Goal: Transaction & Acquisition: Book appointment/travel/reservation

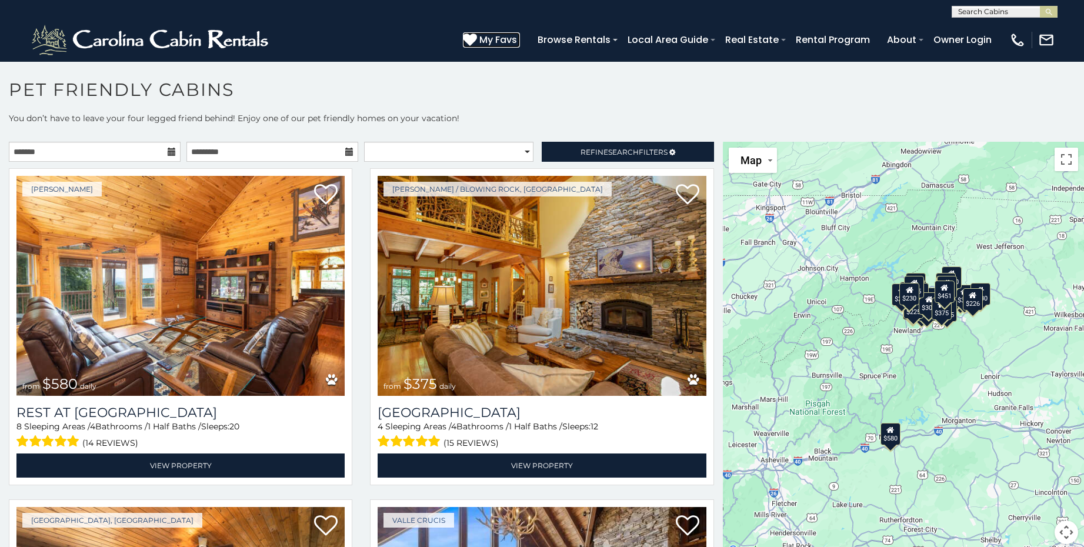
click at [488, 36] on span "My Favs" at bounding box center [499, 39] width 38 height 15
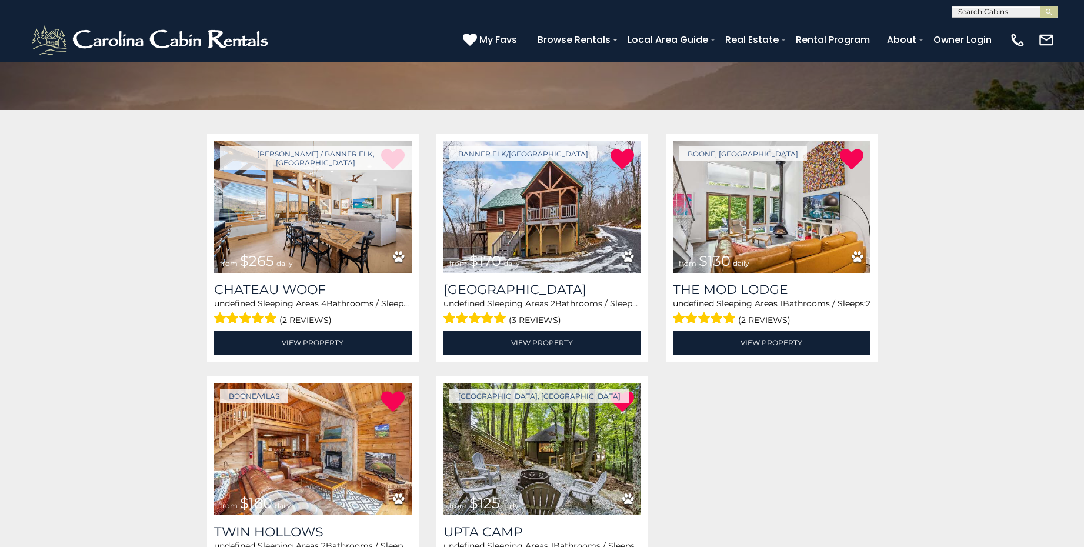
scroll to position [177, 0]
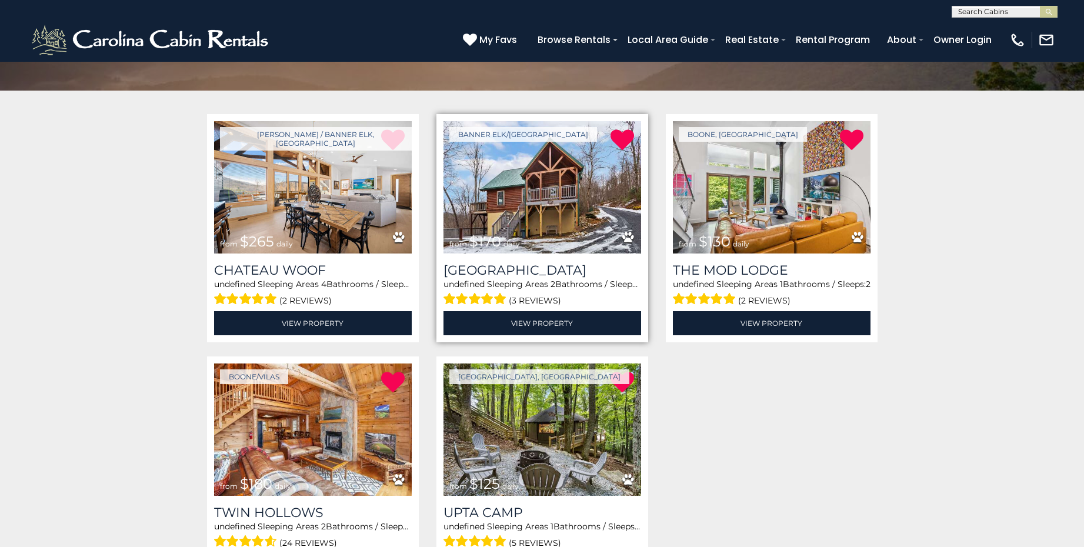
click at [544, 178] on img at bounding box center [543, 187] width 198 height 132
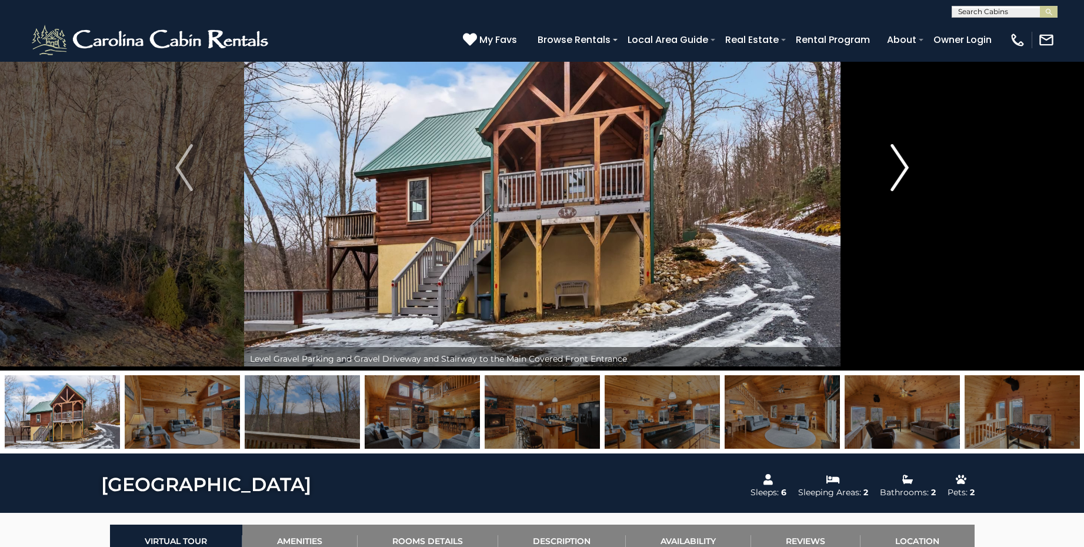
scroll to position [118, 0]
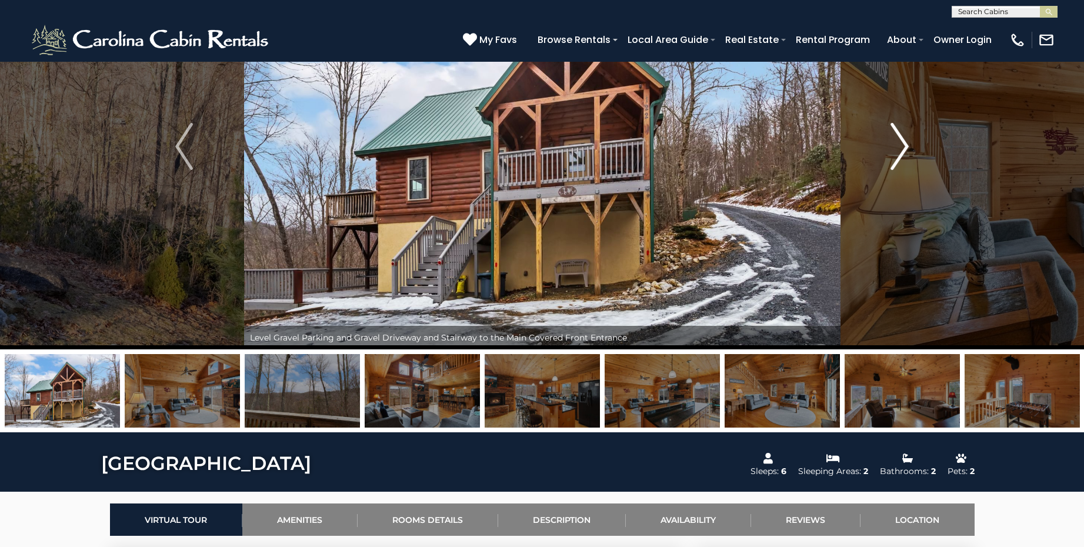
click at [902, 147] on img "Next" at bounding box center [900, 146] width 18 height 47
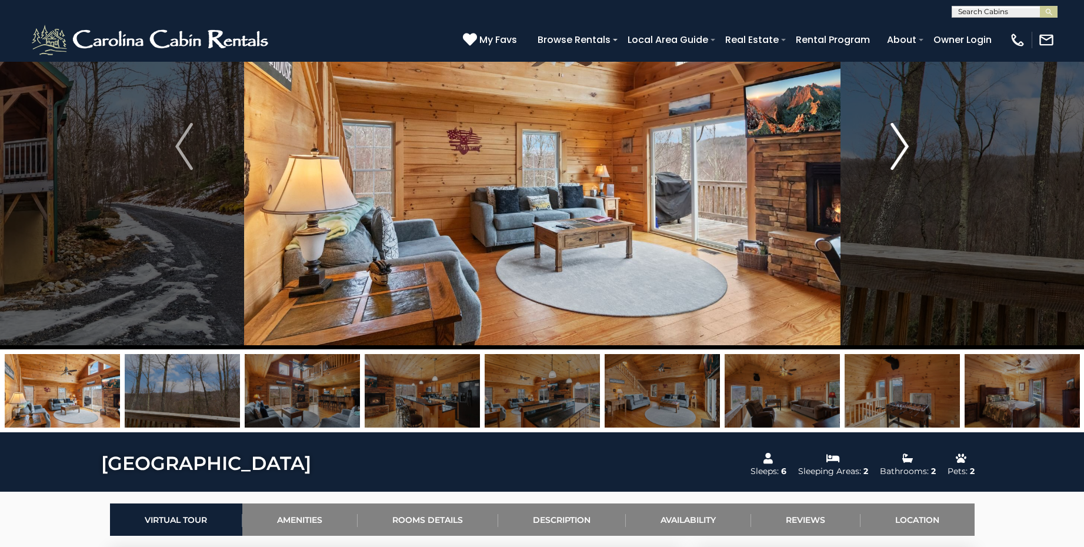
click at [901, 147] on img "Next" at bounding box center [900, 146] width 18 height 47
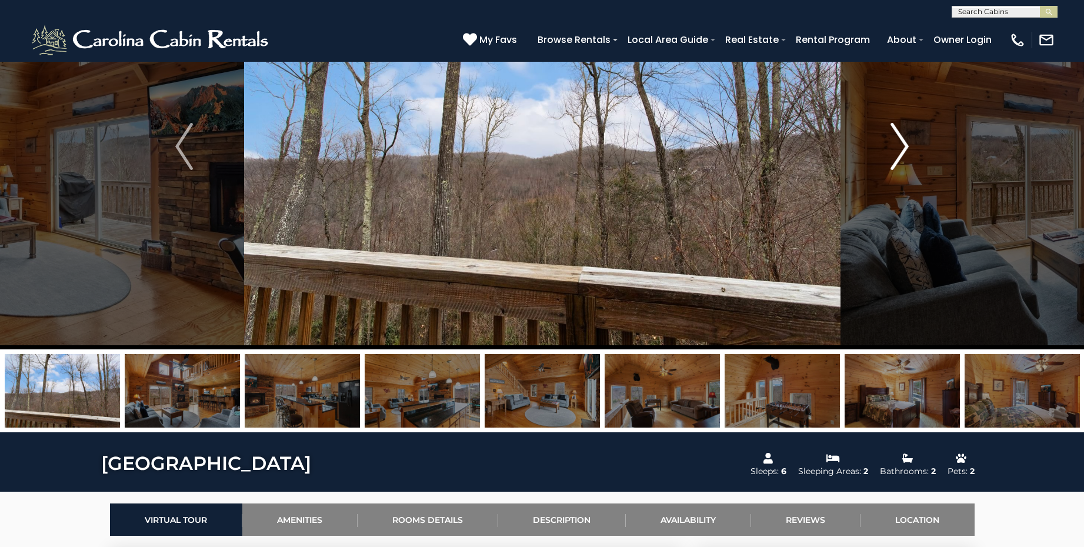
click at [901, 147] on img "Next" at bounding box center [900, 146] width 18 height 47
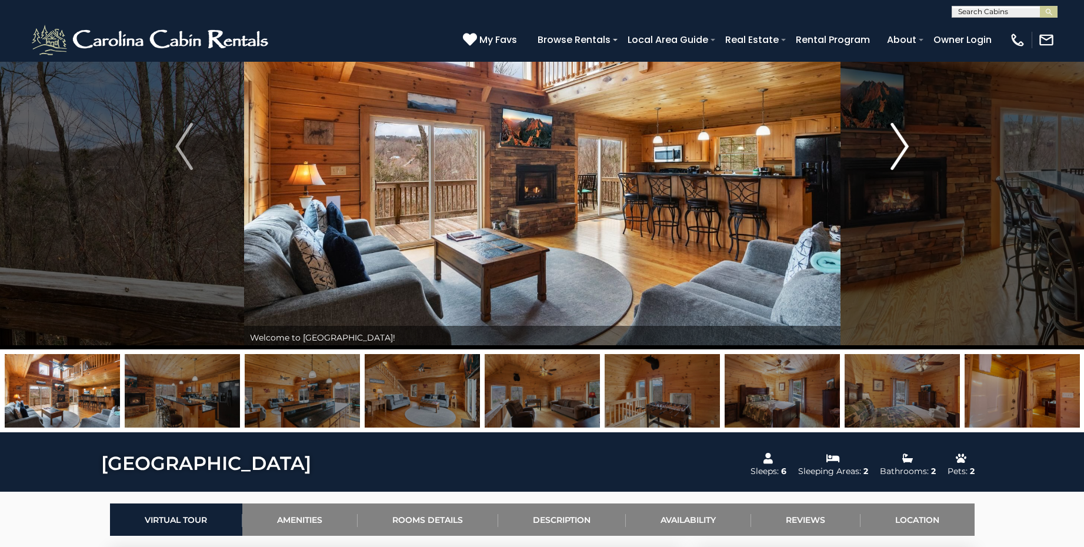
click at [901, 147] on img "Next" at bounding box center [900, 146] width 18 height 47
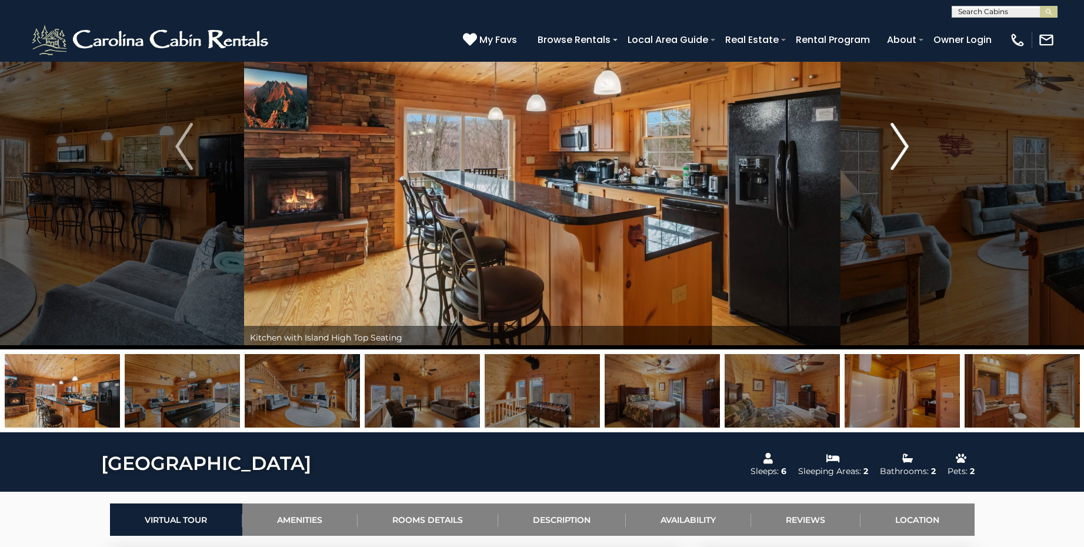
click at [901, 147] on img "Next" at bounding box center [900, 146] width 18 height 47
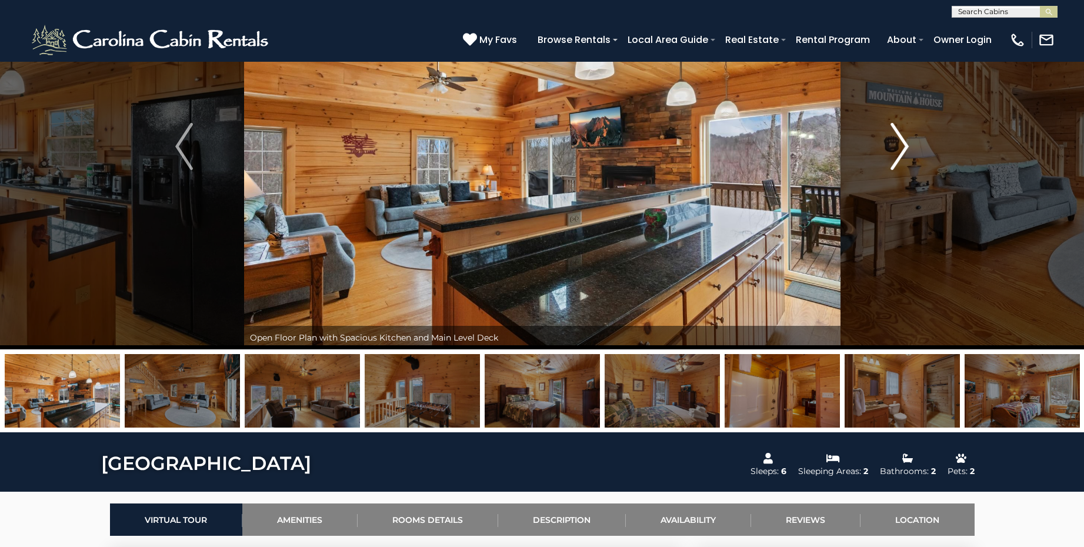
click at [901, 147] on img "Next" at bounding box center [900, 146] width 18 height 47
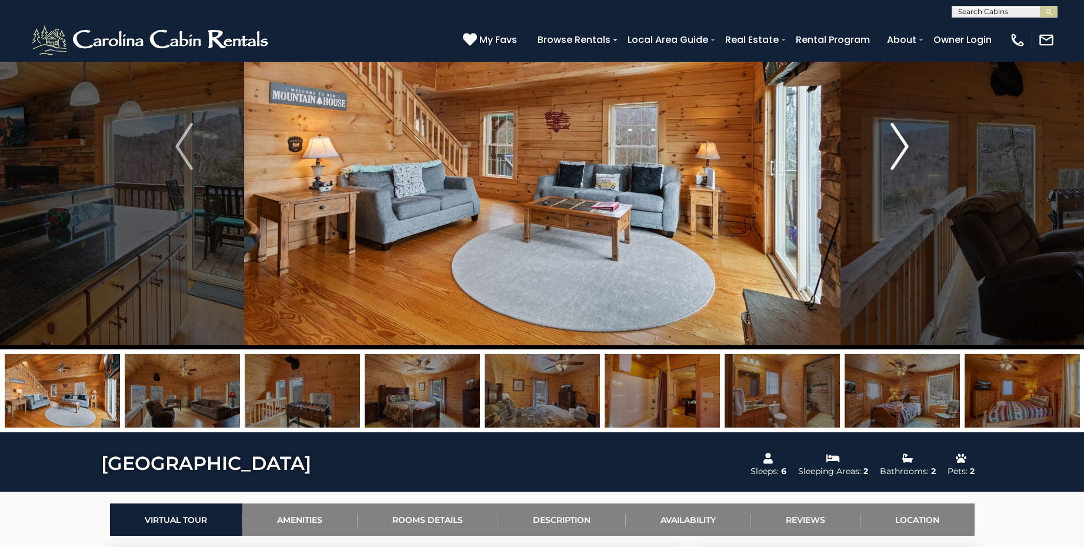
click at [901, 147] on img "Next" at bounding box center [900, 146] width 18 height 47
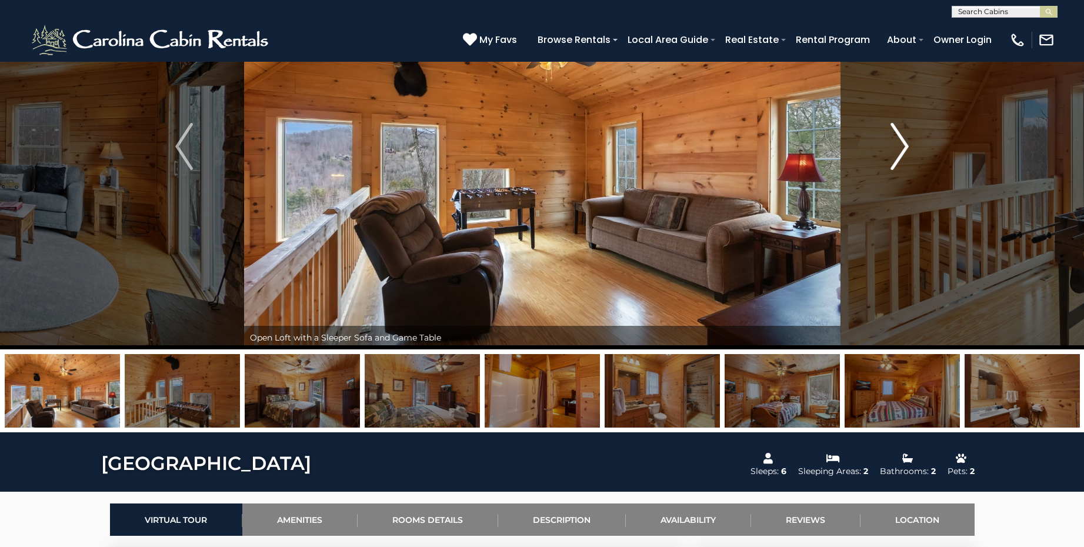
click at [901, 147] on img "Next" at bounding box center [900, 146] width 18 height 47
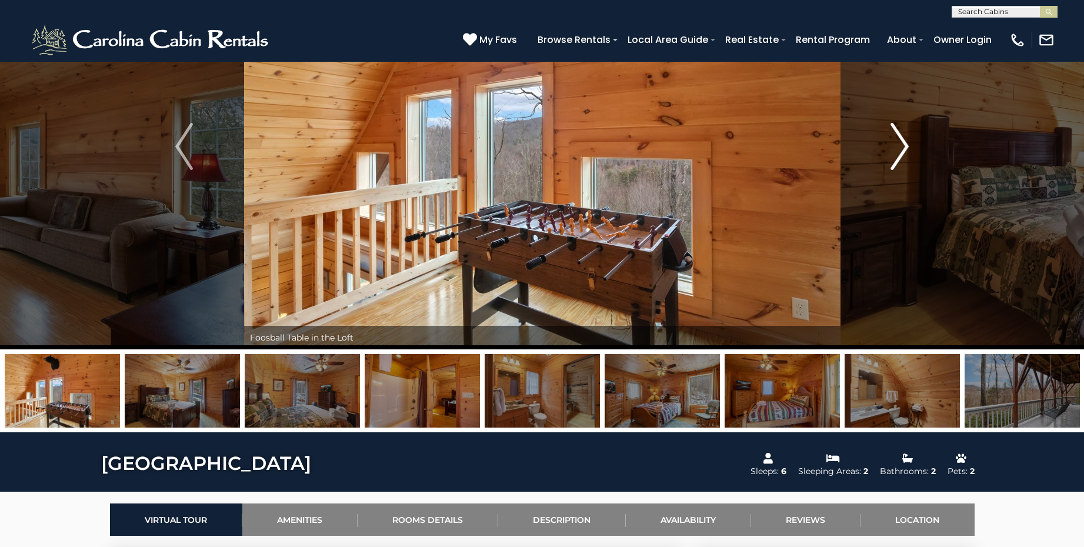
click at [901, 147] on img "Next" at bounding box center [900, 146] width 18 height 47
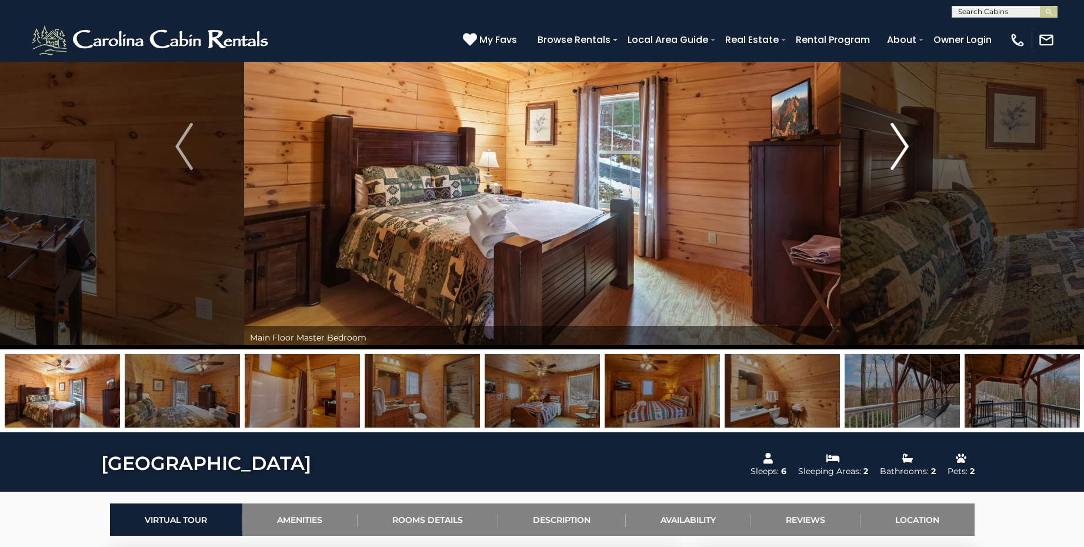
click at [901, 147] on img "Next" at bounding box center [900, 146] width 18 height 47
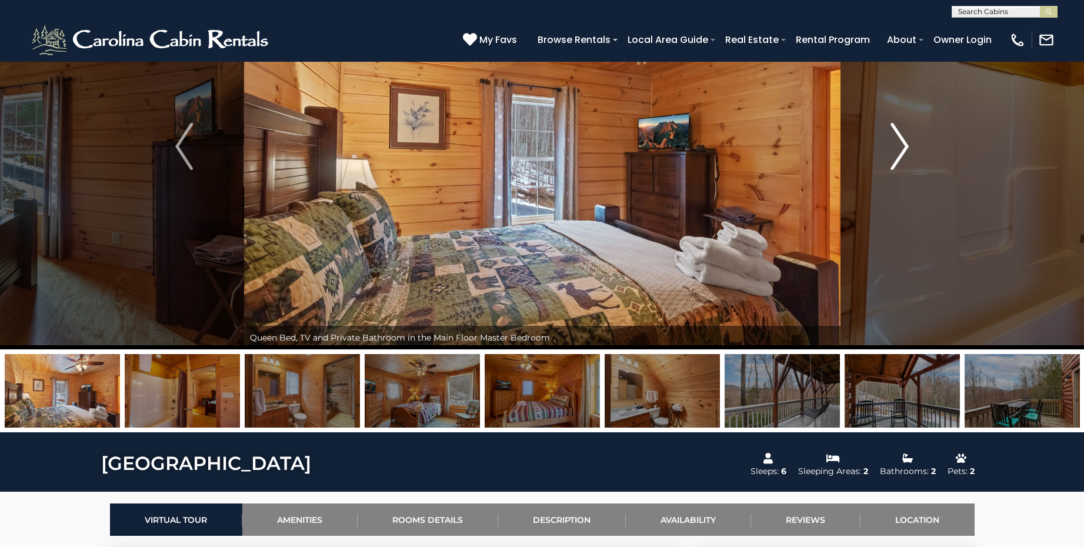
click at [901, 147] on img "Next" at bounding box center [900, 146] width 18 height 47
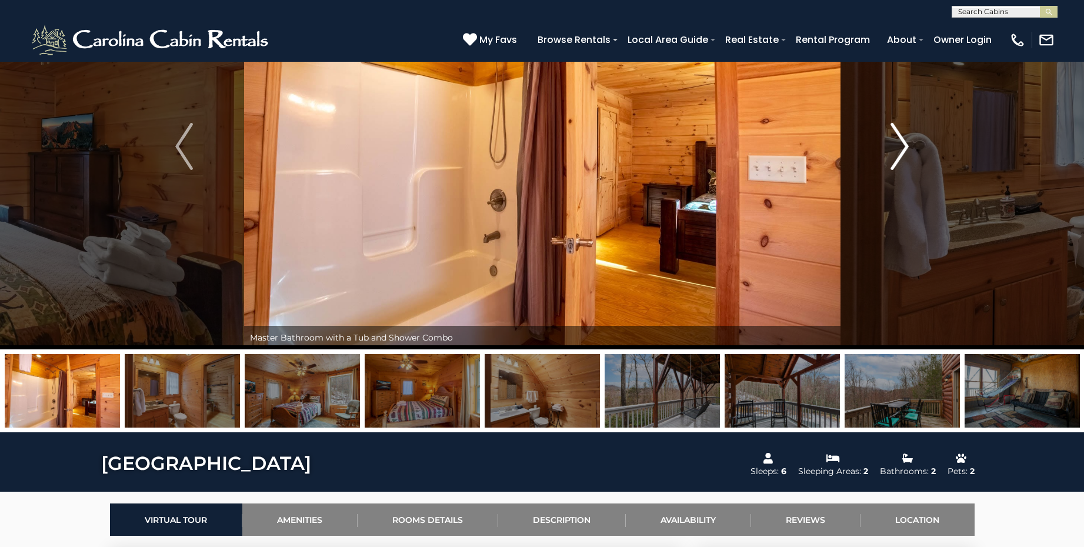
click at [901, 148] on img "Next" at bounding box center [900, 146] width 18 height 47
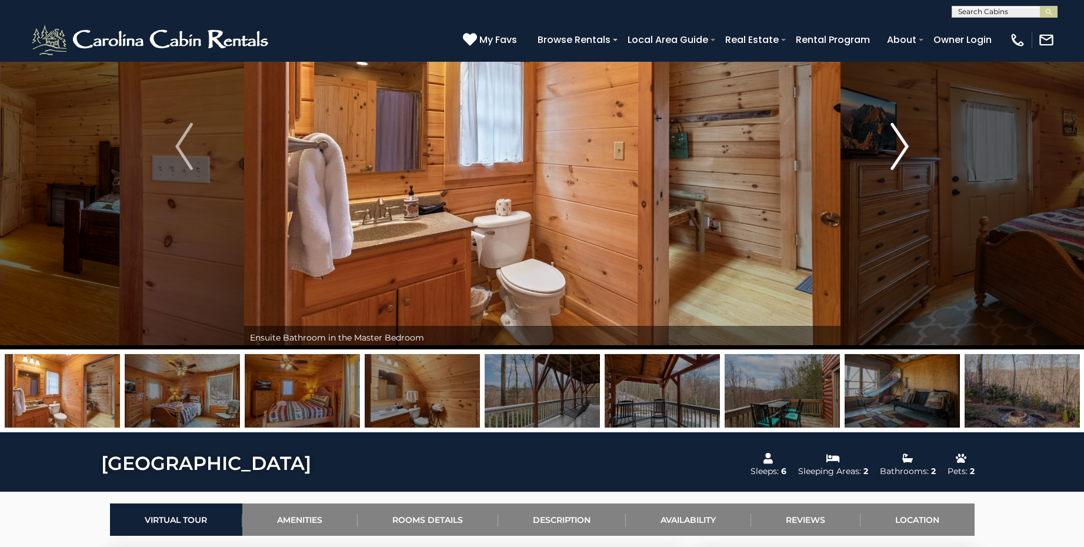
click at [901, 148] on img "Next" at bounding box center [900, 146] width 18 height 47
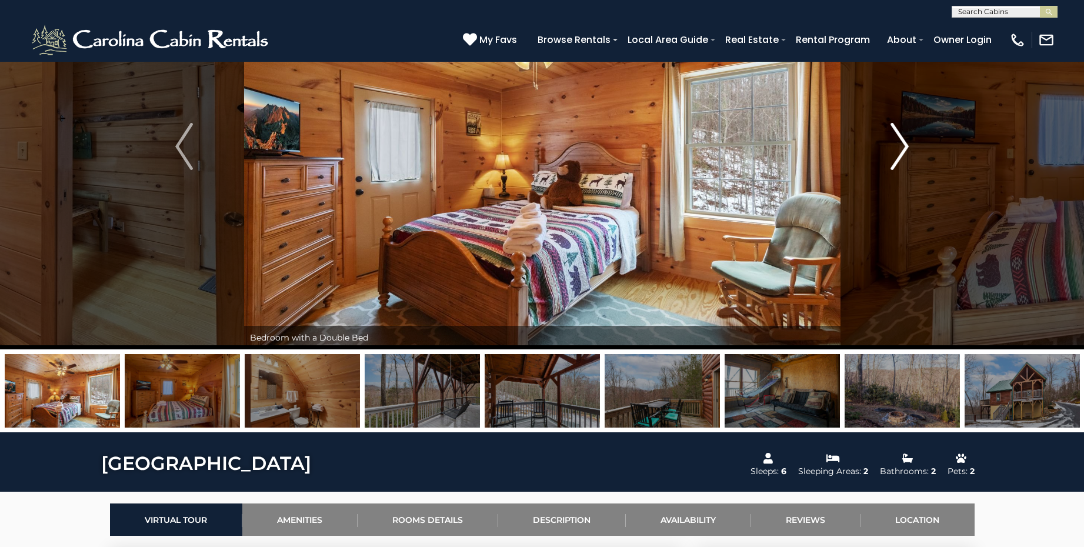
click at [901, 148] on img "Next" at bounding box center [900, 146] width 18 height 47
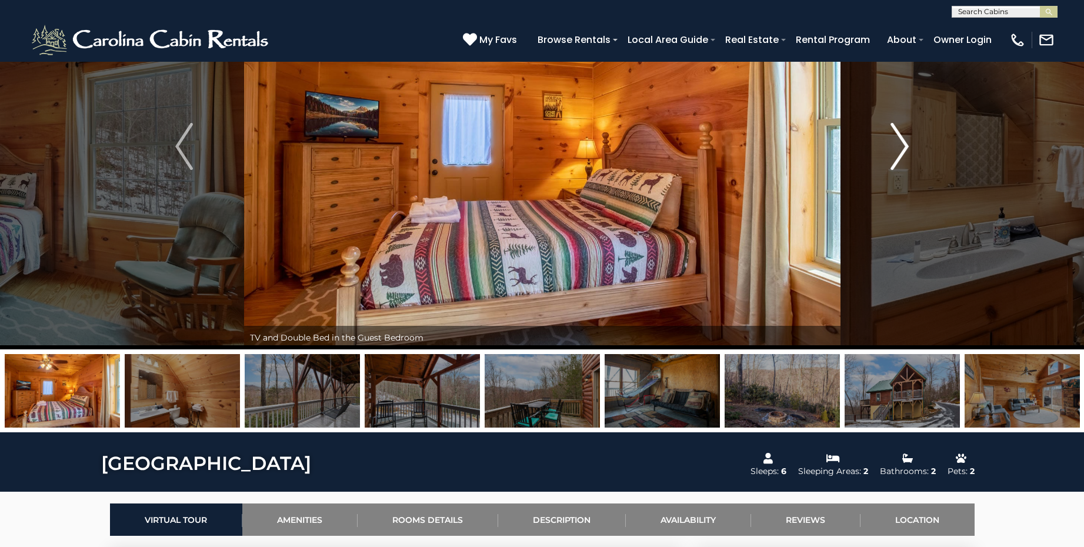
click at [901, 148] on img "Next" at bounding box center [900, 146] width 18 height 47
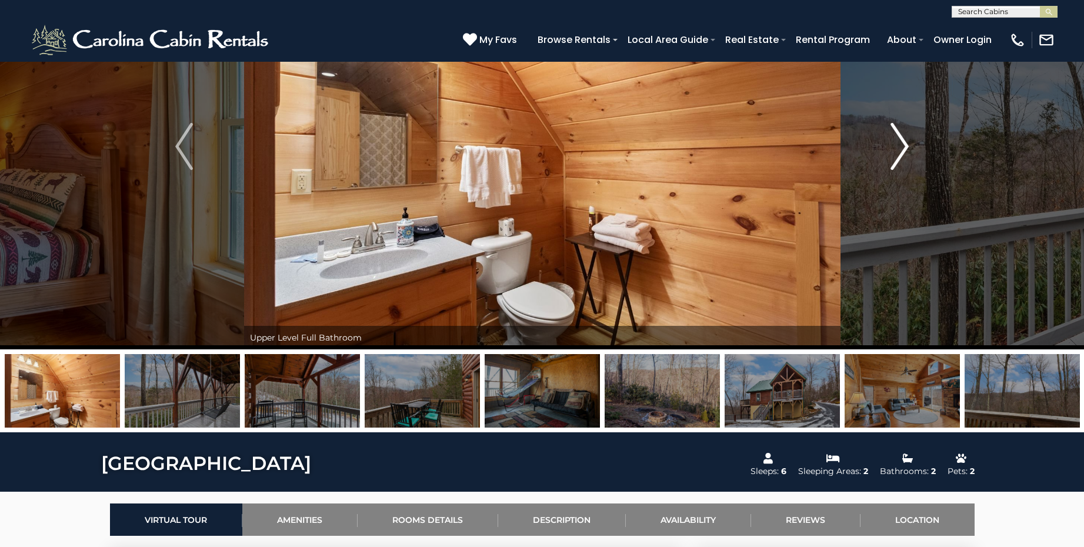
click at [901, 148] on img "Next" at bounding box center [900, 146] width 18 height 47
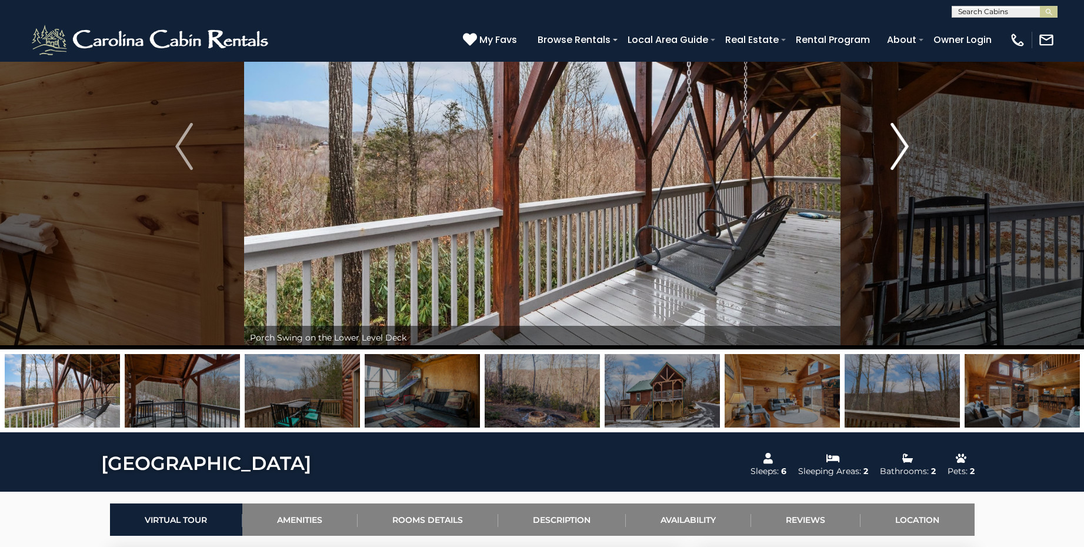
click at [901, 148] on img "Next" at bounding box center [900, 146] width 18 height 47
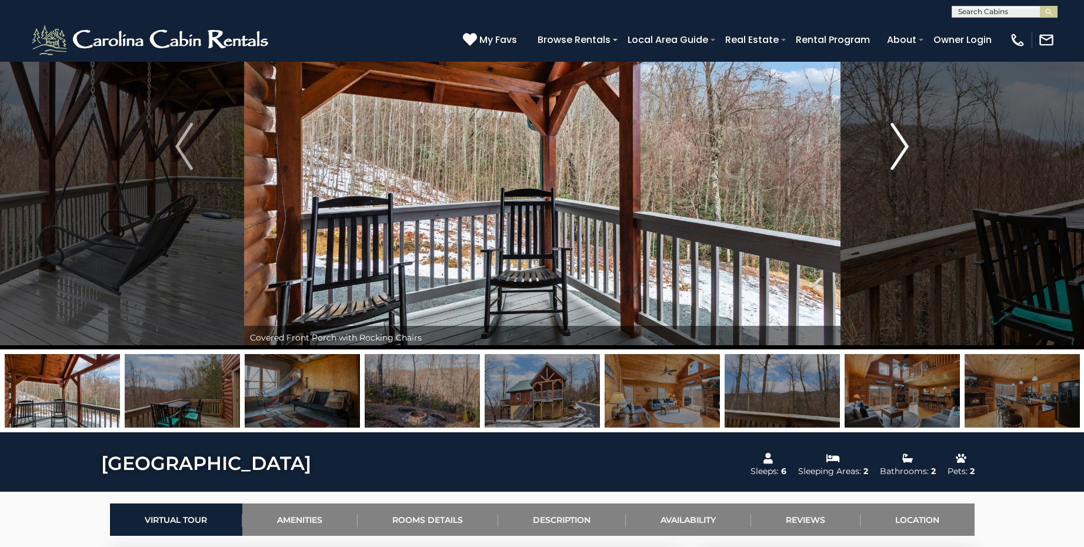
click at [901, 148] on img "Next" at bounding box center [900, 146] width 18 height 47
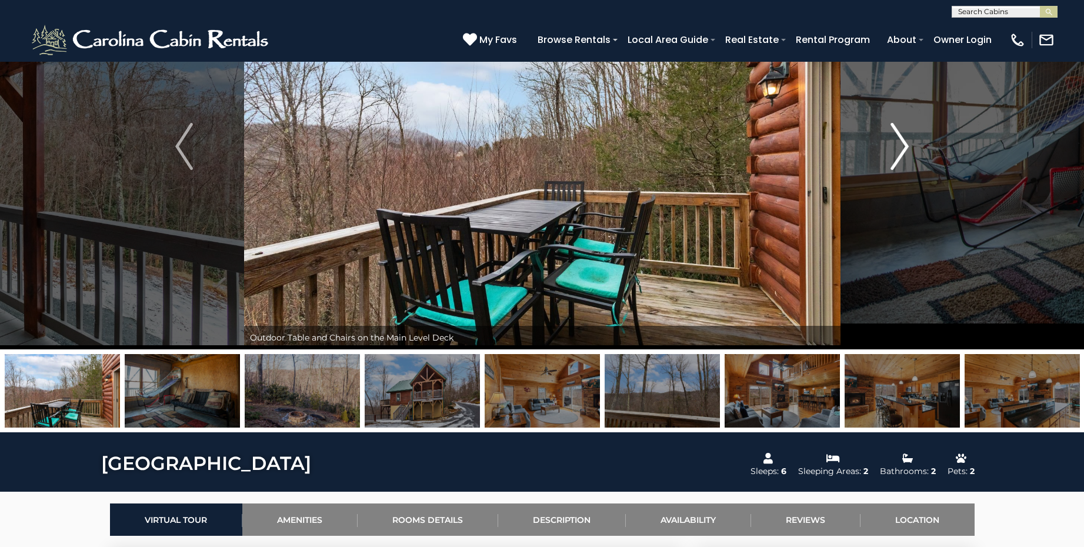
click at [901, 148] on img "Next" at bounding box center [900, 146] width 18 height 47
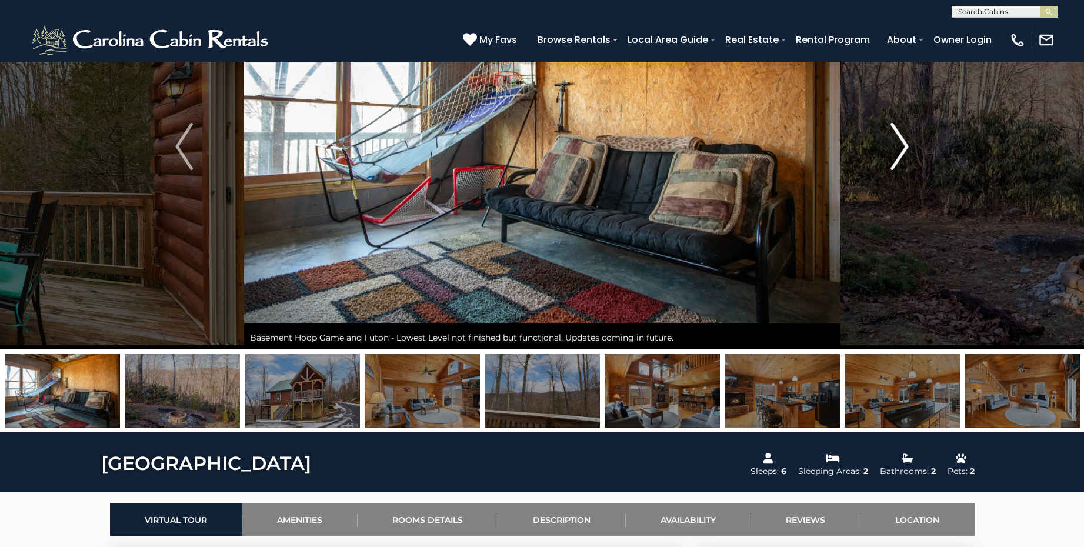
click at [900, 148] on img "Next" at bounding box center [900, 146] width 18 height 47
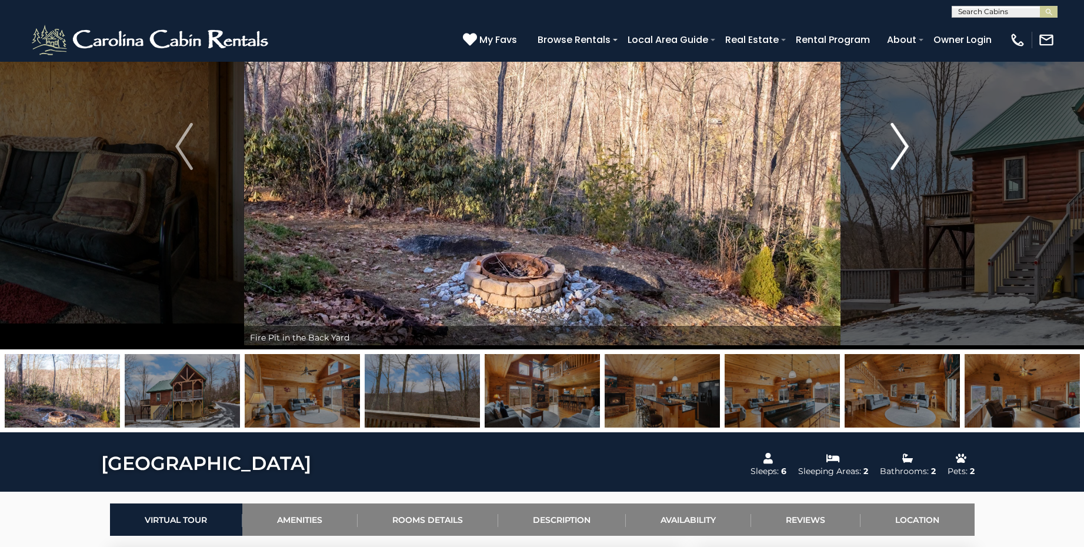
click at [900, 148] on img "Next" at bounding box center [900, 146] width 18 height 47
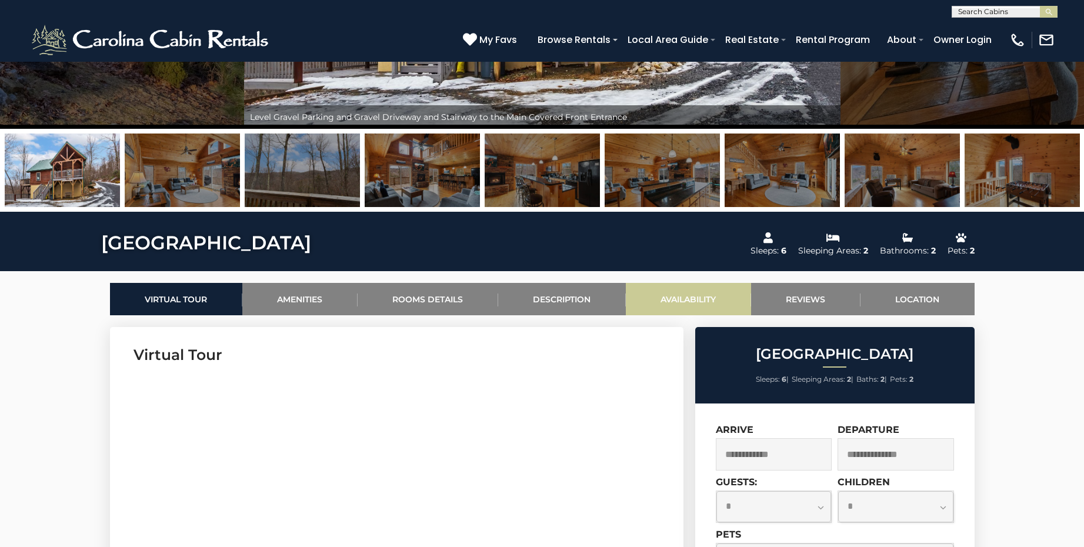
scroll to position [0, 0]
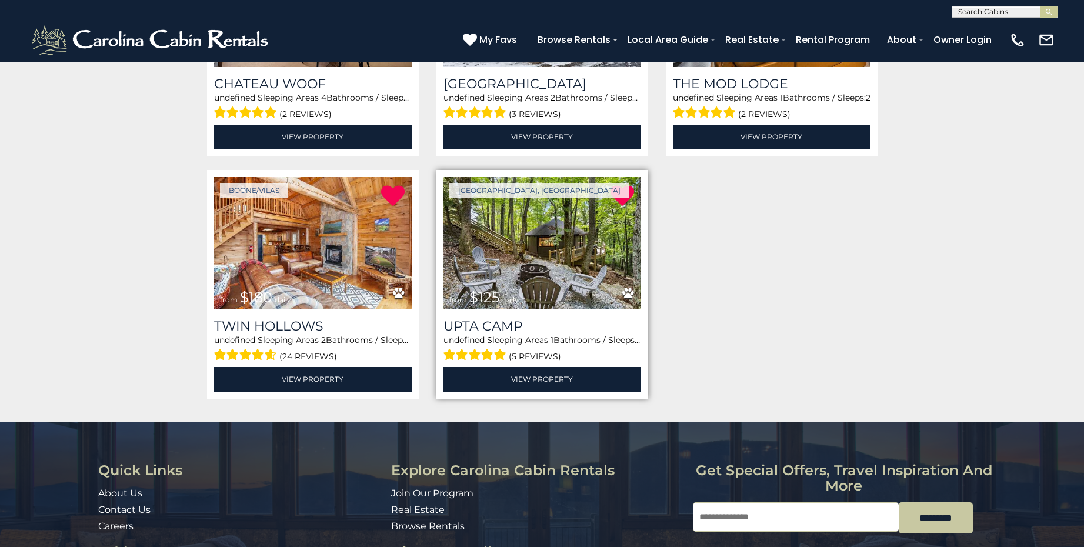
scroll to position [364, 0]
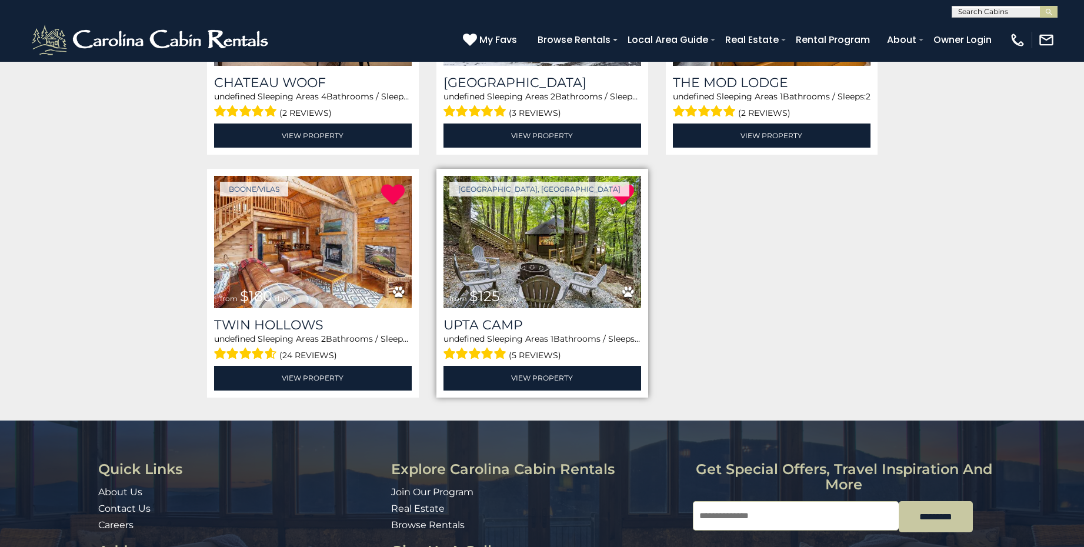
click at [547, 261] on img at bounding box center [543, 242] width 198 height 132
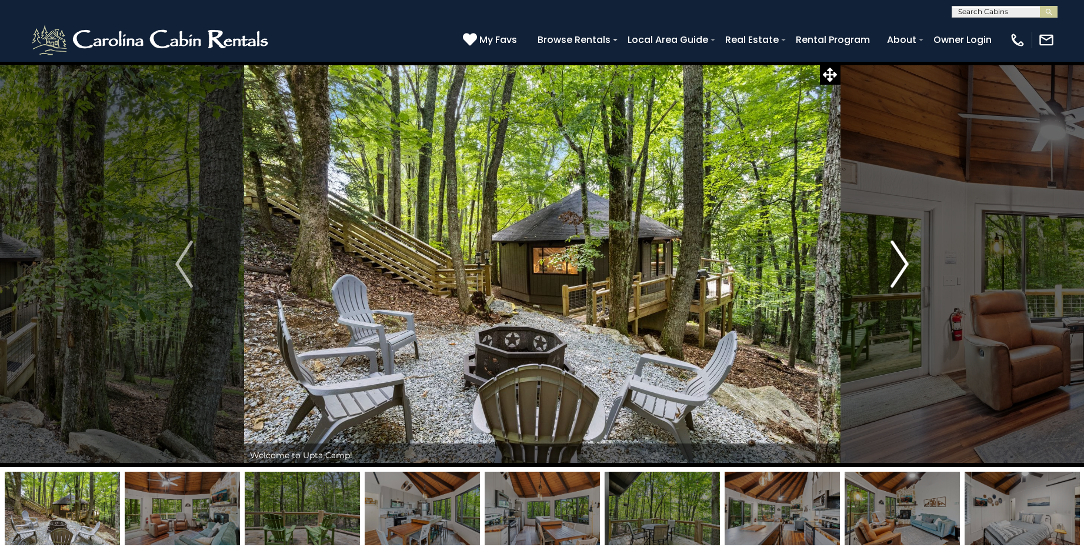
click at [905, 267] on img "Next" at bounding box center [900, 264] width 18 height 47
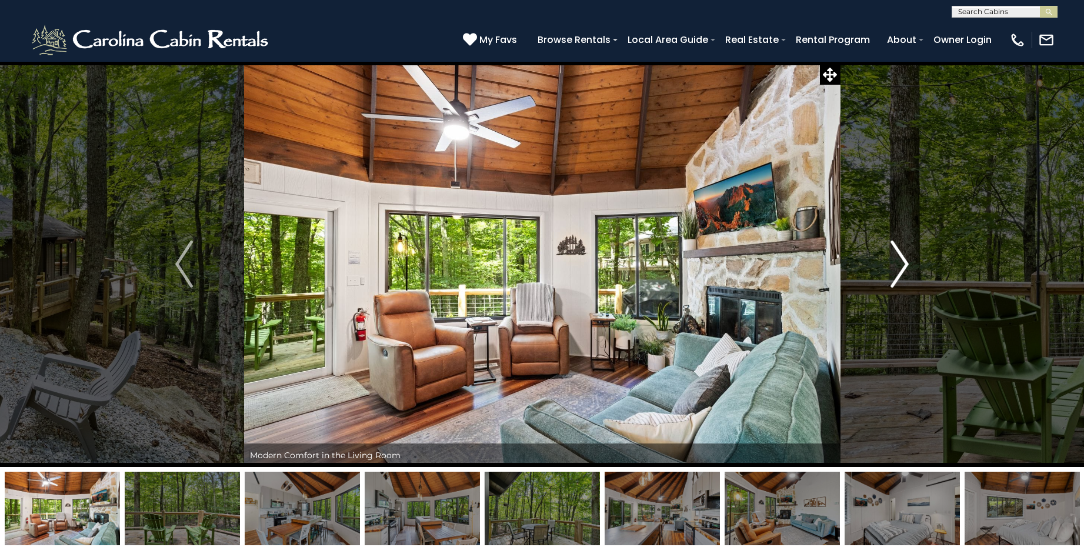
click at [905, 266] on img "Next" at bounding box center [900, 264] width 18 height 47
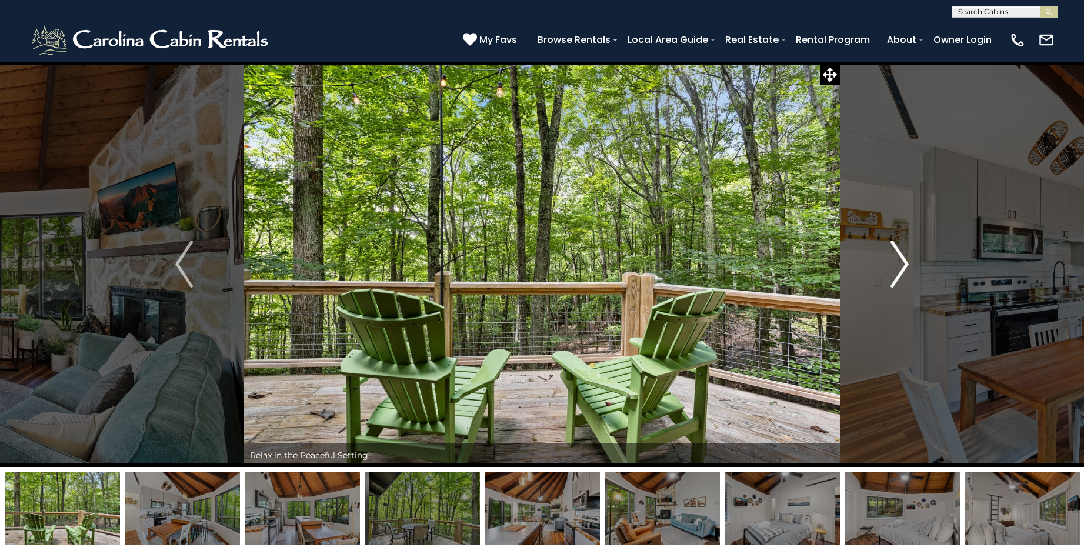
click at [905, 265] on img "Next" at bounding box center [900, 264] width 18 height 47
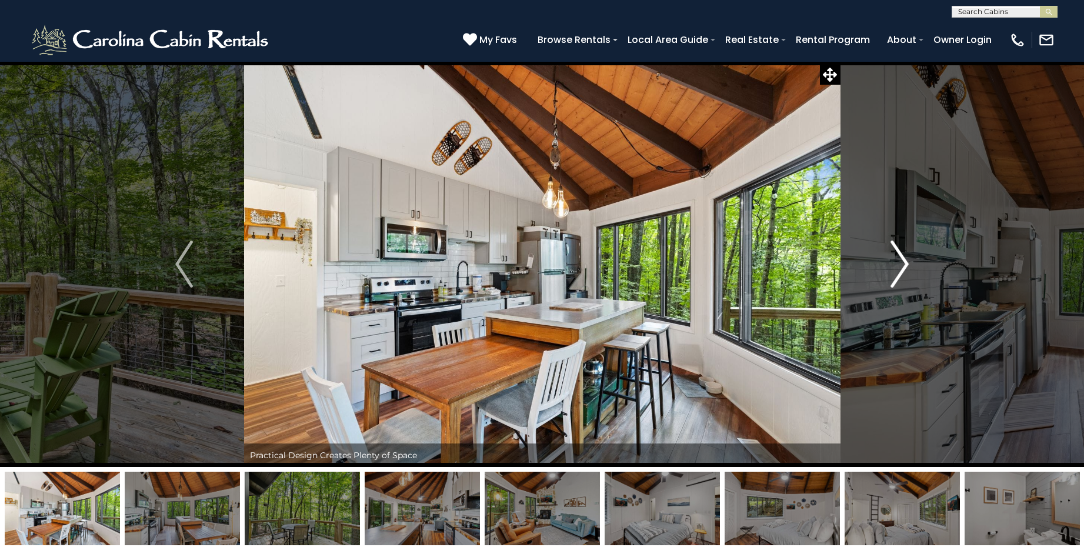
click at [905, 265] on img "Next" at bounding box center [900, 264] width 18 height 47
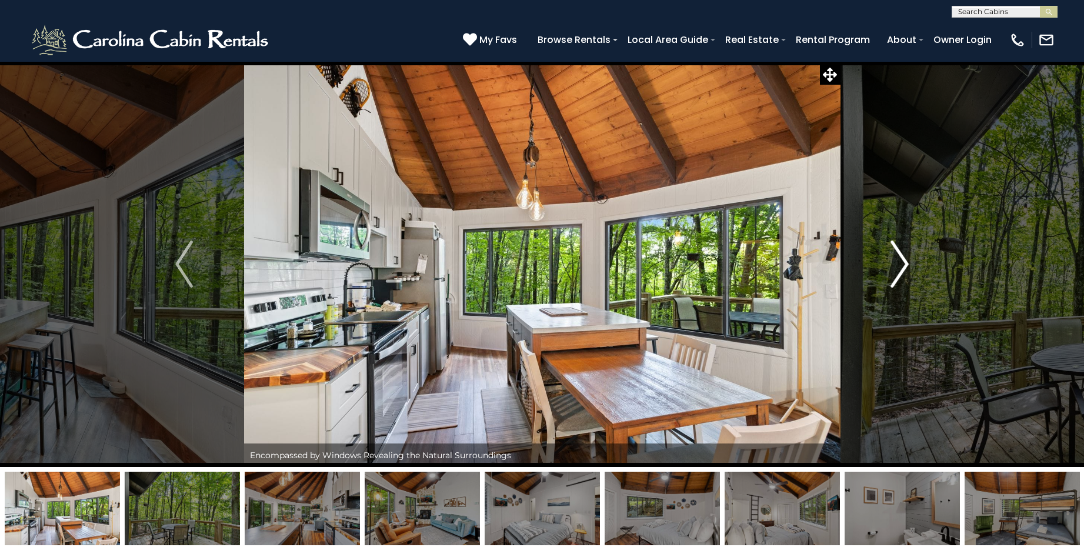
click at [899, 267] on img "Next" at bounding box center [900, 264] width 18 height 47
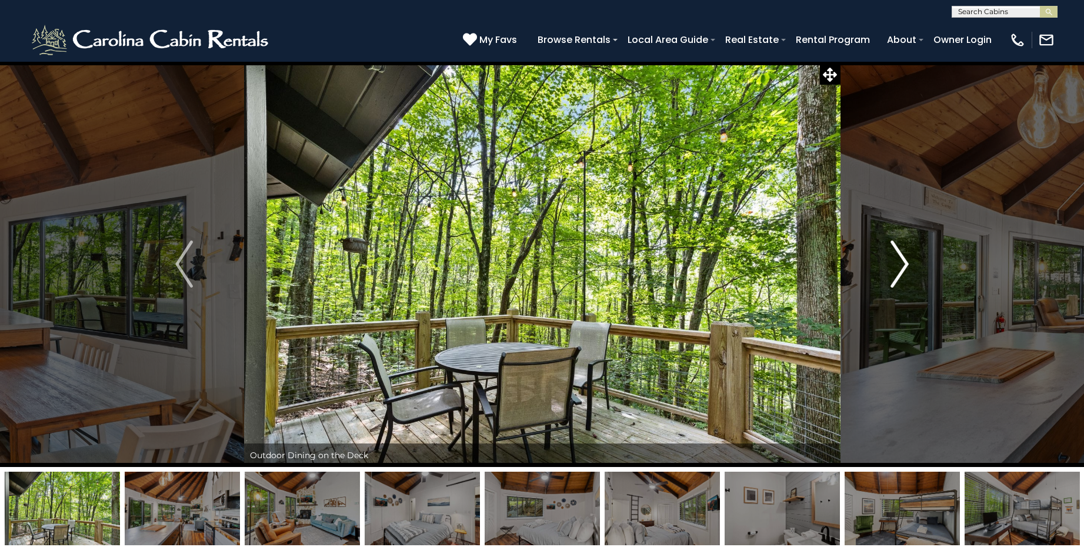
click at [899, 266] on img "Next" at bounding box center [900, 264] width 18 height 47
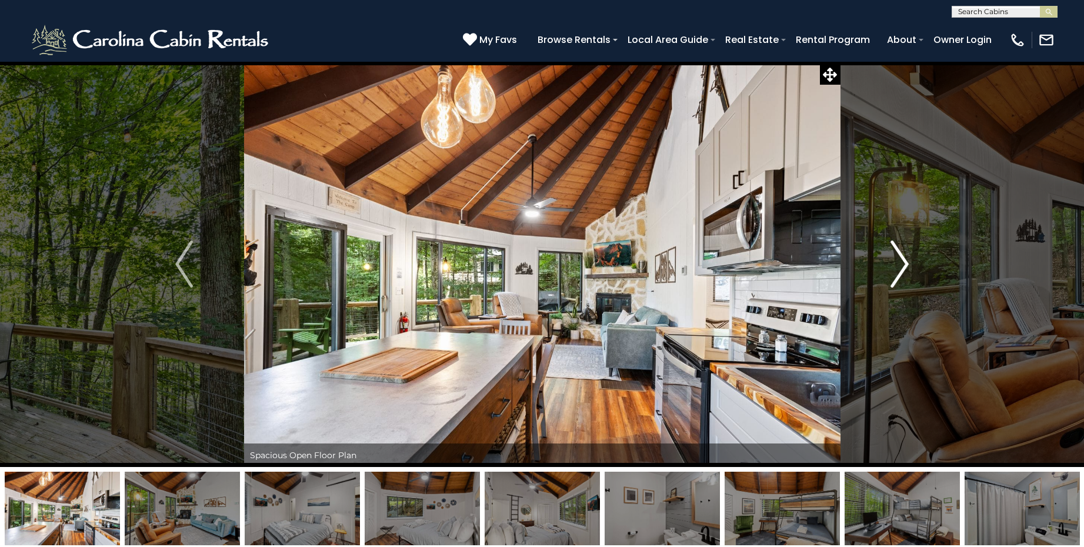
click at [899, 266] on img "Next" at bounding box center [900, 264] width 18 height 47
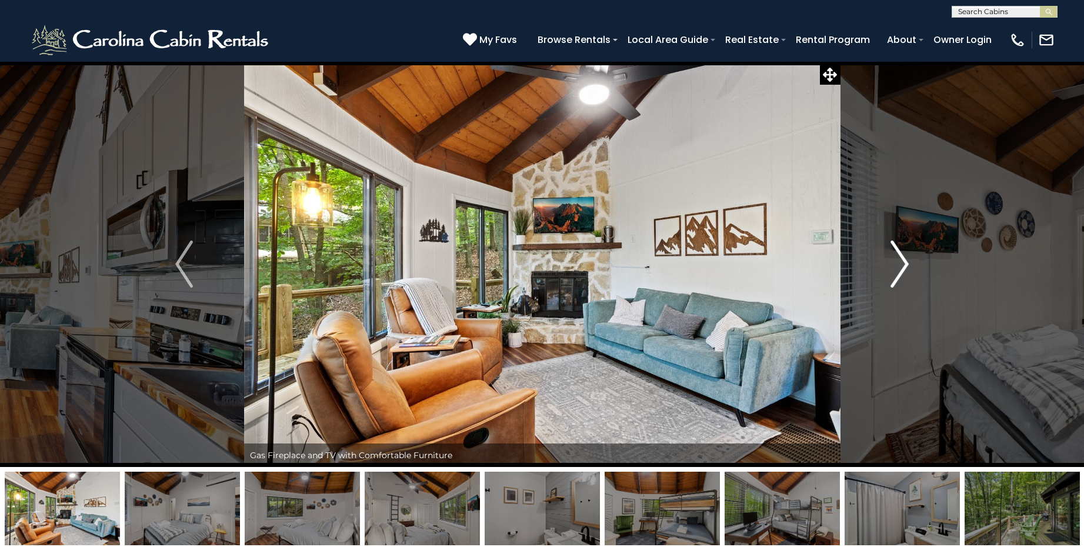
click at [899, 266] on img "Next" at bounding box center [900, 264] width 18 height 47
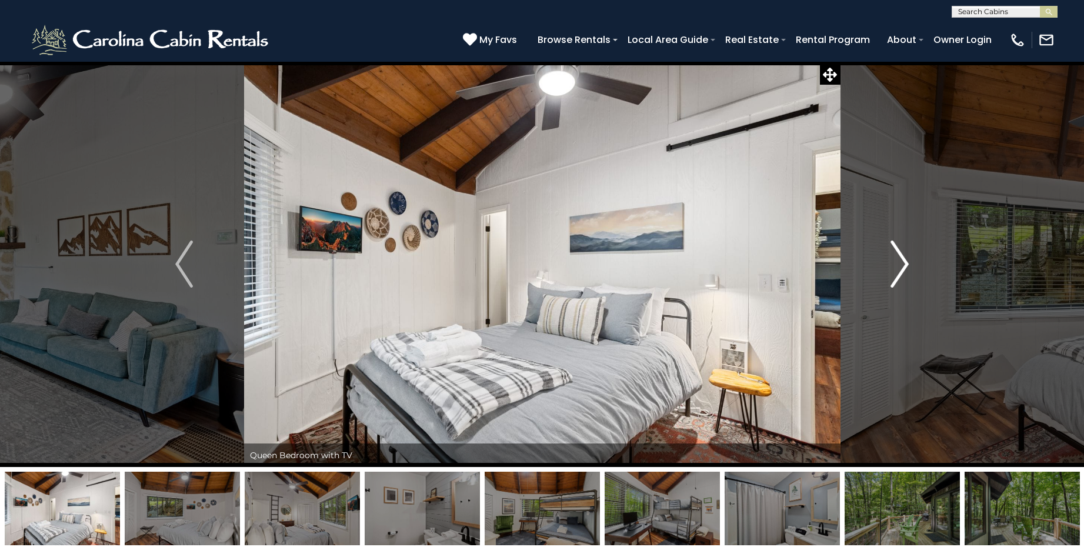
click at [899, 266] on img "Next" at bounding box center [900, 264] width 18 height 47
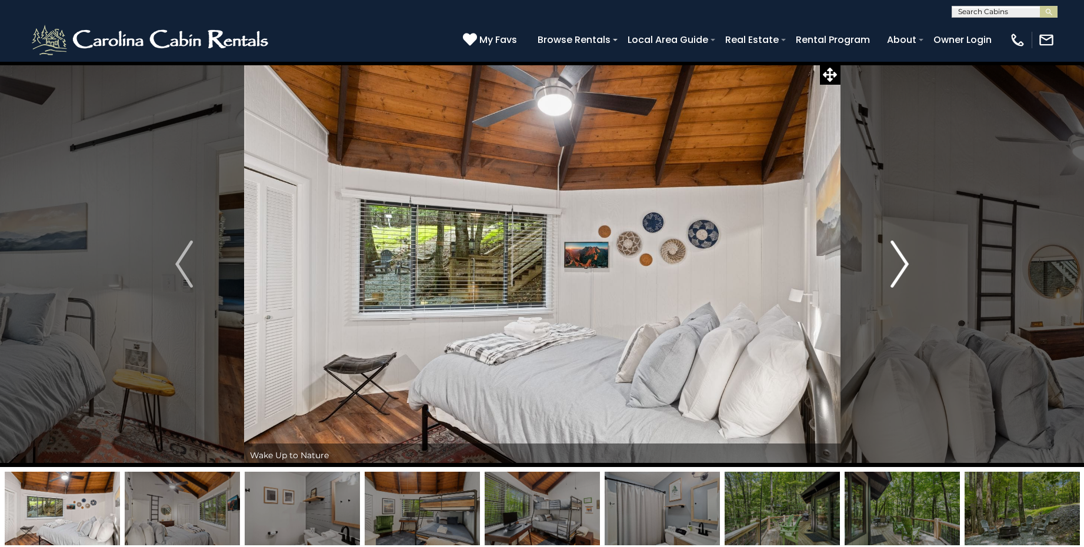
click at [899, 266] on img "Next" at bounding box center [900, 264] width 18 height 47
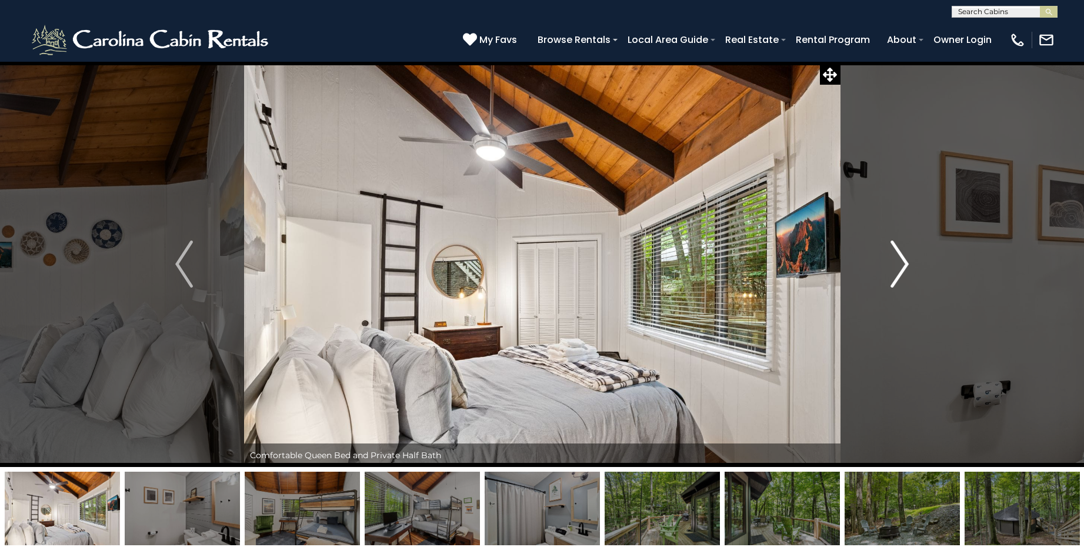
click at [899, 266] on img "Next" at bounding box center [900, 264] width 18 height 47
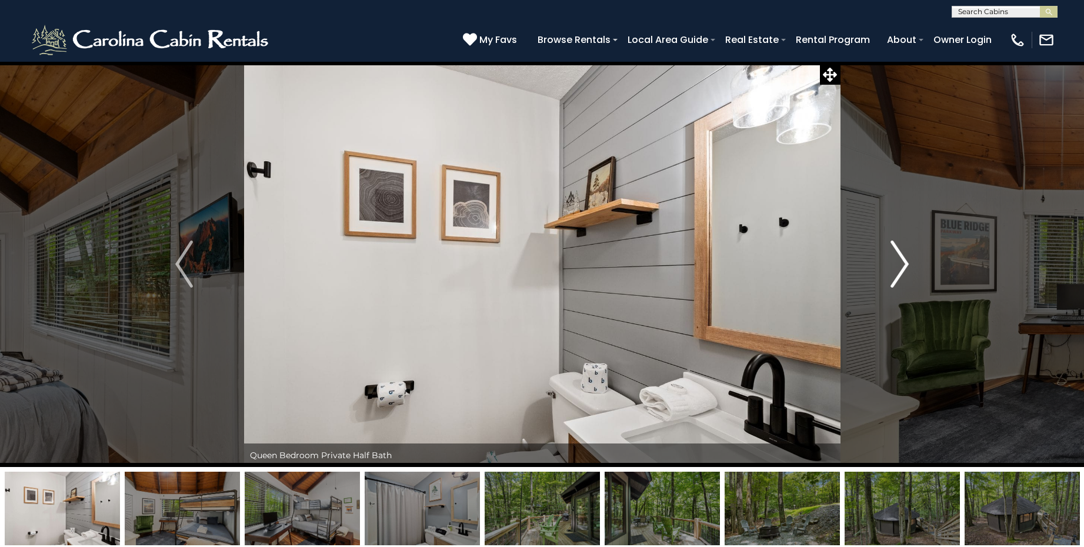
click at [899, 266] on img "Next" at bounding box center [900, 264] width 18 height 47
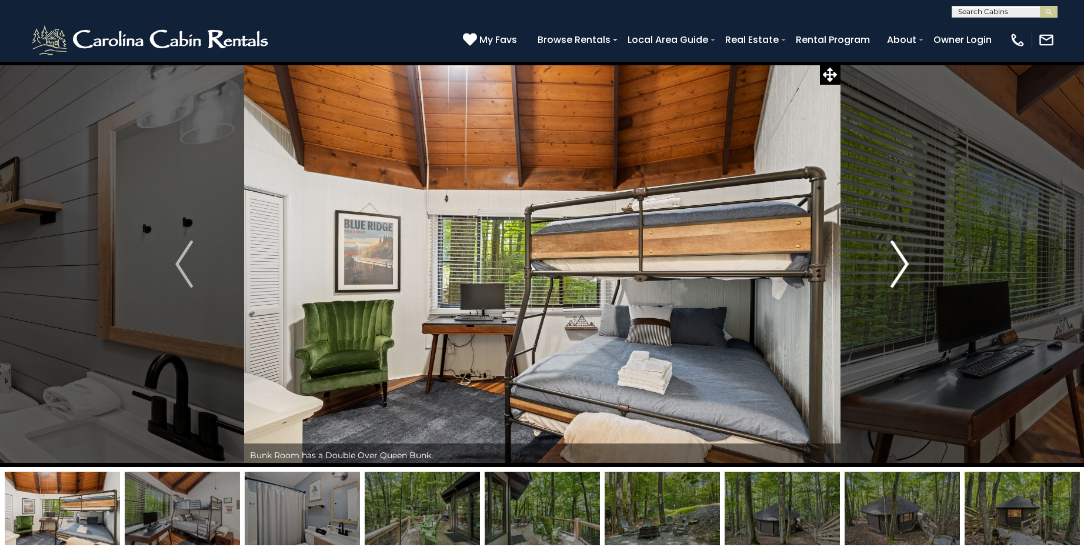
click at [899, 266] on img "Next" at bounding box center [900, 264] width 18 height 47
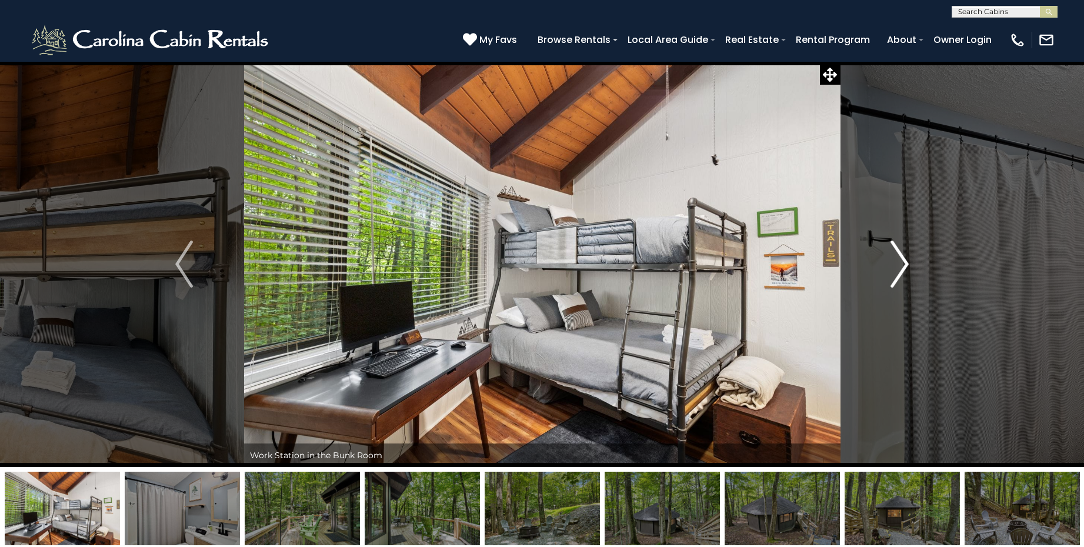
click at [899, 266] on img "Next" at bounding box center [900, 264] width 18 height 47
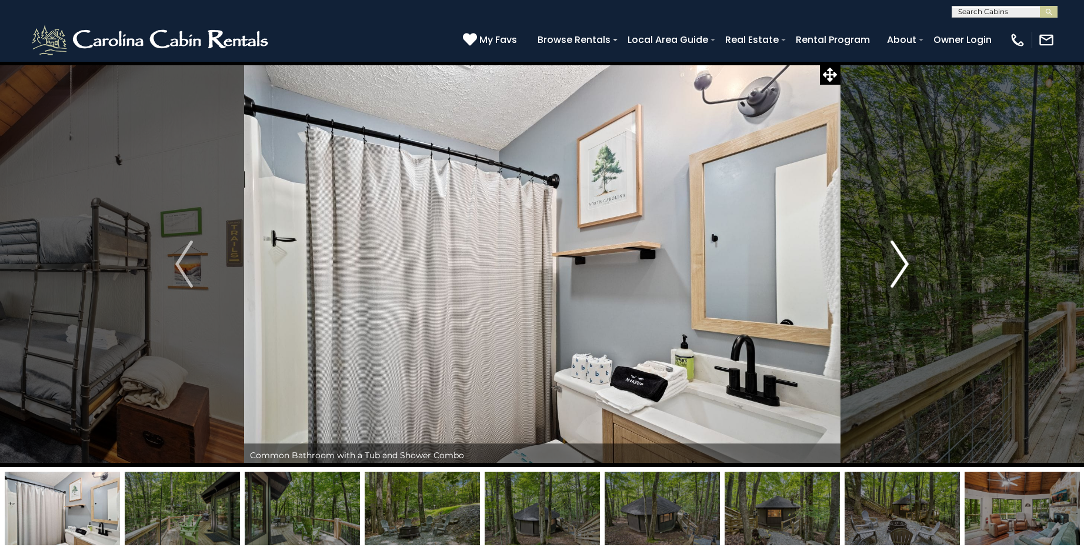
click at [899, 266] on img "Next" at bounding box center [900, 264] width 18 height 47
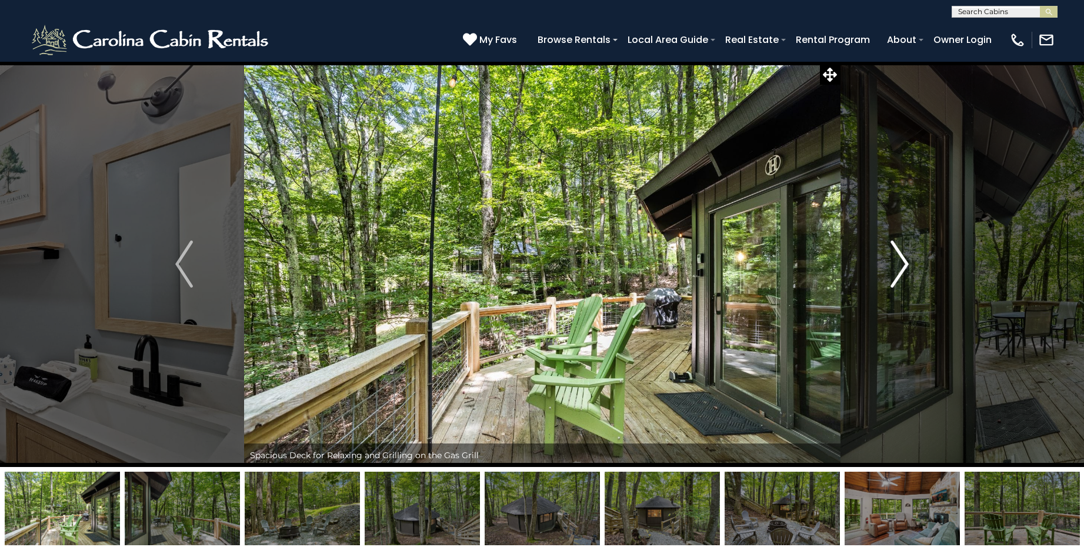
click at [899, 266] on img "Next" at bounding box center [900, 264] width 18 height 47
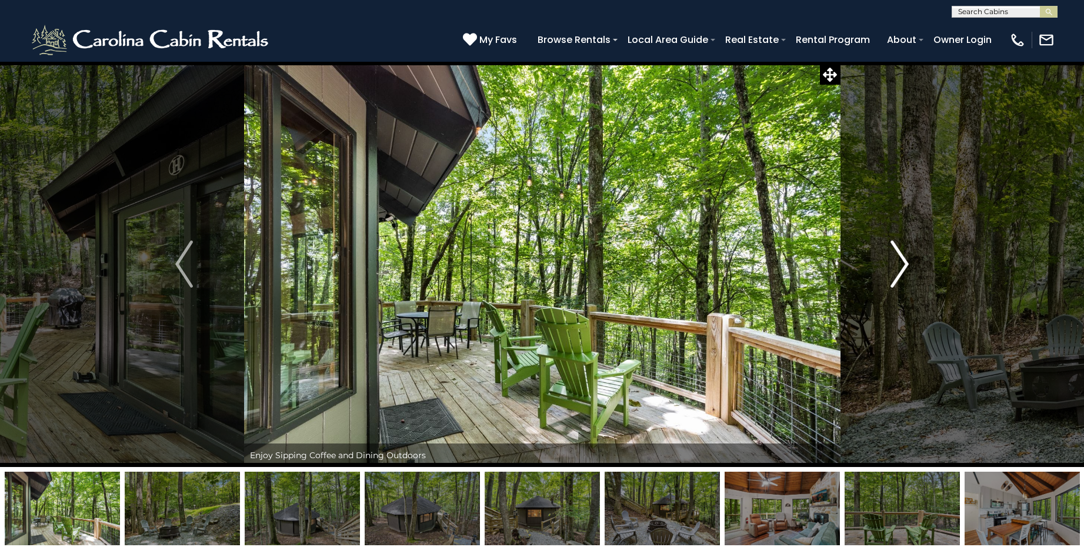
click at [899, 266] on img "Next" at bounding box center [900, 264] width 18 height 47
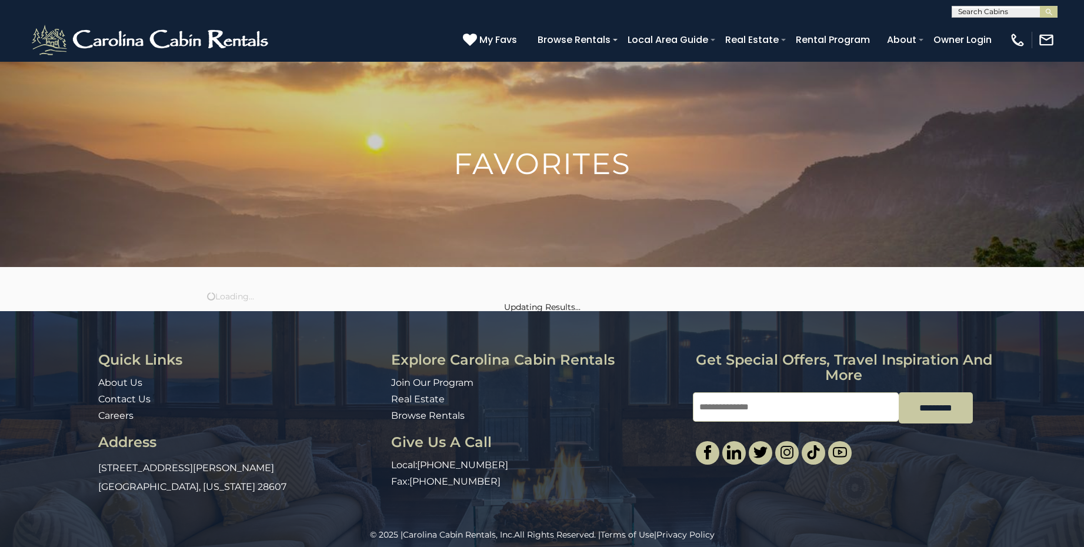
scroll to position [11, 0]
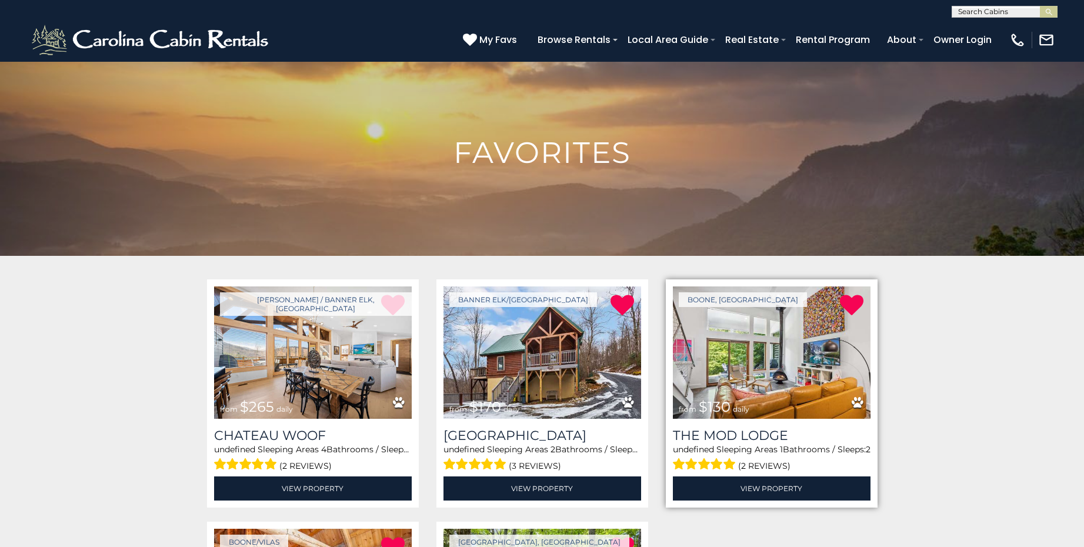
click at [733, 338] on img at bounding box center [772, 353] width 198 height 132
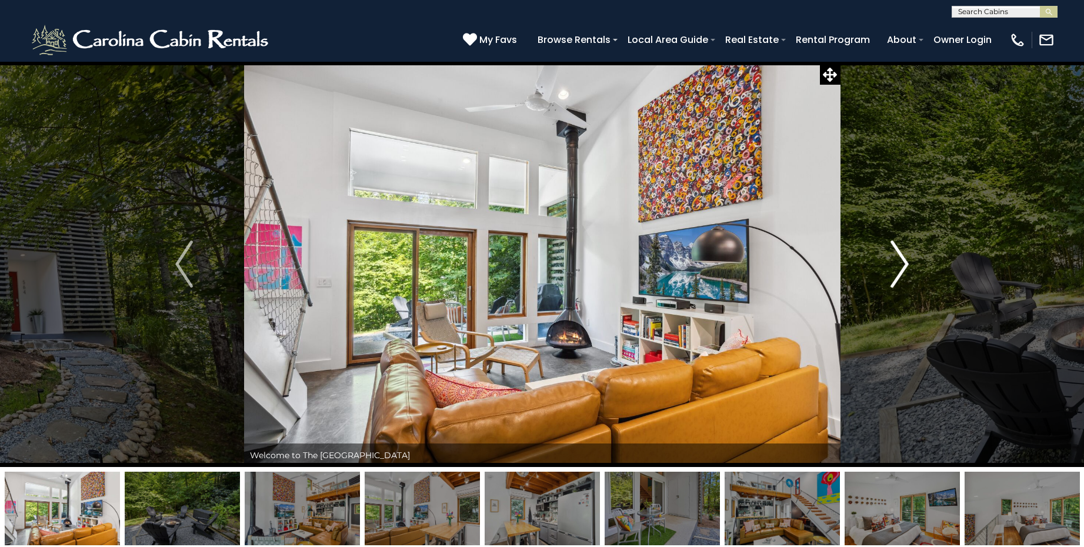
click at [901, 271] on img "Next" at bounding box center [900, 264] width 18 height 47
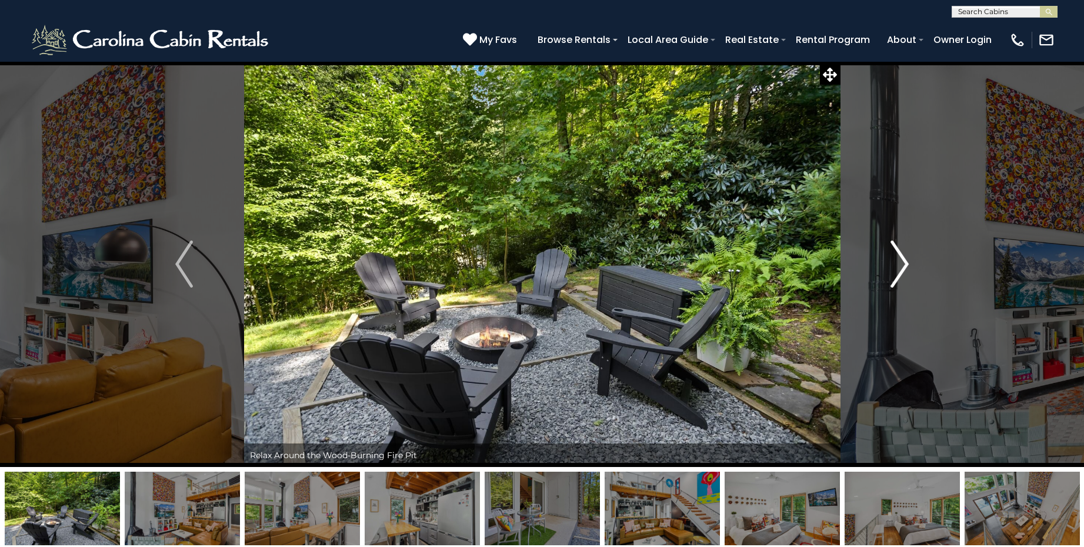
click at [901, 271] on img "Next" at bounding box center [900, 264] width 18 height 47
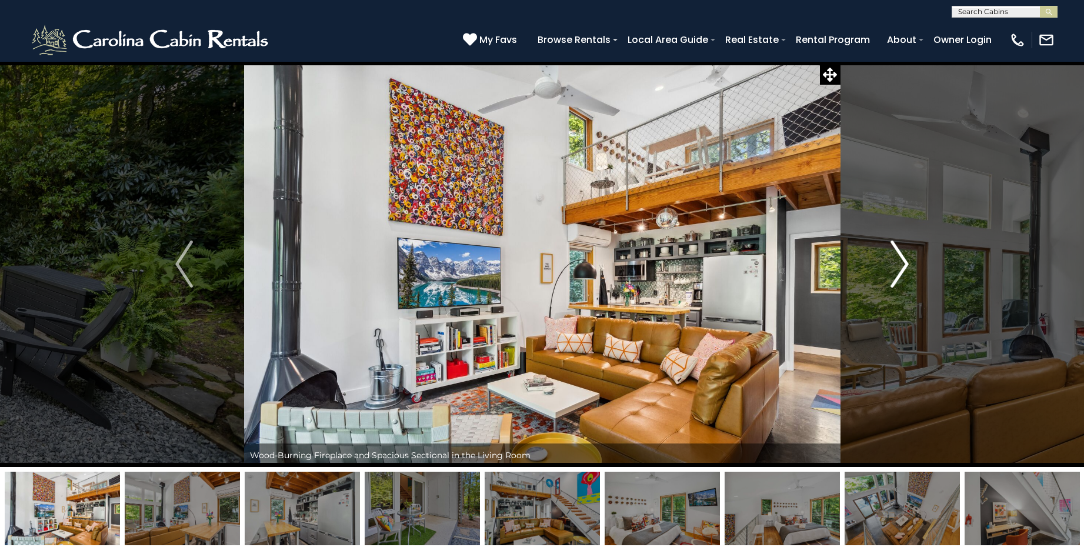
click at [901, 271] on img "Next" at bounding box center [900, 264] width 18 height 47
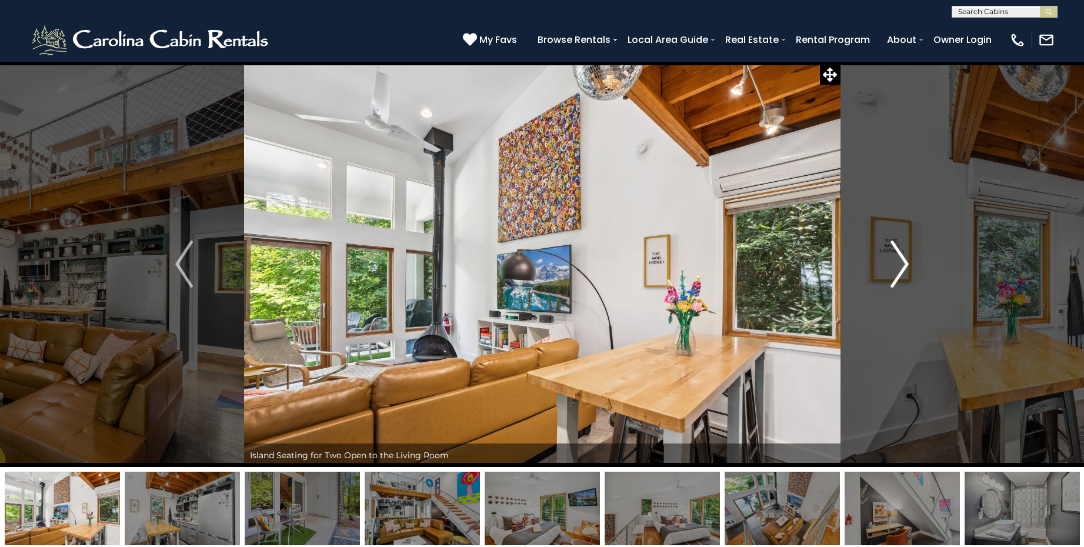
click at [908, 264] on img "Next" at bounding box center [900, 264] width 18 height 47
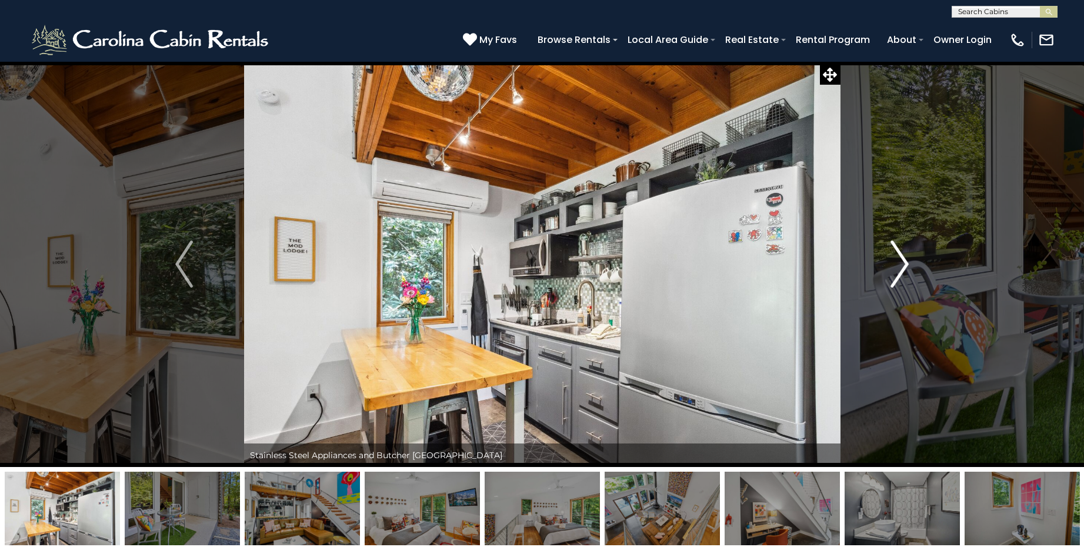
click at [906, 264] on img "Next" at bounding box center [900, 264] width 18 height 47
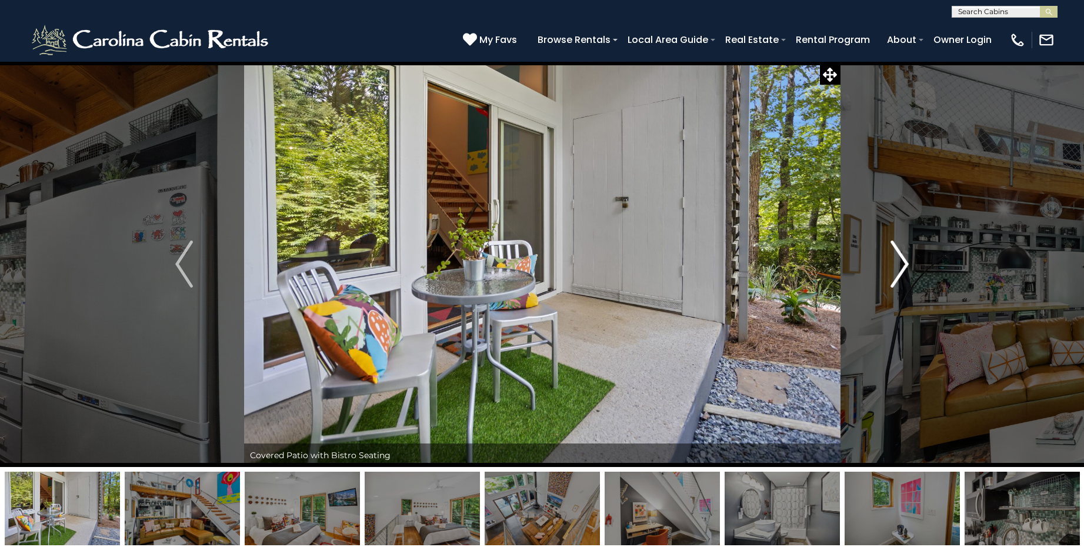
click at [906, 264] on img "Next" at bounding box center [900, 264] width 18 height 47
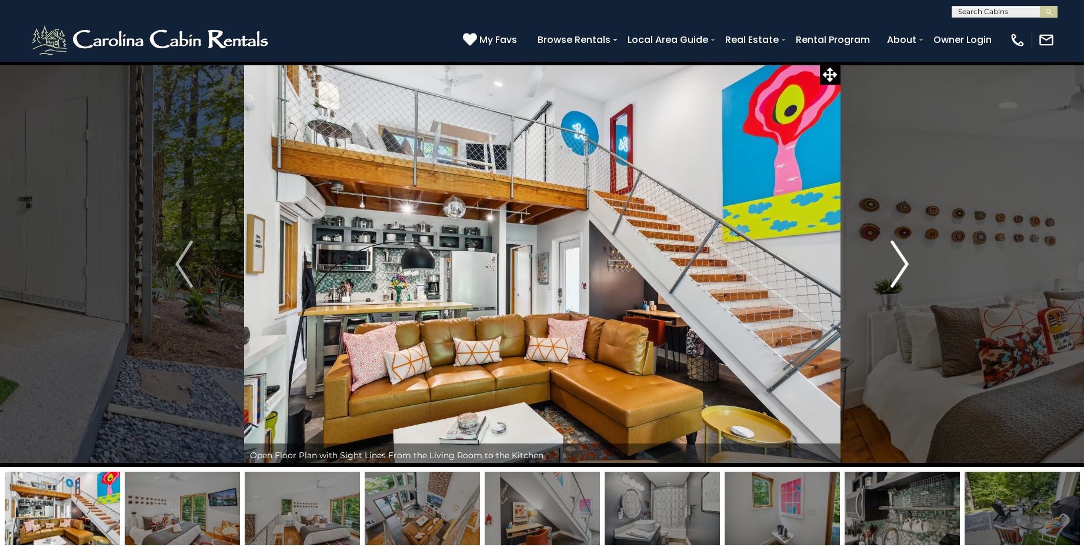
click at [906, 264] on img "Next" at bounding box center [900, 264] width 18 height 47
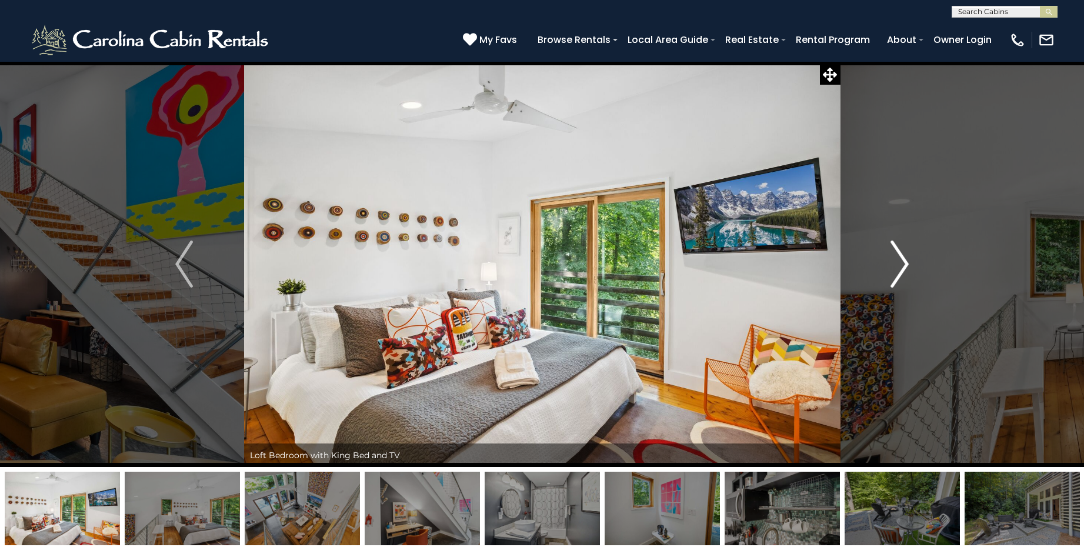
click at [906, 264] on img "Next" at bounding box center [900, 264] width 18 height 47
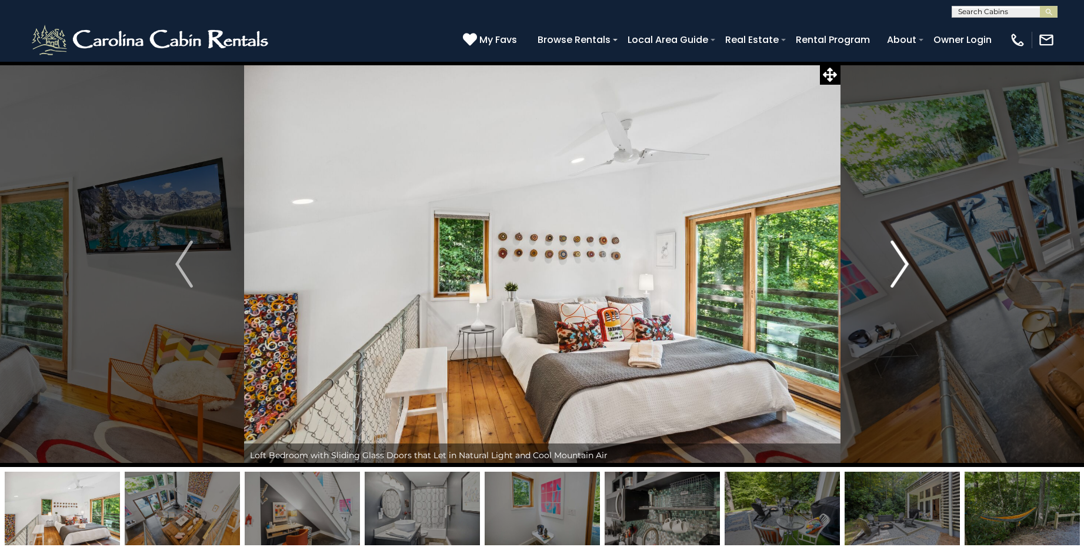
click at [906, 264] on img "Next" at bounding box center [900, 264] width 18 height 47
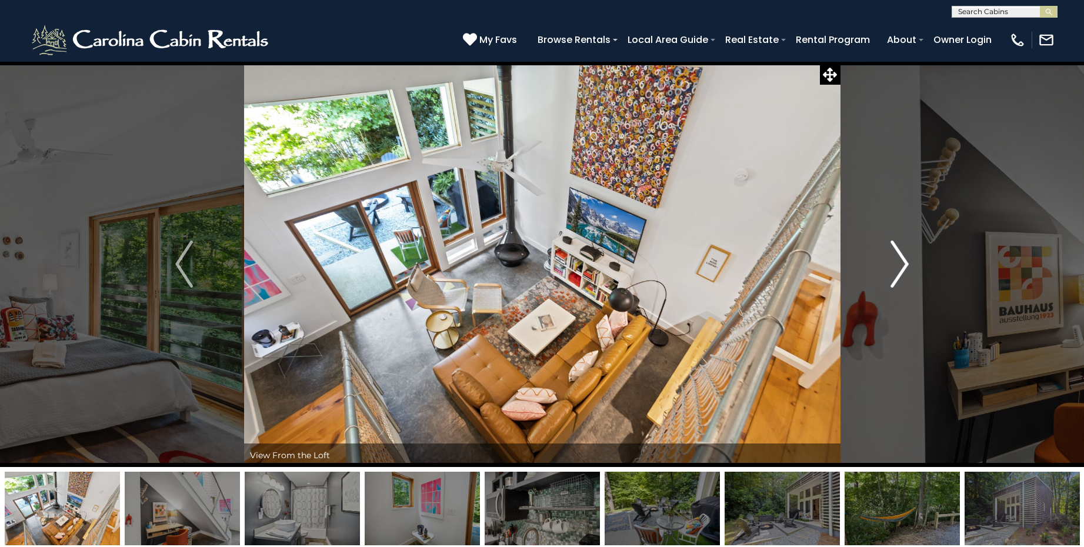
click at [906, 264] on img "Next" at bounding box center [900, 264] width 18 height 47
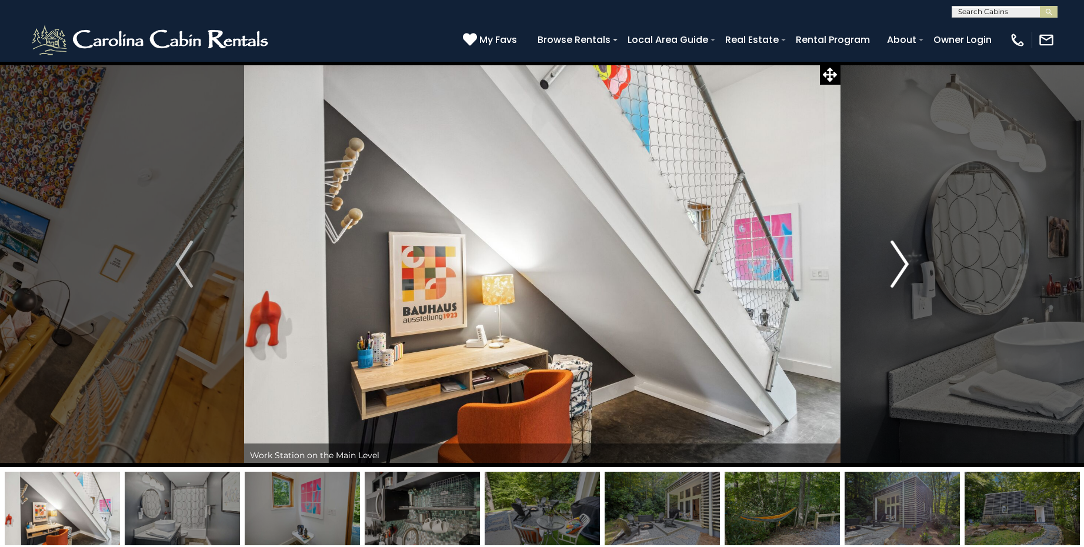
click at [906, 264] on img "Next" at bounding box center [900, 264] width 18 height 47
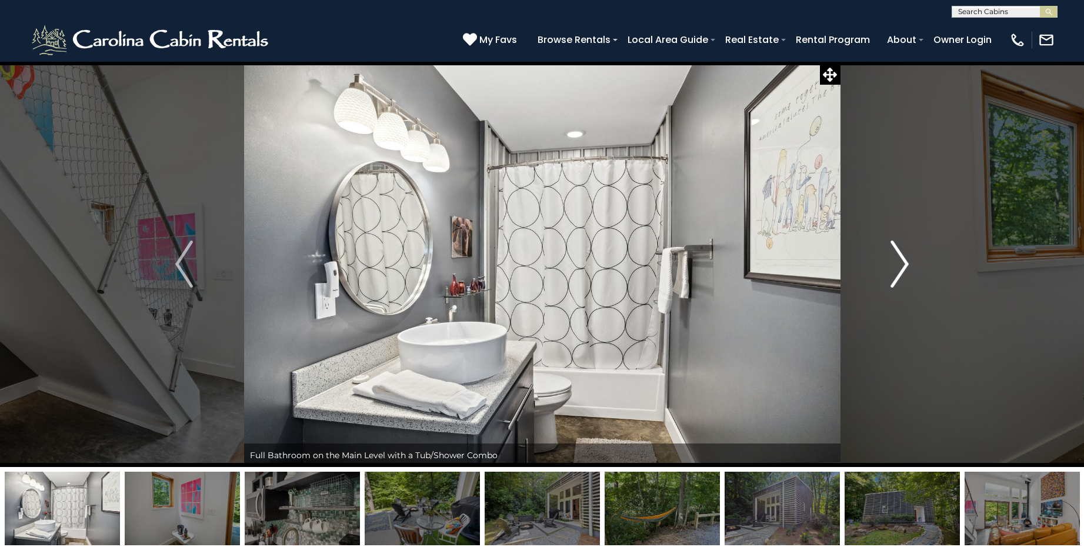
click at [906, 264] on img "Next" at bounding box center [900, 264] width 18 height 47
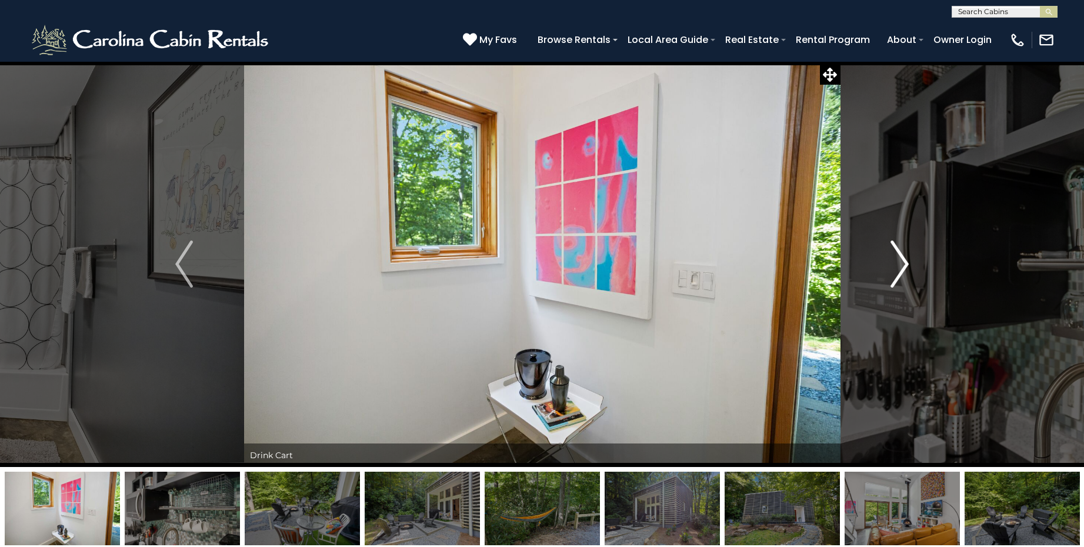
click at [906, 264] on img "Next" at bounding box center [900, 264] width 18 height 47
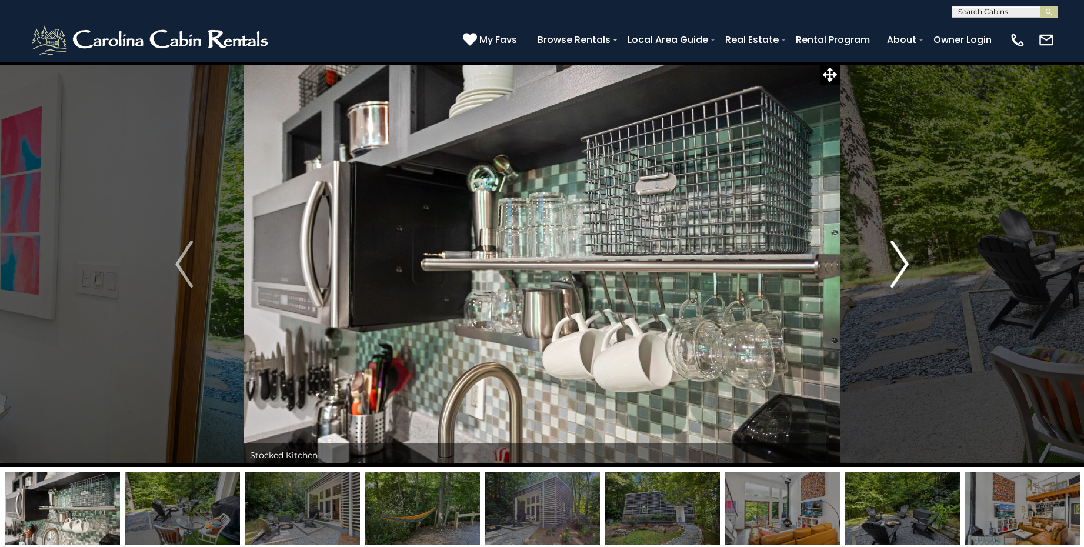
click at [906, 264] on img "Next" at bounding box center [900, 264] width 18 height 47
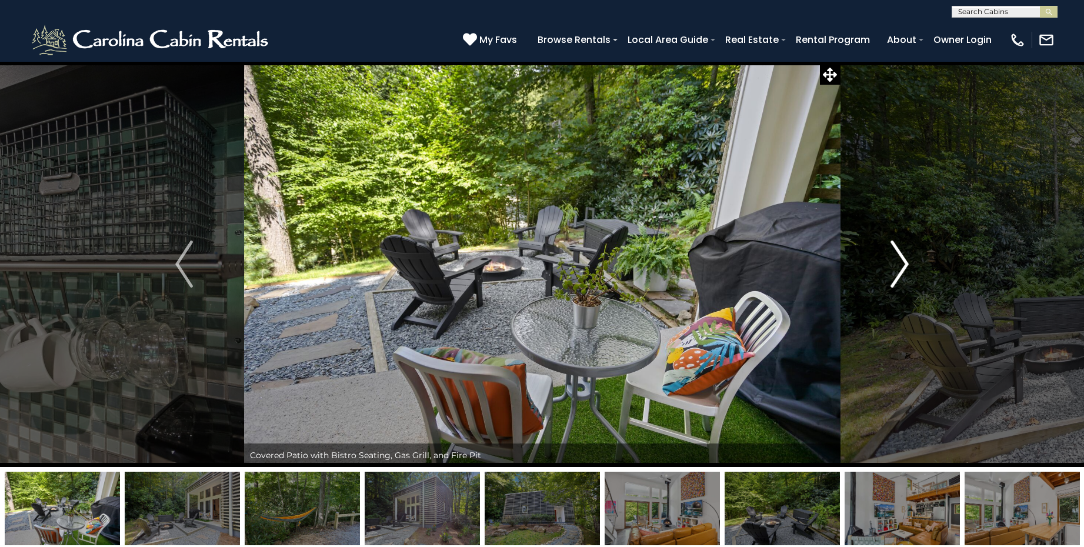
click at [906, 264] on img "Next" at bounding box center [900, 264] width 18 height 47
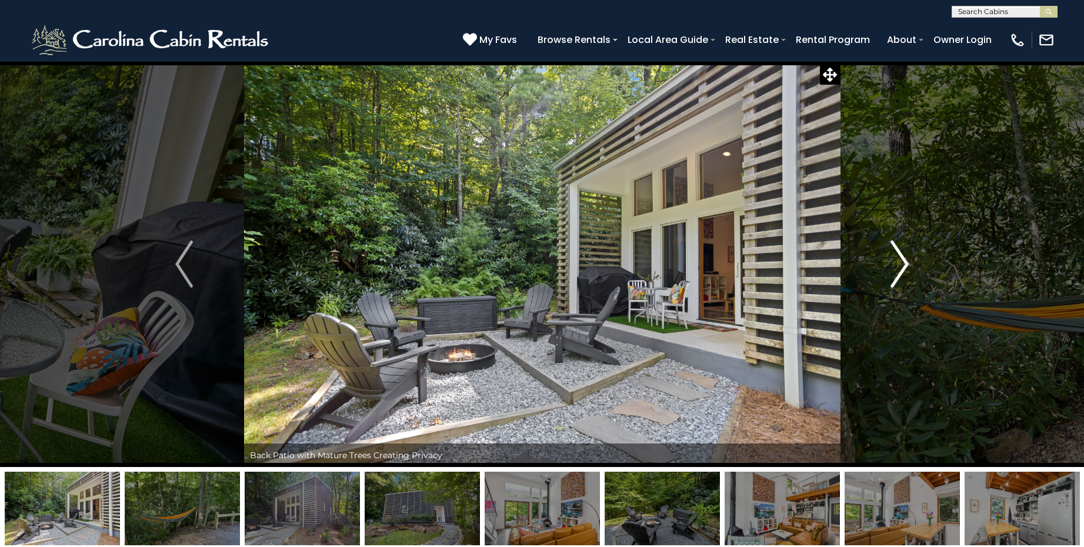
click at [906, 264] on img "Next" at bounding box center [900, 264] width 18 height 47
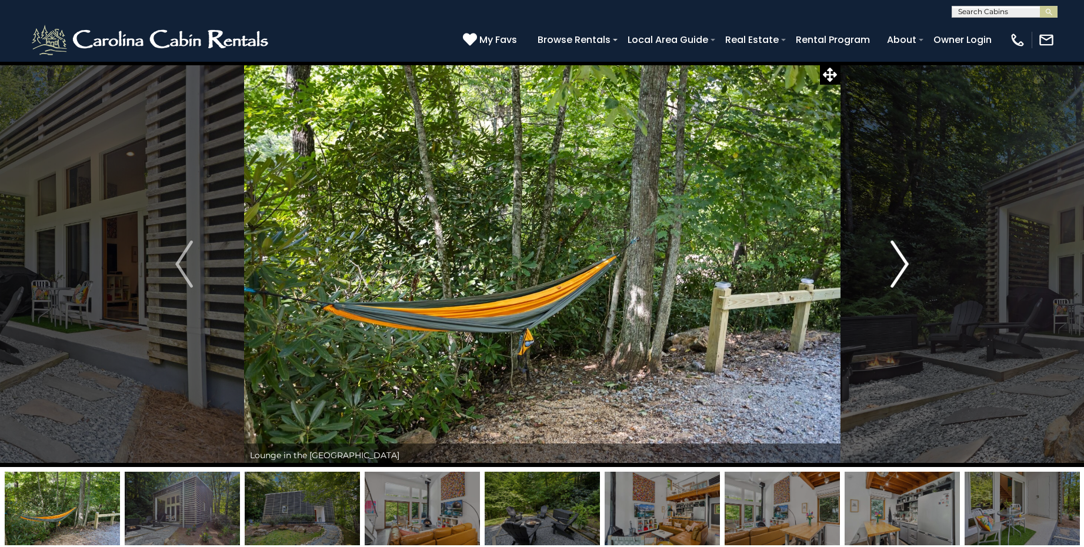
click at [906, 264] on img "Next" at bounding box center [900, 264] width 18 height 47
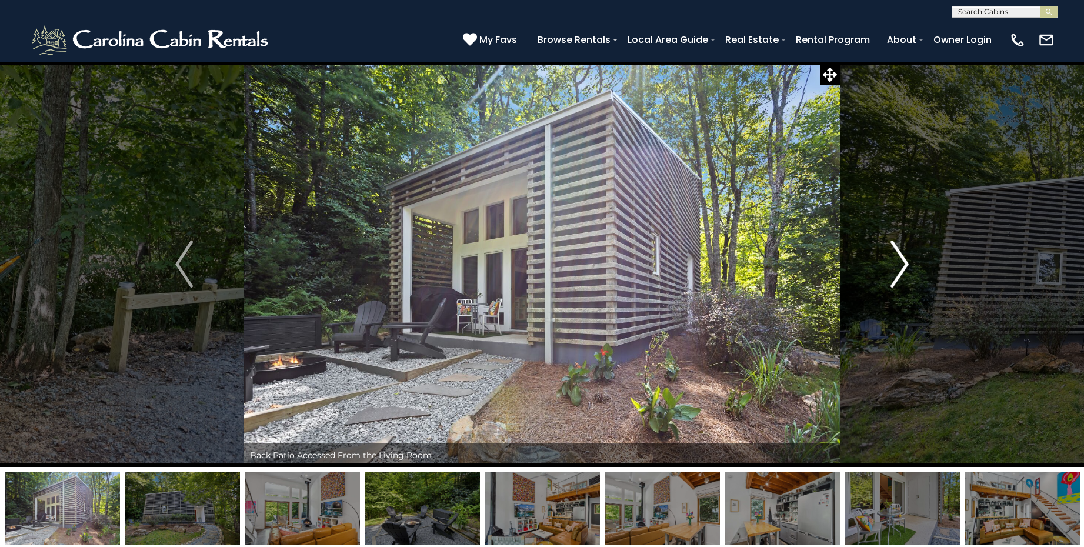
click at [906, 264] on img "Next" at bounding box center [900, 264] width 18 height 47
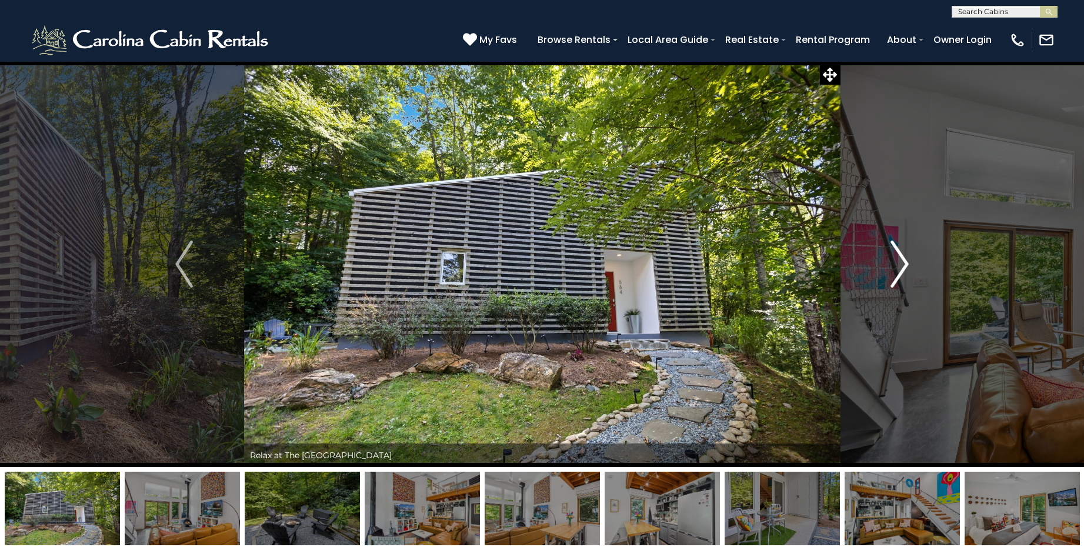
click at [905, 264] on img "Next" at bounding box center [900, 264] width 18 height 47
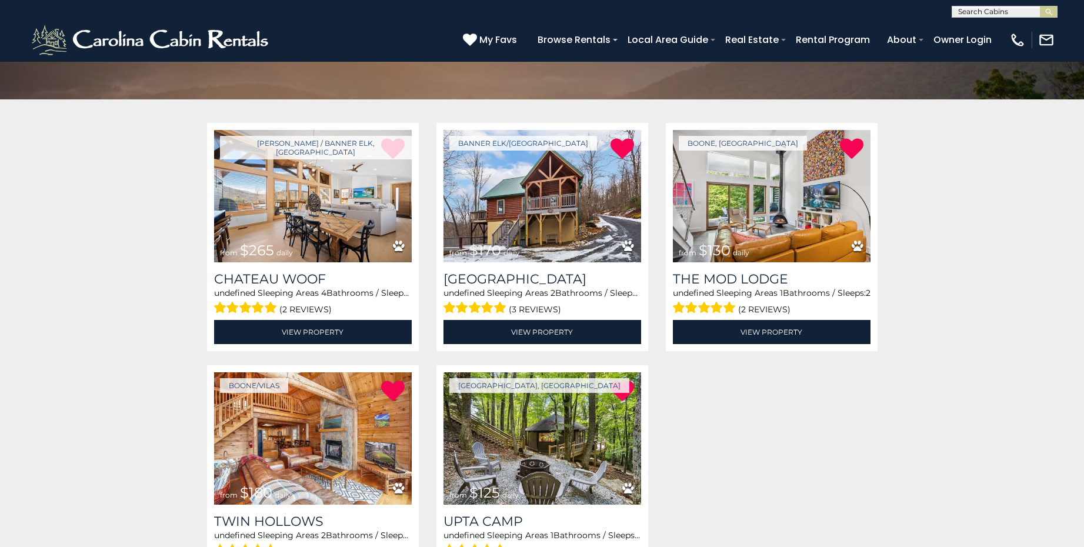
scroll to position [188, 0]
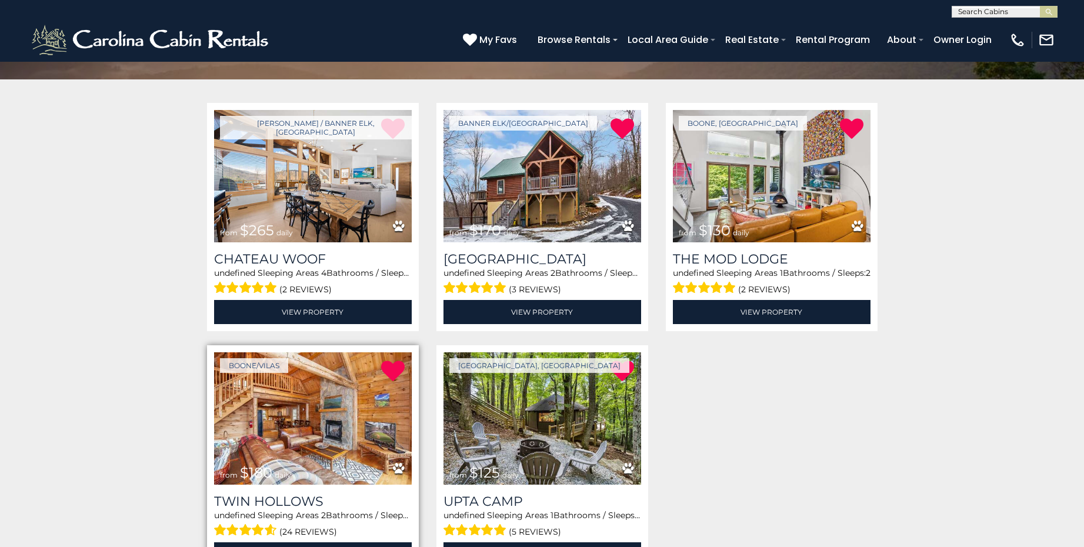
click at [347, 424] on img at bounding box center [313, 418] width 198 height 132
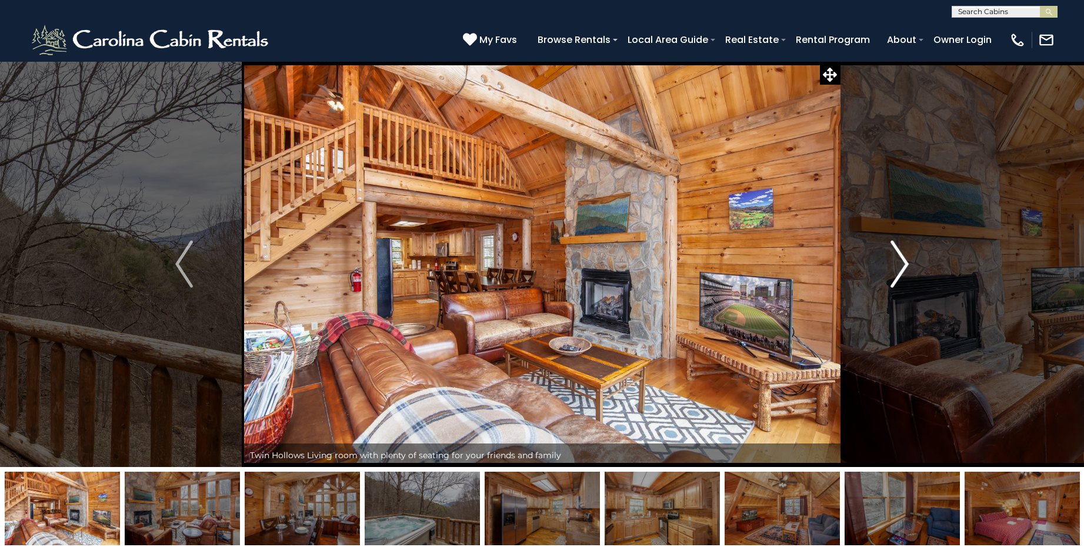
click at [904, 262] on img "Next" at bounding box center [900, 264] width 18 height 47
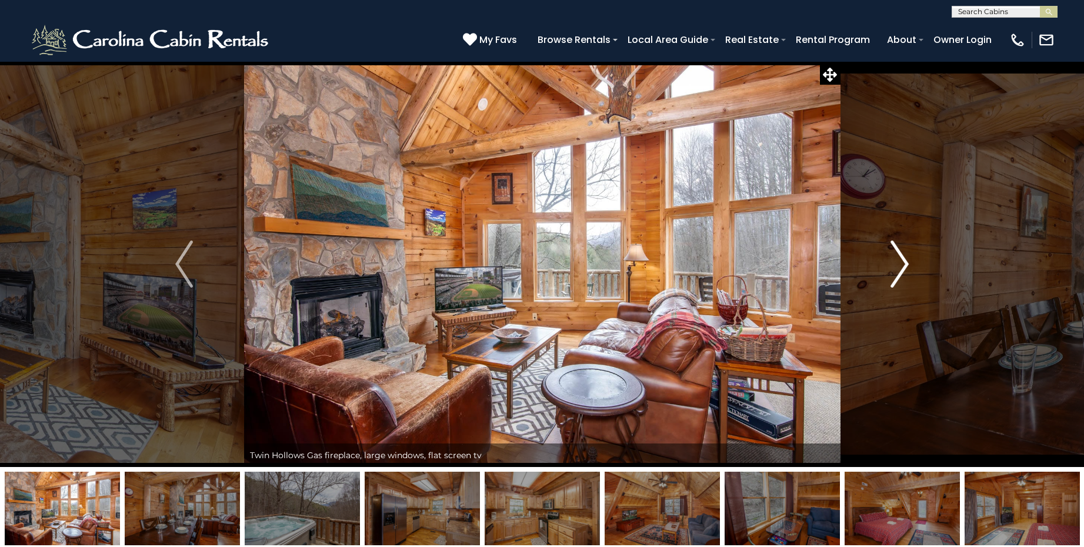
click at [904, 262] on img "Next" at bounding box center [900, 264] width 18 height 47
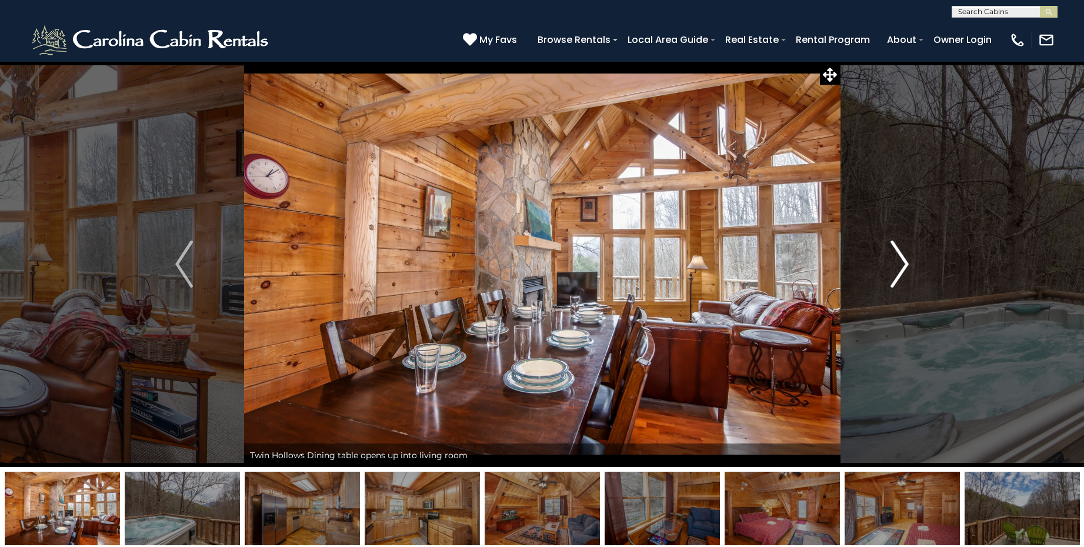
click at [904, 262] on img "Next" at bounding box center [900, 264] width 18 height 47
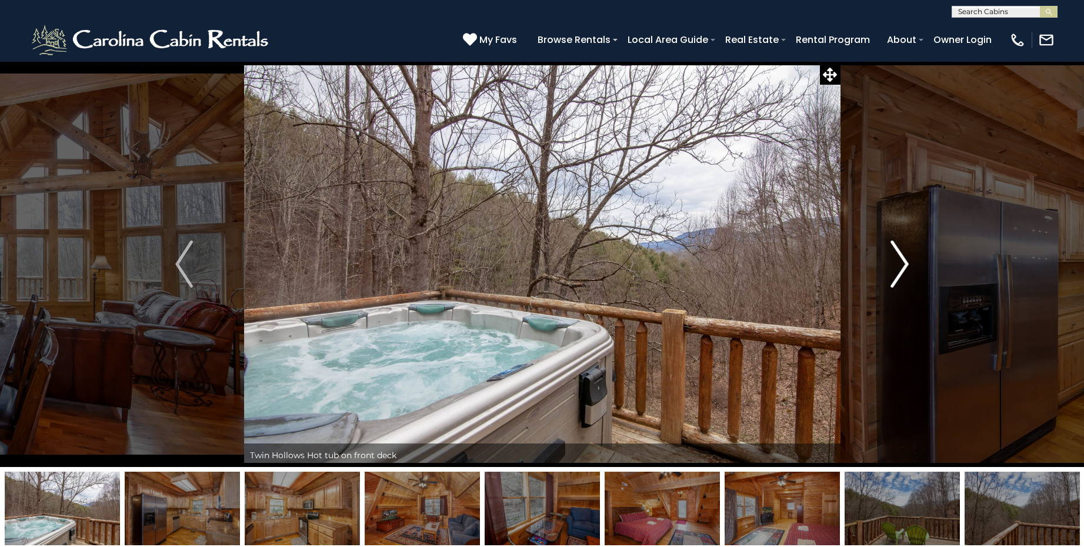
click at [904, 262] on img "Next" at bounding box center [900, 264] width 18 height 47
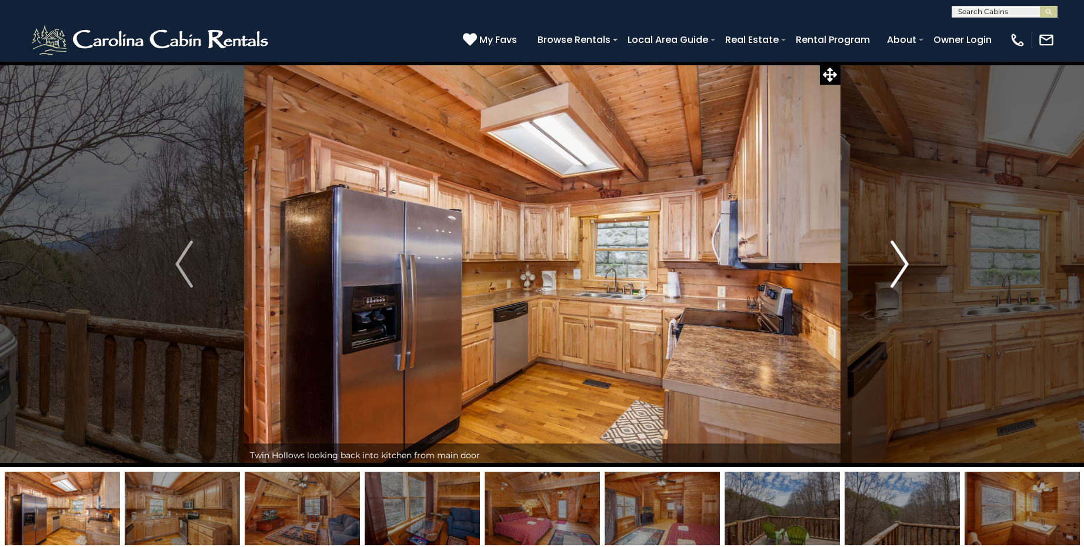
click at [904, 262] on img "Next" at bounding box center [900, 264] width 18 height 47
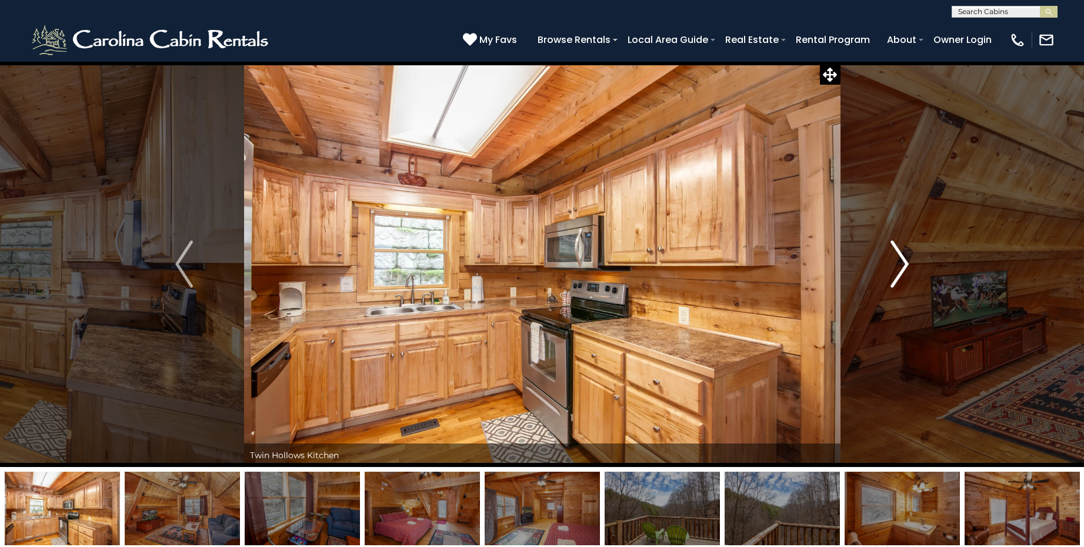
click at [904, 262] on img "Next" at bounding box center [900, 264] width 18 height 47
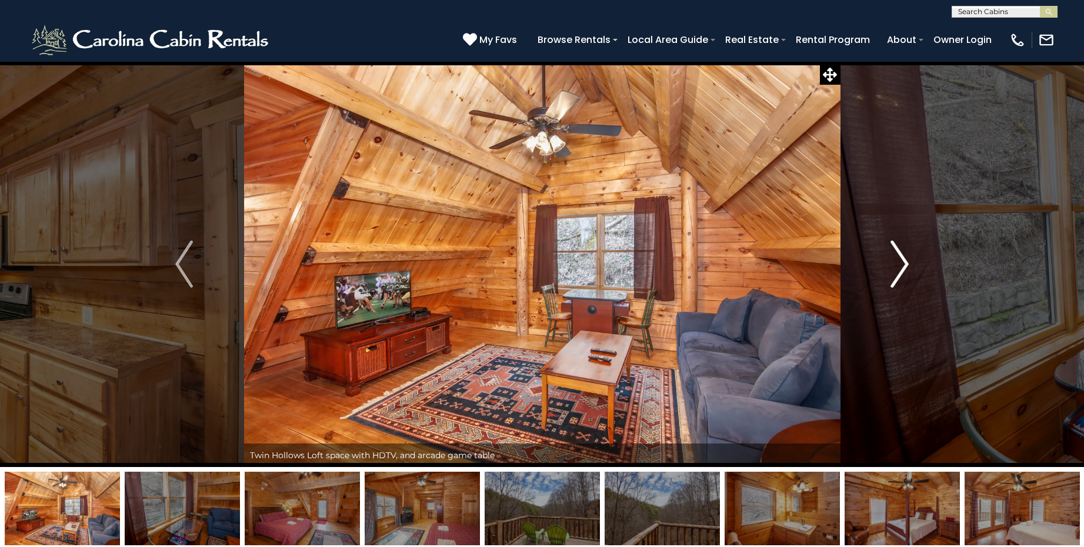
click at [904, 262] on img "Next" at bounding box center [900, 264] width 18 height 47
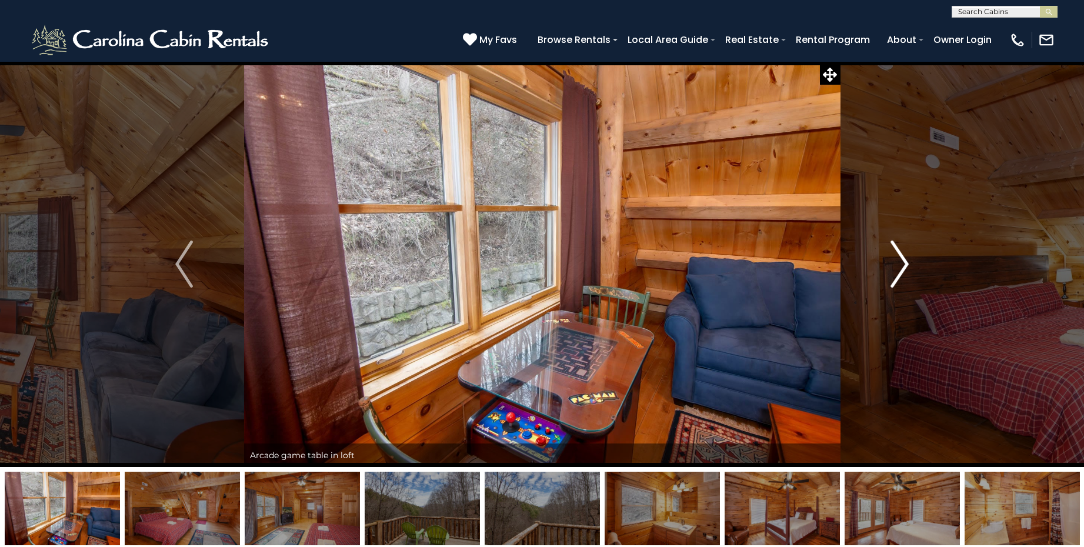
click at [904, 262] on img "Next" at bounding box center [900, 264] width 18 height 47
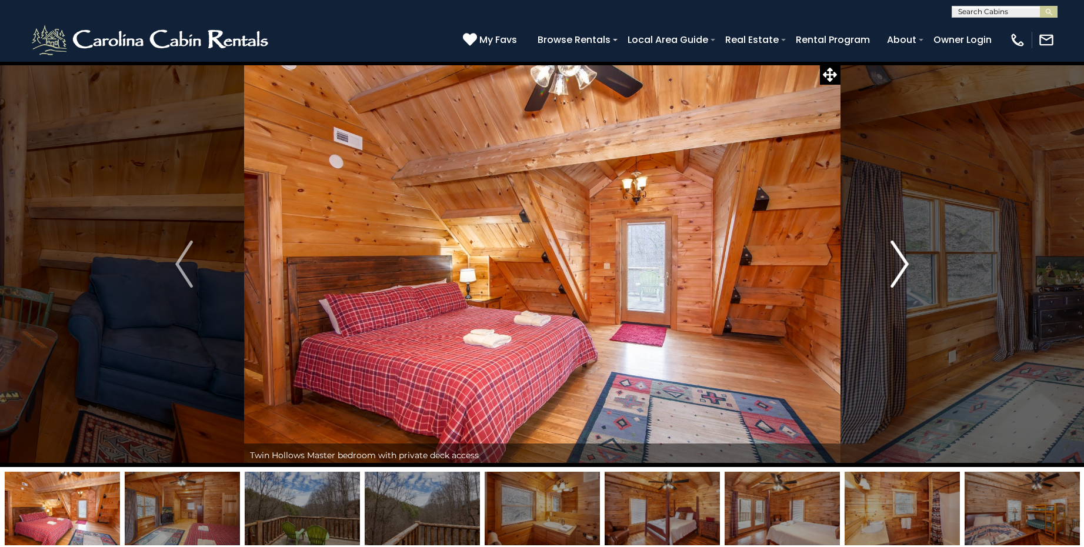
click at [904, 262] on img "Next" at bounding box center [900, 264] width 18 height 47
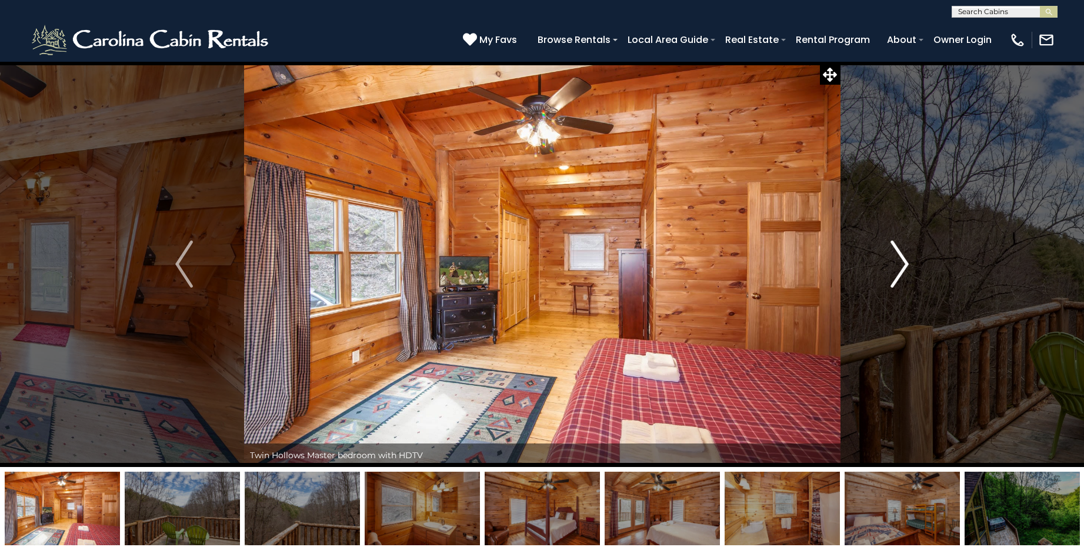
click at [904, 262] on img "Next" at bounding box center [900, 264] width 18 height 47
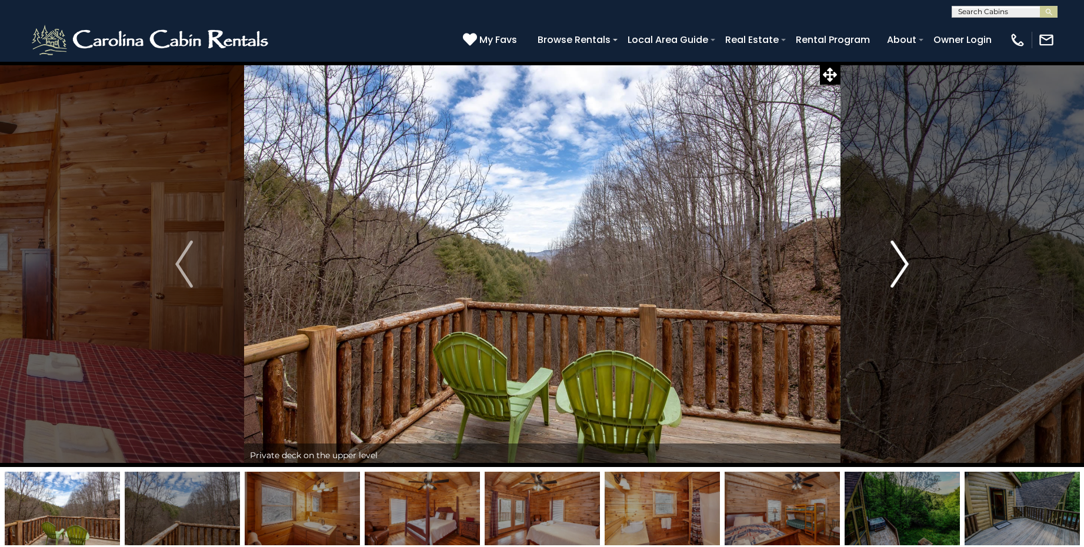
click at [904, 262] on img "Next" at bounding box center [900, 264] width 18 height 47
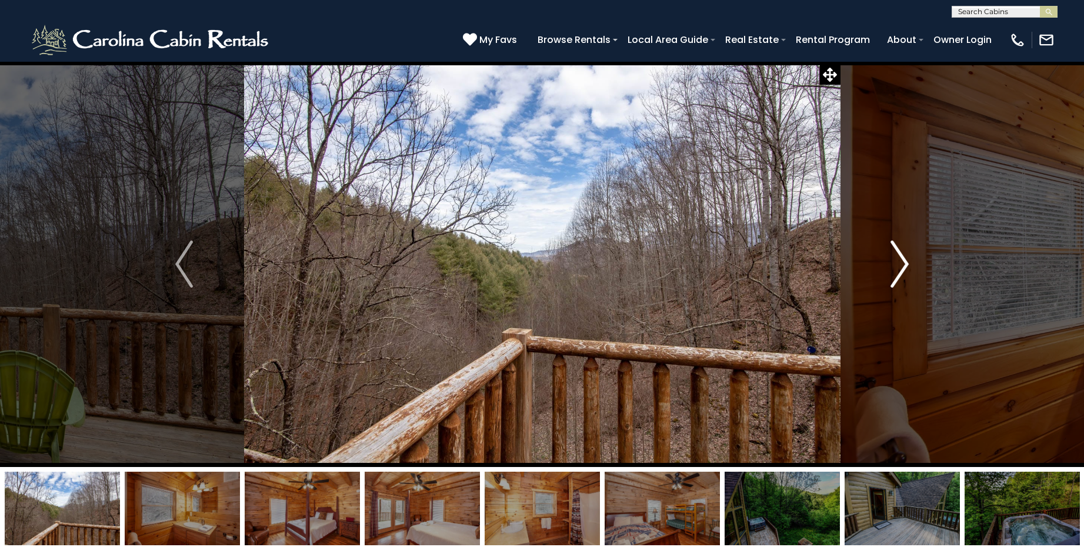
click at [904, 262] on img "Next" at bounding box center [900, 264] width 18 height 47
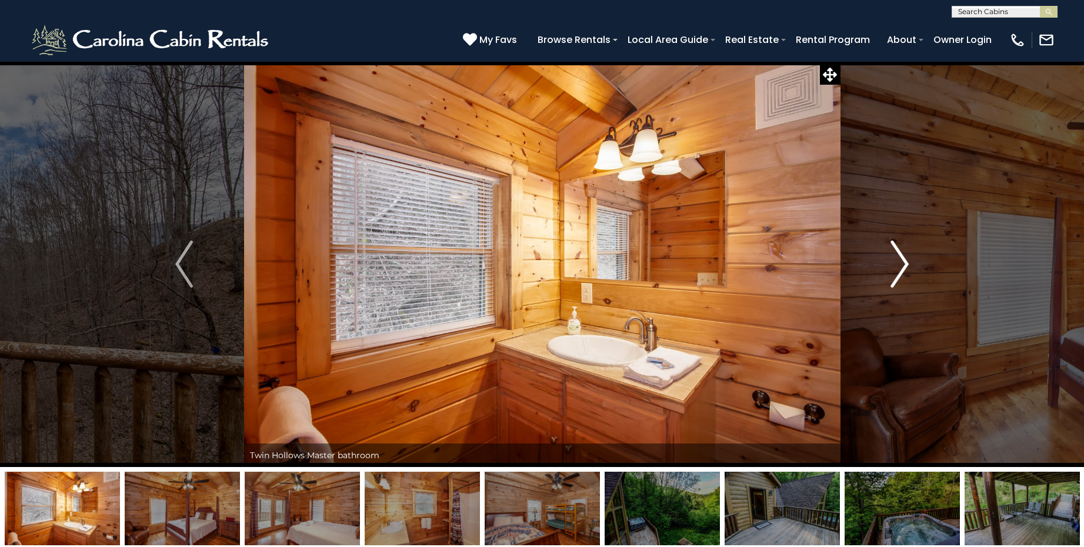
click at [904, 262] on img "Next" at bounding box center [900, 264] width 18 height 47
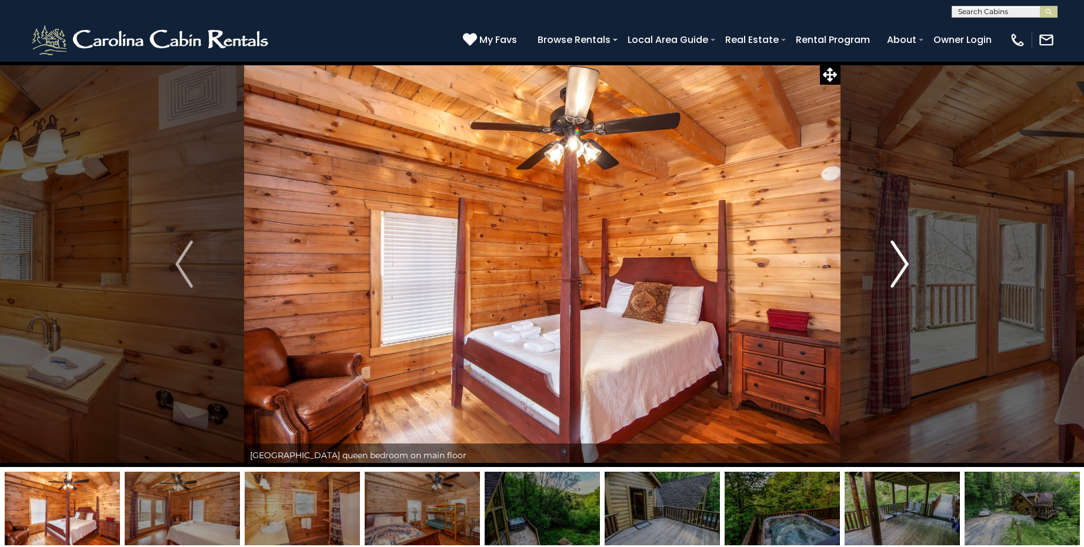
click at [904, 262] on img "Next" at bounding box center [900, 264] width 18 height 47
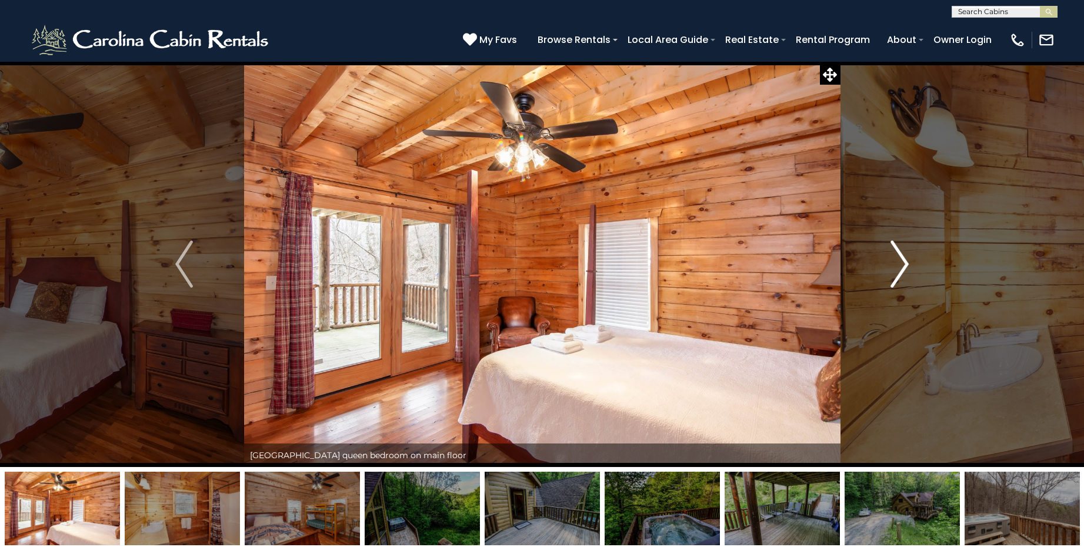
click at [903, 267] on img "Next" at bounding box center [900, 264] width 18 height 47
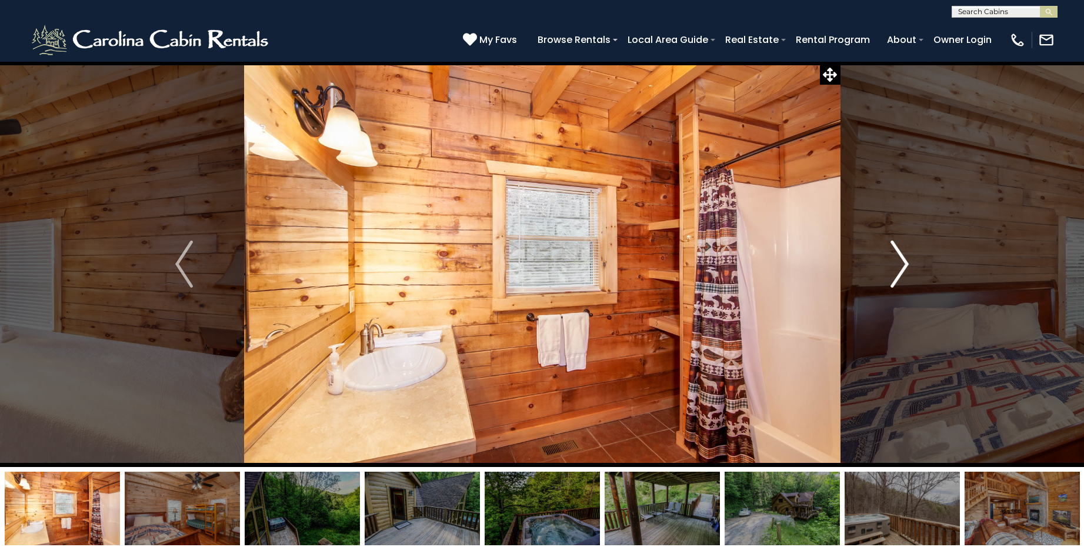
click at [903, 267] on img "Next" at bounding box center [900, 264] width 18 height 47
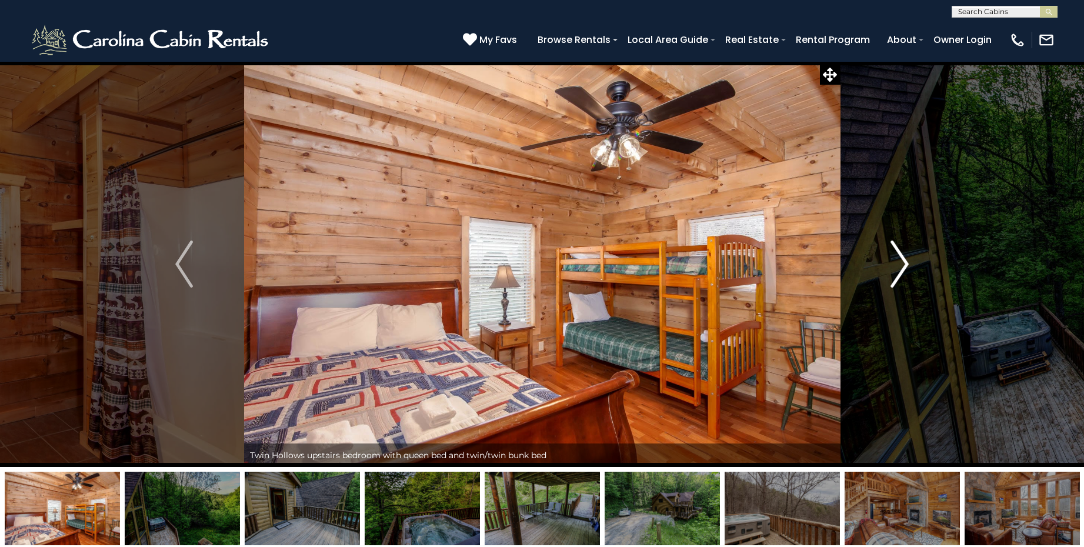
click at [903, 267] on img "Next" at bounding box center [900, 264] width 18 height 47
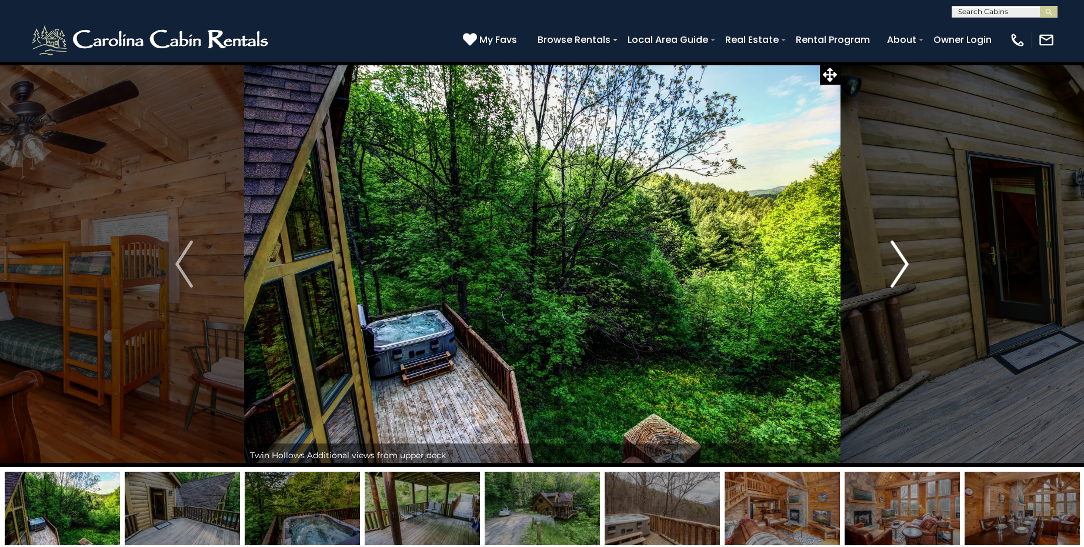
click at [903, 267] on img "Next" at bounding box center [900, 264] width 18 height 47
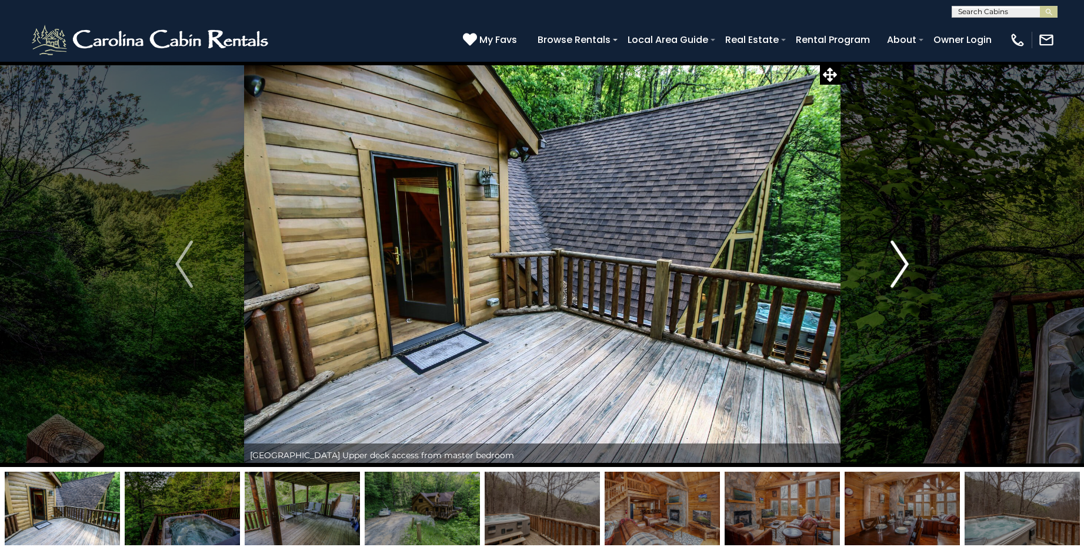
click at [903, 267] on img "Next" at bounding box center [900, 264] width 18 height 47
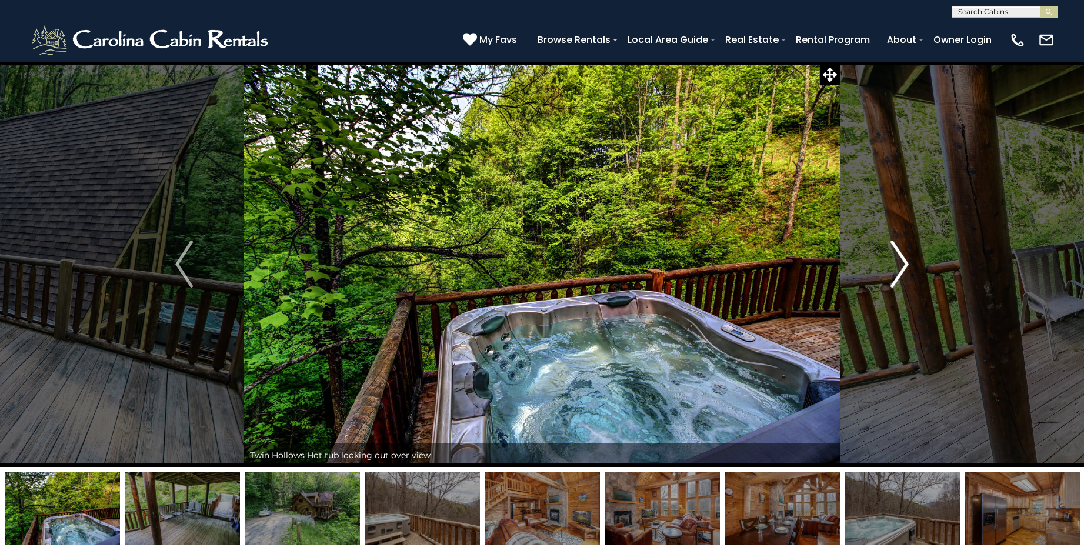
click at [903, 267] on img "Next" at bounding box center [900, 264] width 18 height 47
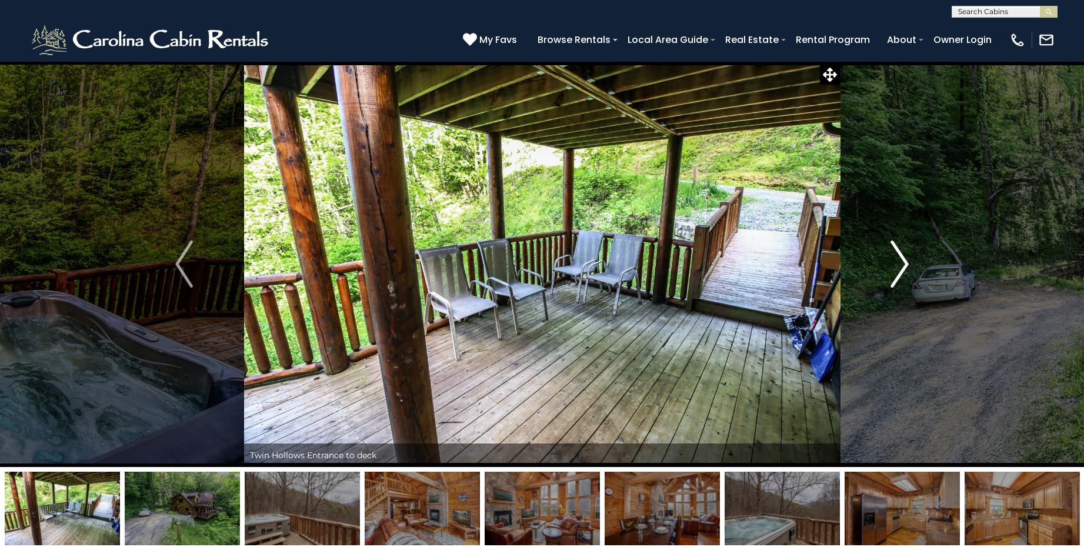
click at [903, 267] on img "Next" at bounding box center [900, 264] width 18 height 47
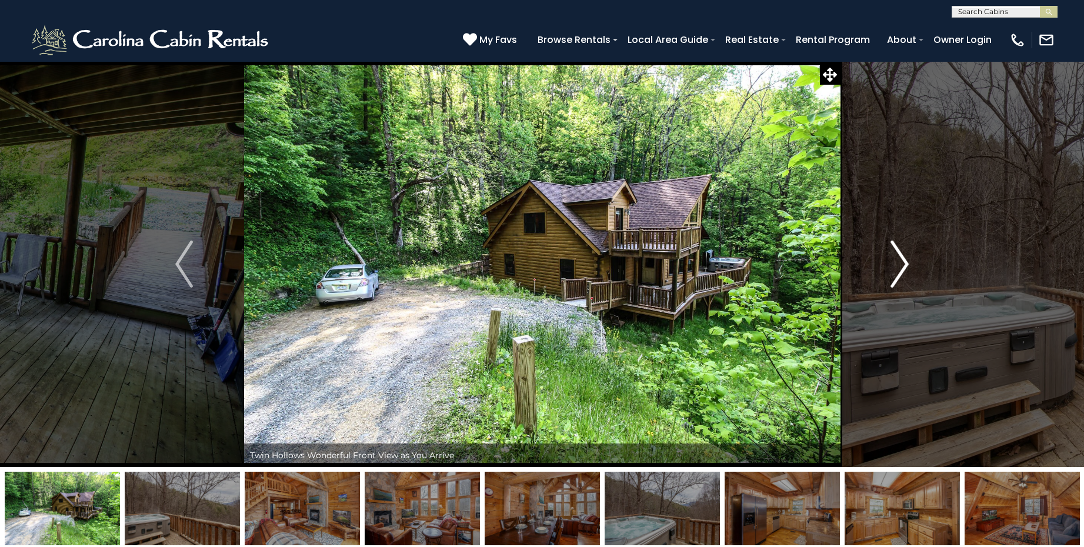
click at [905, 267] on img "Next" at bounding box center [900, 264] width 18 height 47
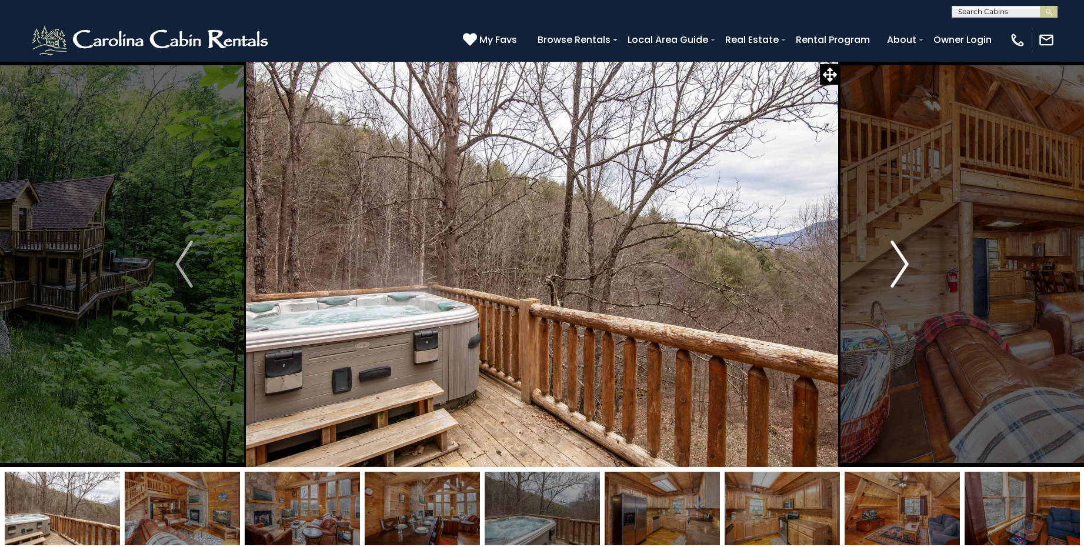
click at [905, 267] on img "Next" at bounding box center [900, 264] width 18 height 47
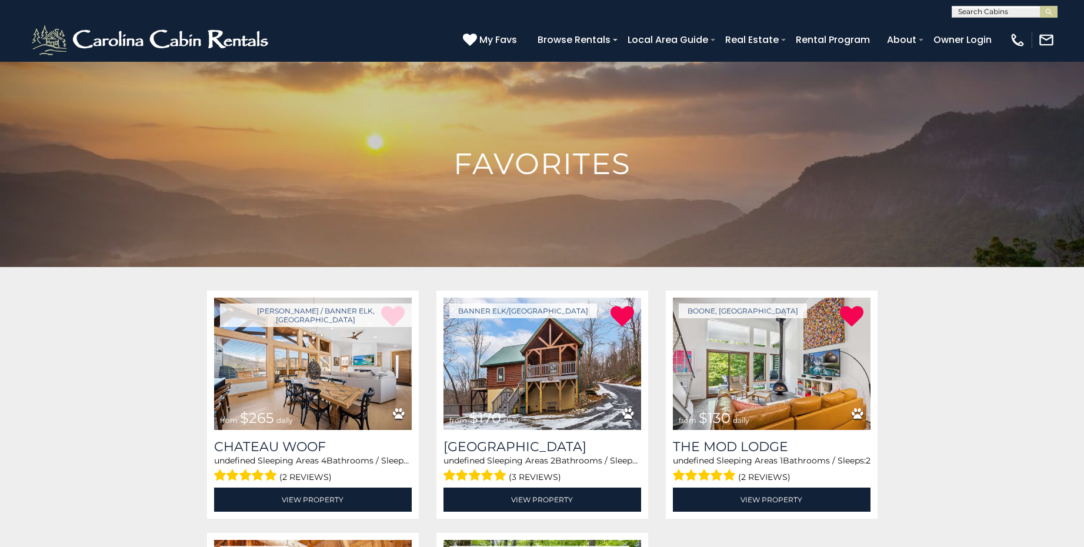
scroll to position [188, 0]
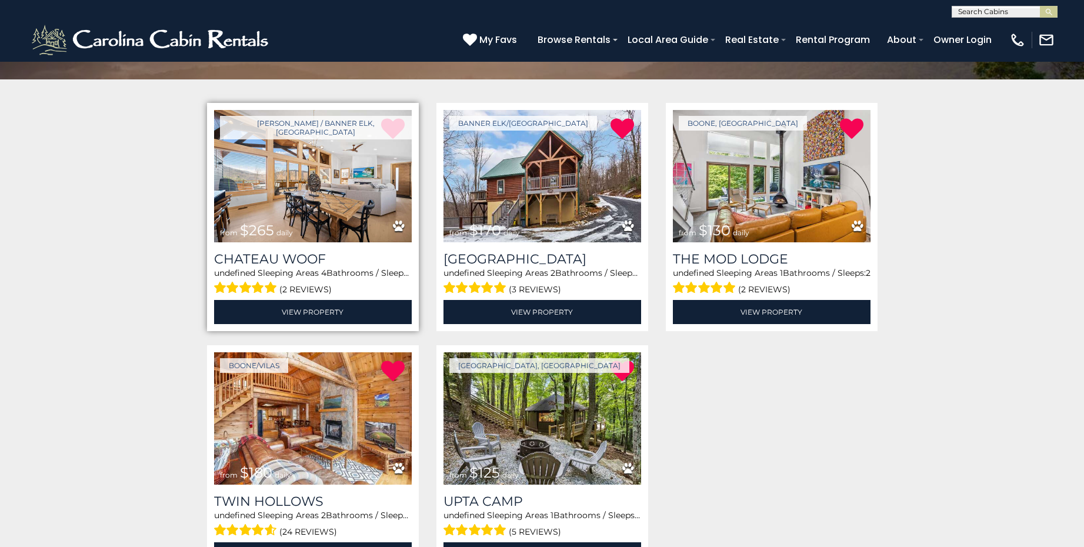
click at [274, 209] on img at bounding box center [313, 176] width 198 height 132
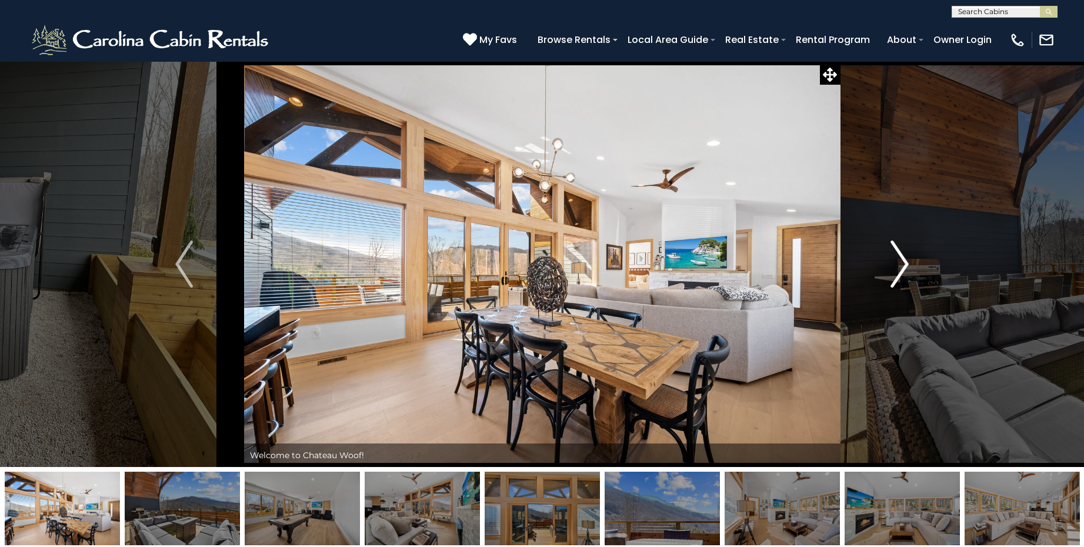
click at [902, 262] on img "Next" at bounding box center [900, 264] width 18 height 47
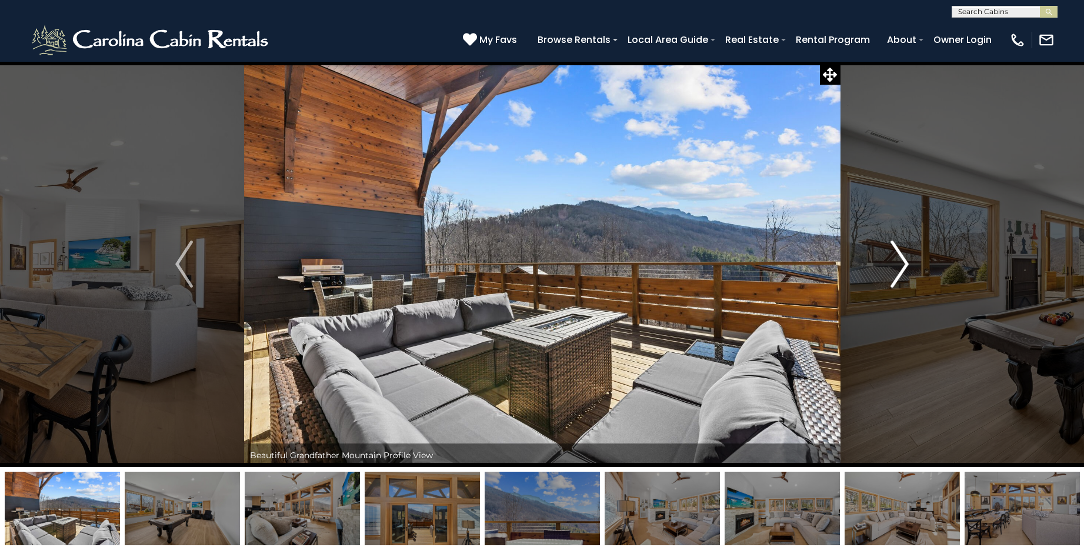
click at [901, 261] on img "Next" at bounding box center [900, 264] width 18 height 47
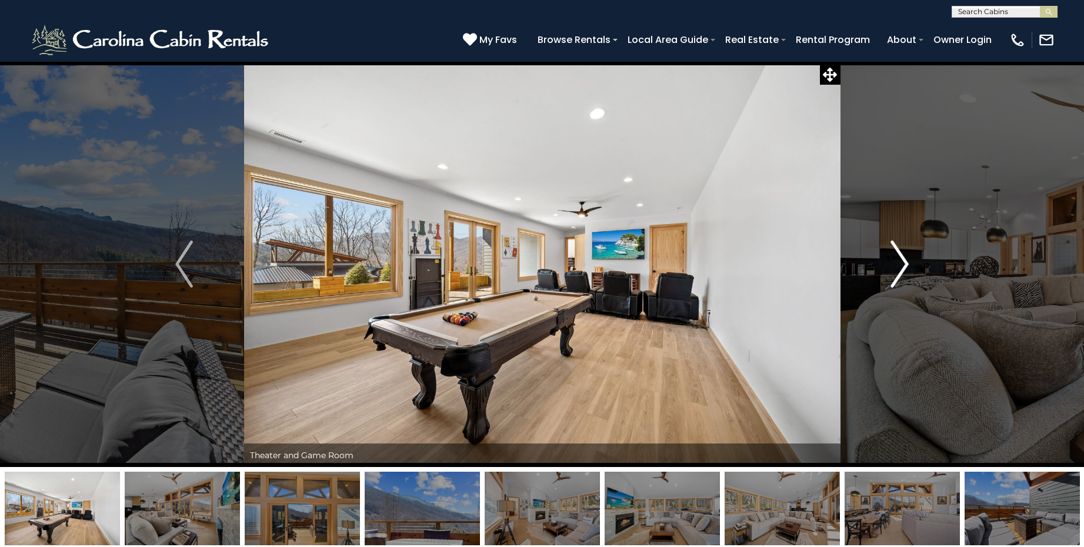
click at [901, 261] on img "Next" at bounding box center [900, 264] width 18 height 47
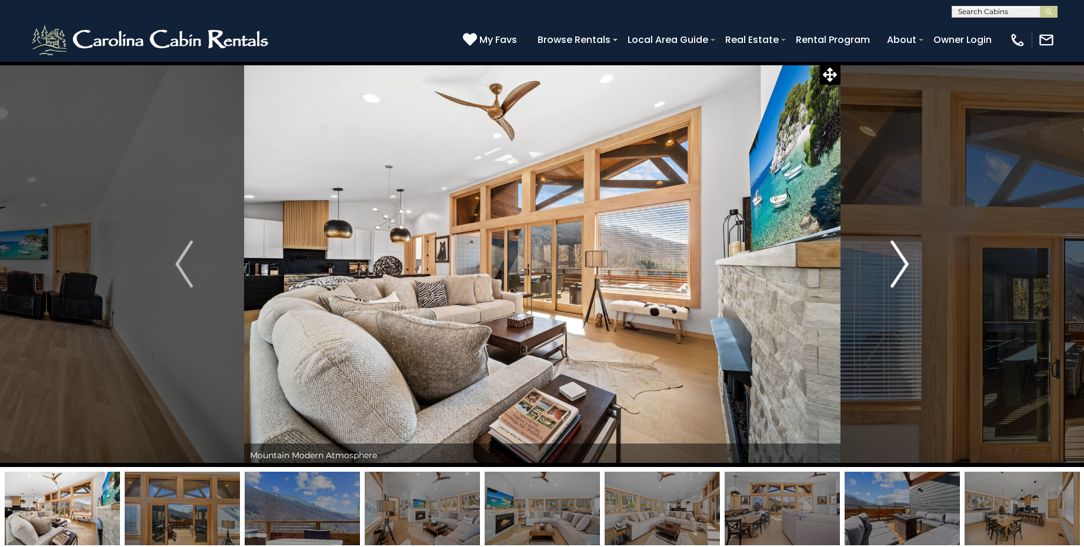
click at [901, 261] on img "Next" at bounding box center [900, 264] width 18 height 47
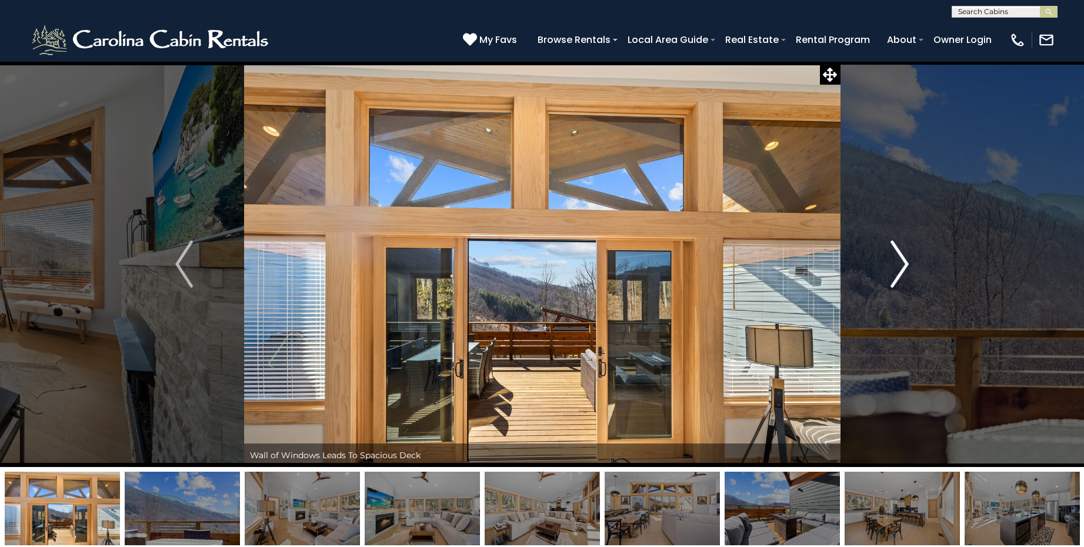
click at [904, 262] on img "Next" at bounding box center [900, 264] width 18 height 47
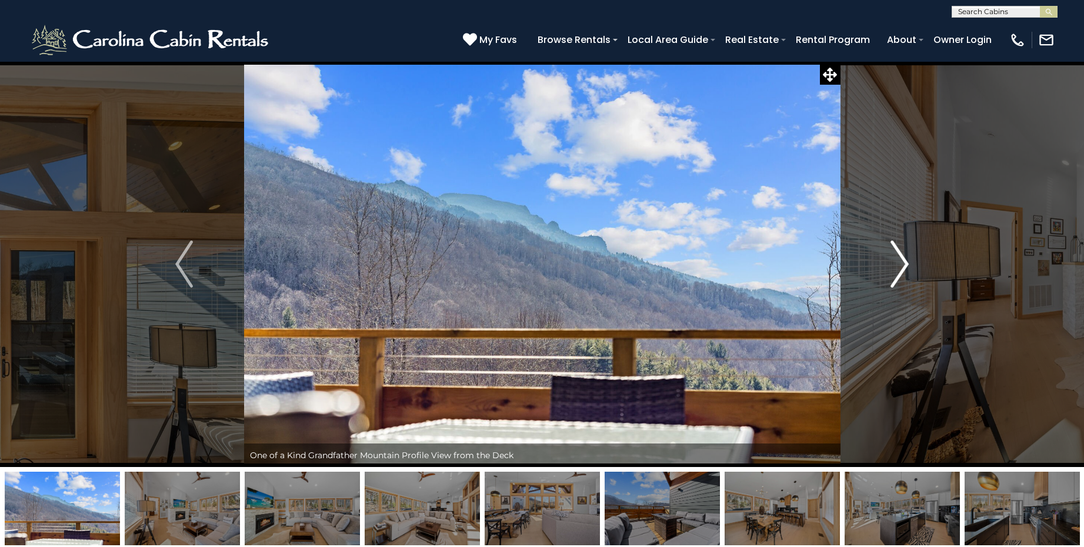
click at [904, 262] on img "Next" at bounding box center [900, 264] width 18 height 47
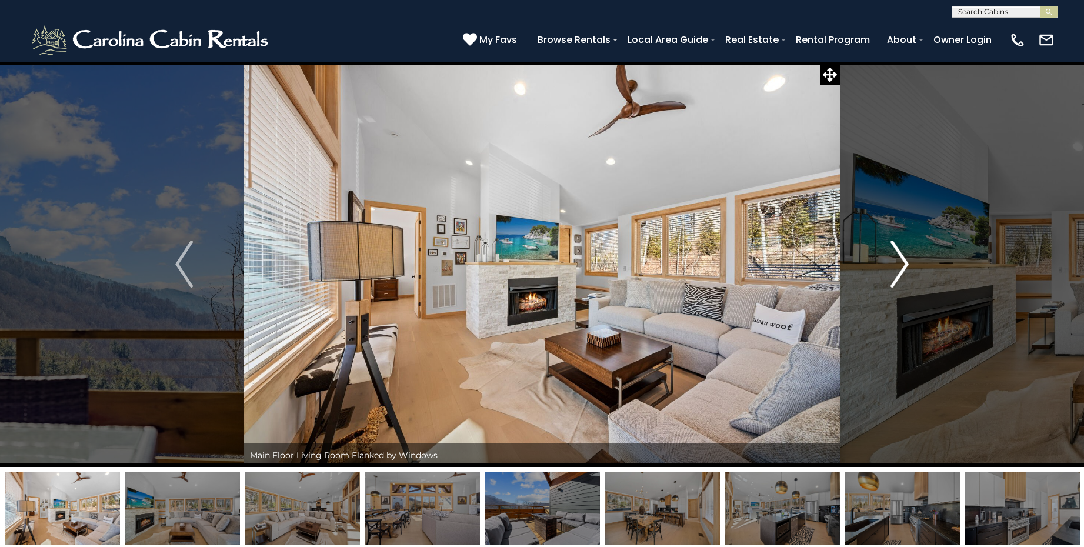
click at [904, 262] on img "Next" at bounding box center [900, 264] width 18 height 47
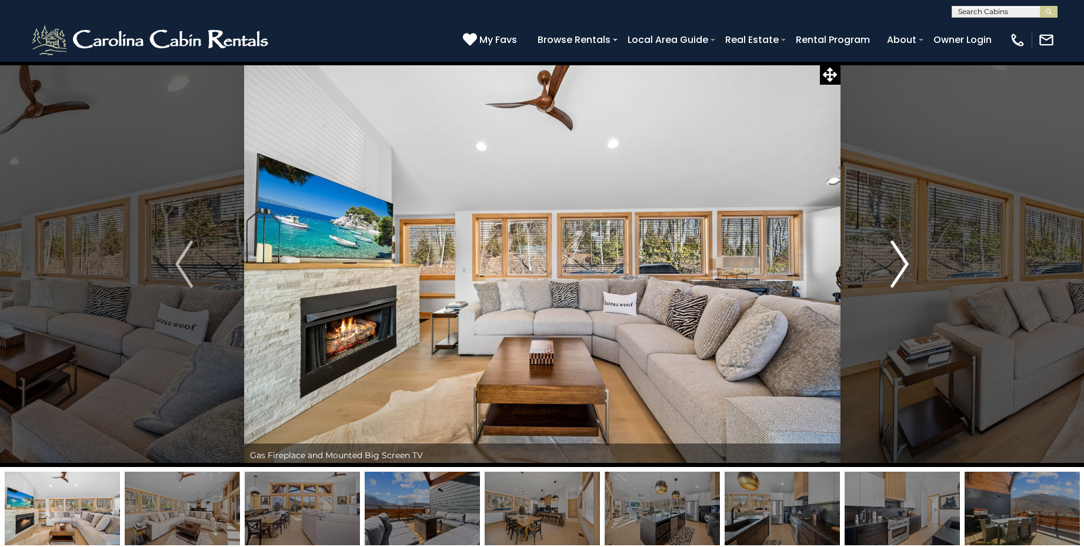
click at [904, 262] on img "Next" at bounding box center [900, 264] width 18 height 47
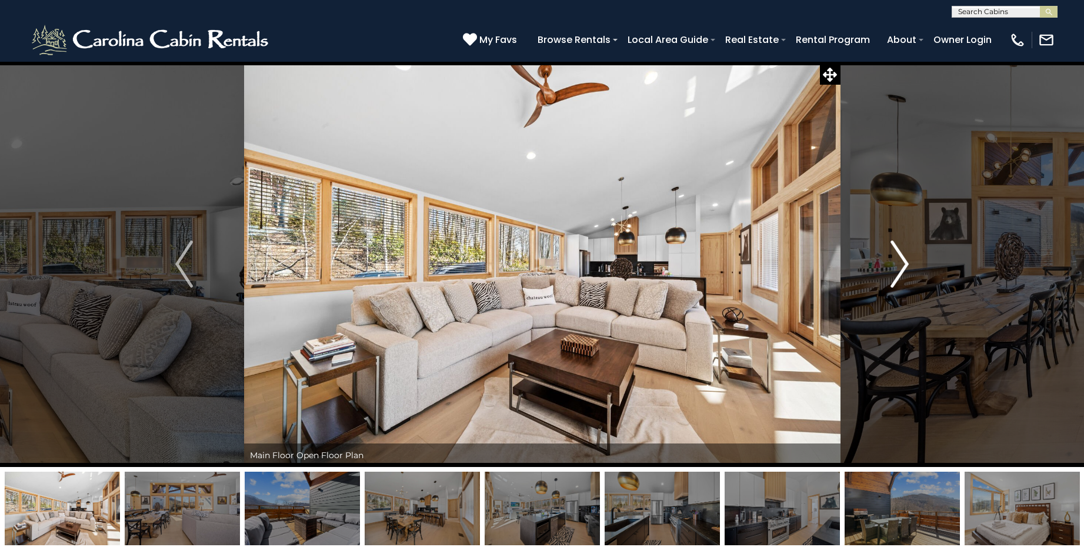
click at [904, 262] on img "Next" at bounding box center [900, 264] width 18 height 47
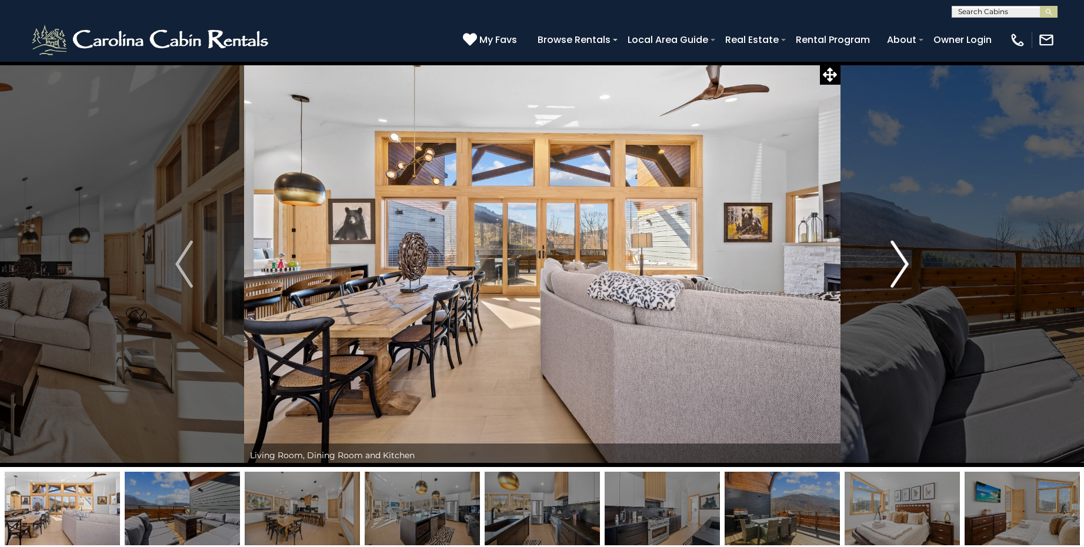
click at [904, 262] on img "Next" at bounding box center [900, 264] width 18 height 47
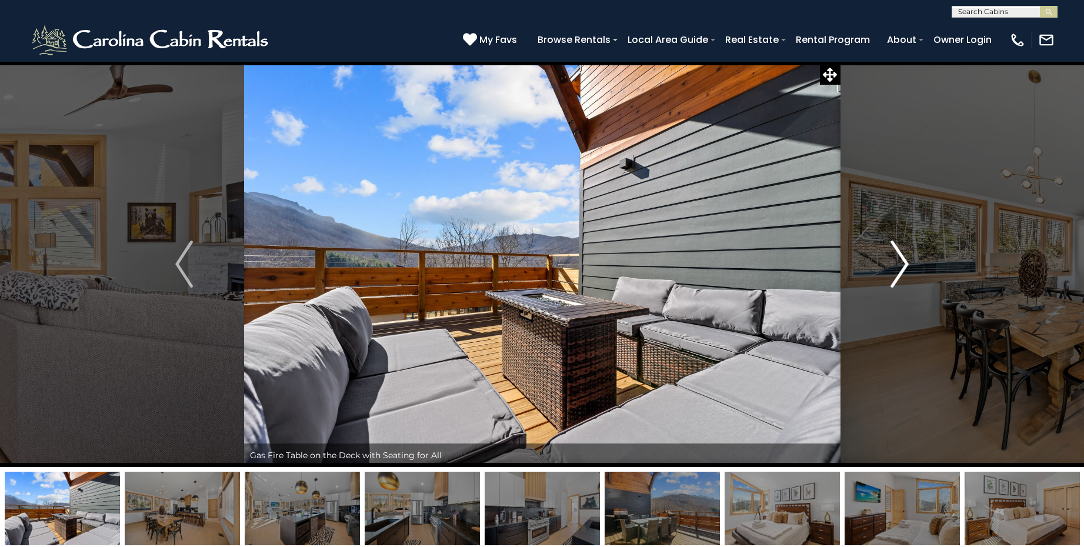
click at [904, 262] on img "Next" at bounding box center [900, 264] width 18 height 47
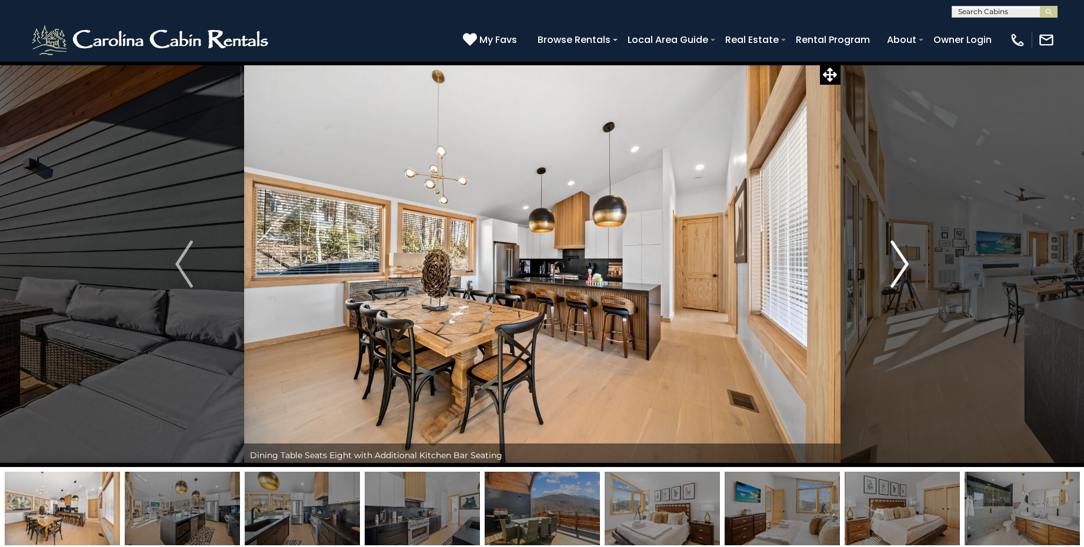
click at [904, 262] on img "Next" at bounding box center [900, 264] width 18 height 47
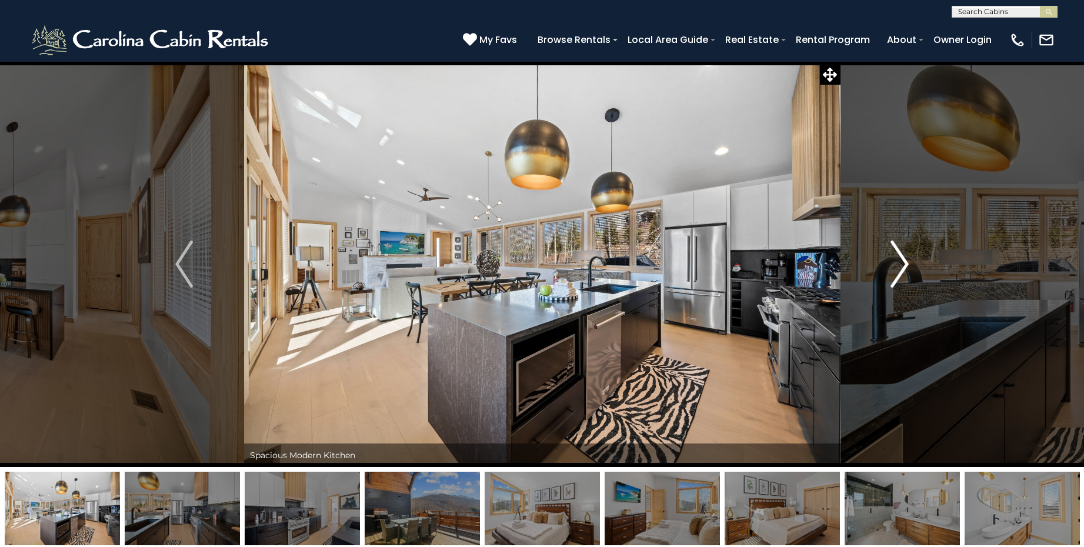
click at [904, 262] on img "Next" at bounding box center [900, 264] width 18 height 47
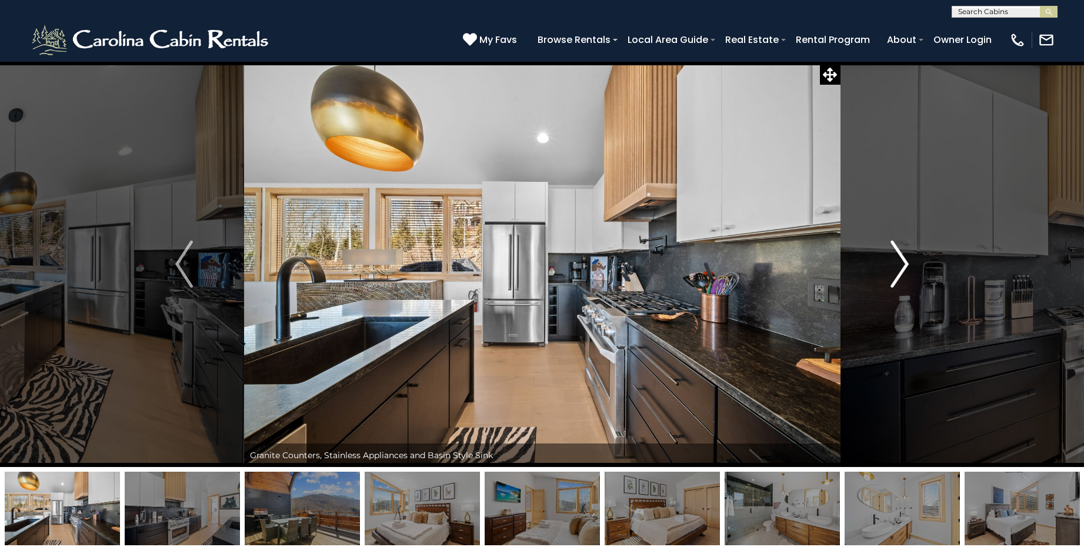
click at [904, 262] on img "Next" at bounding box center [900, 264] width 18 height 47
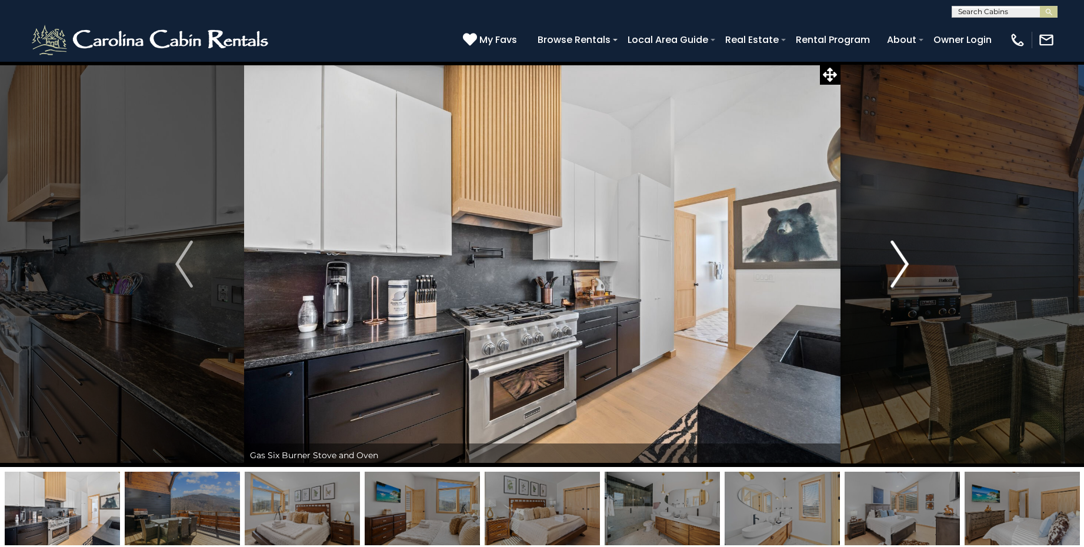
click at [904, 262] on img "Next" at bounding box center [900, 264] width 18 height 47
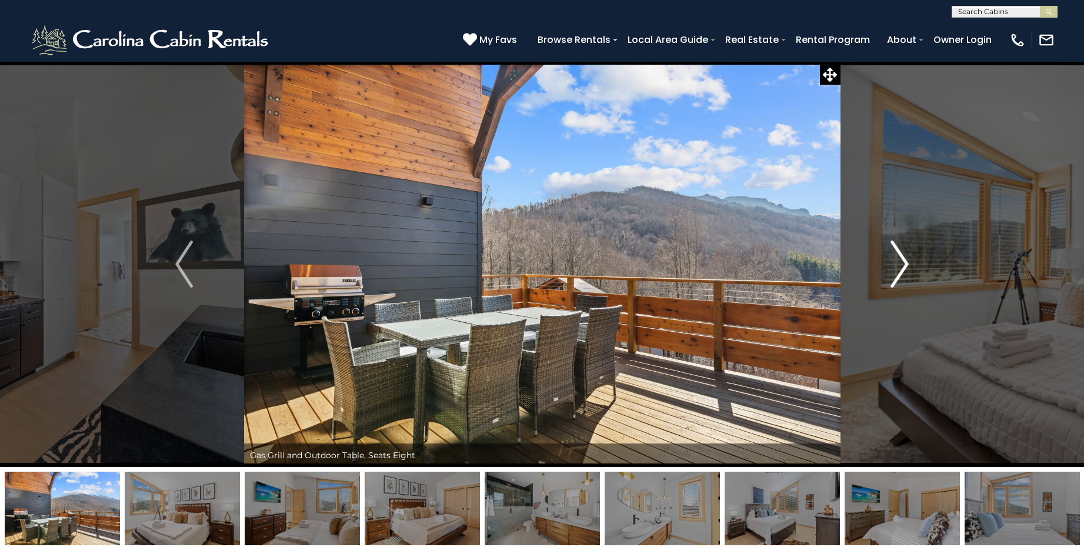
click at [904, 262] on img "Next" at bounding box center [900, 264] width 18 height 47
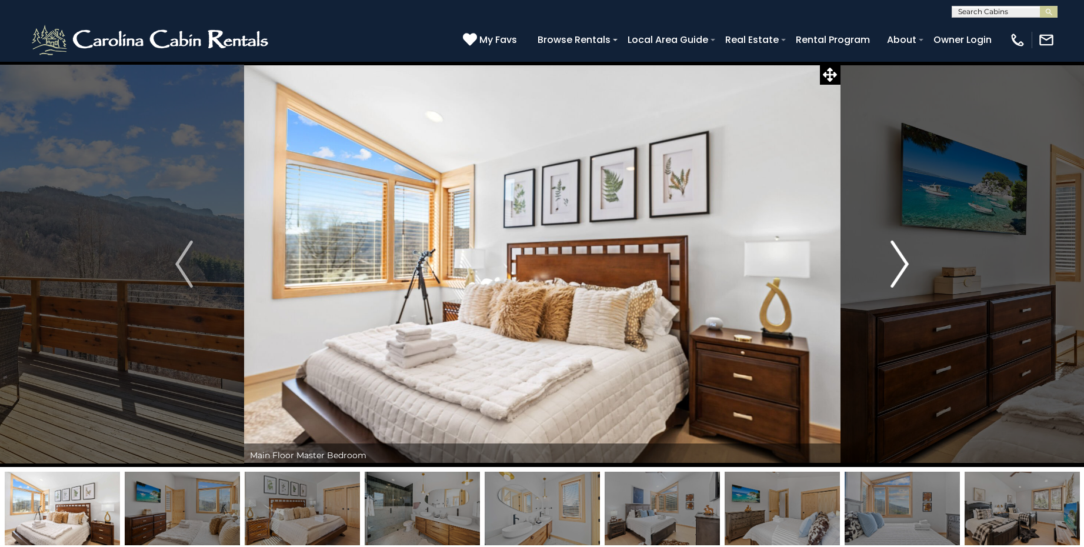
click at [908, 259] on img "Next" at bounding box center [900, 264] width 18 height 47
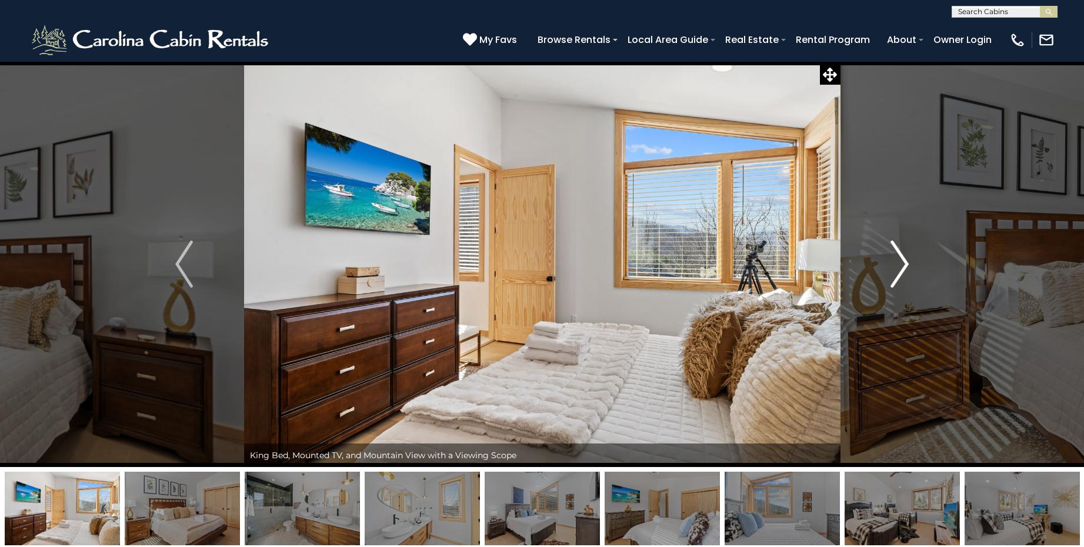
click at [908, 259] on img "Next" at bounding box center [900, 264] width 18 height 47
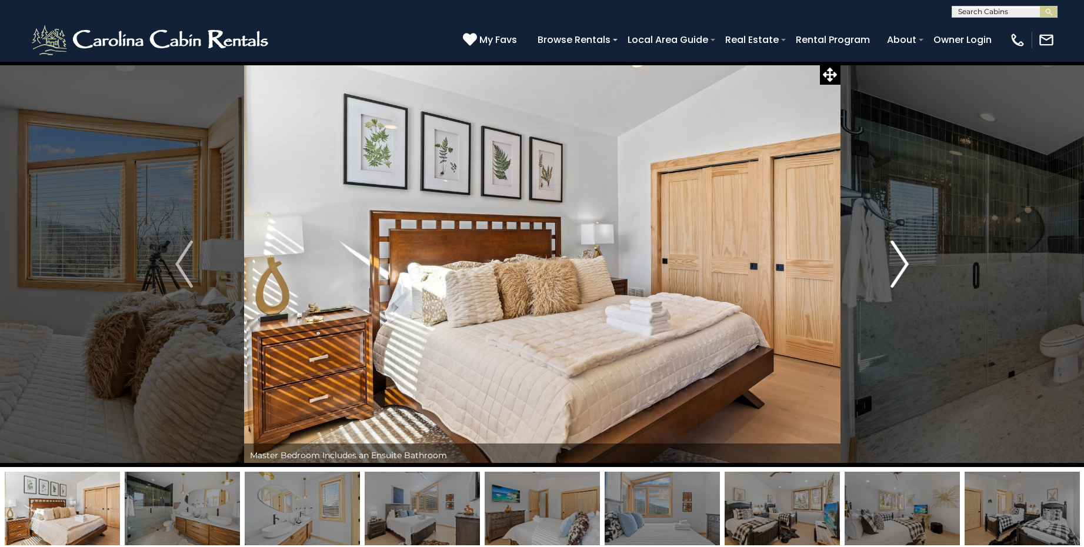
click at [908, 259] on img "Next" at bounding box center [900, 264] width 18 height 47
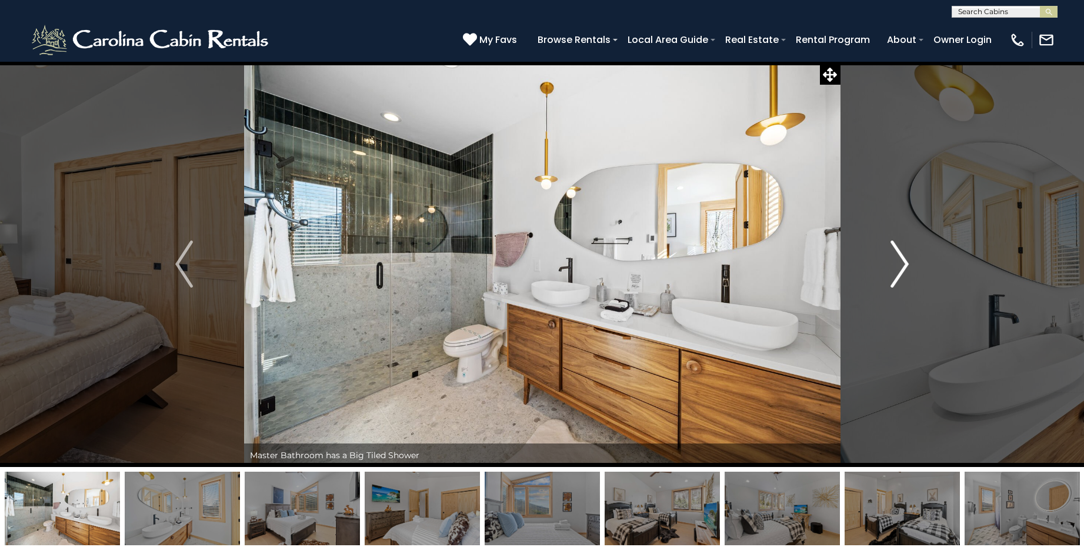
click at [908, 259] on img "Next" at bounding box center [900, 264] width 18 height 47
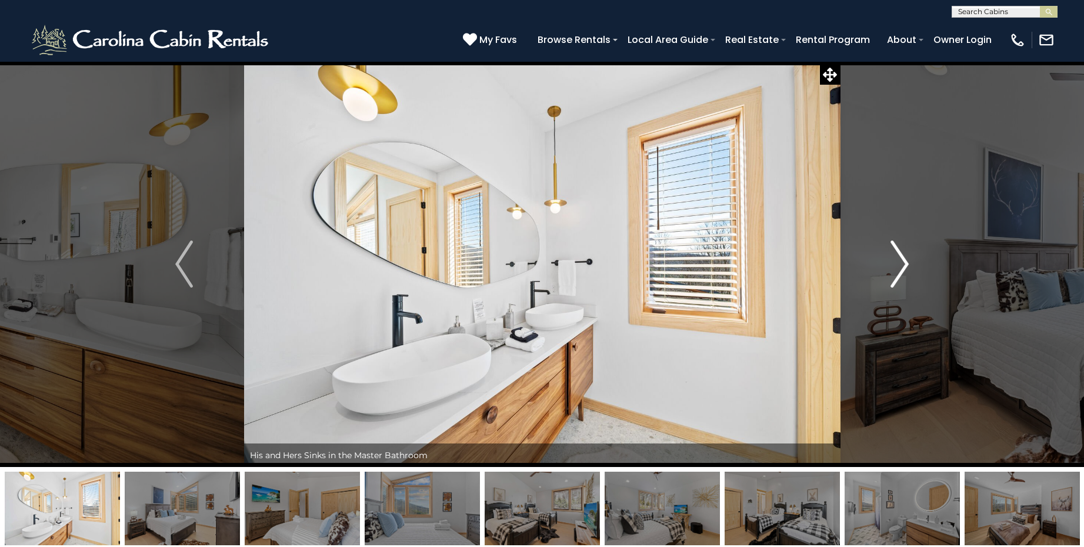
click at [908, 259] on img "Next" at bounding box center [900, 264] width 18 height 47
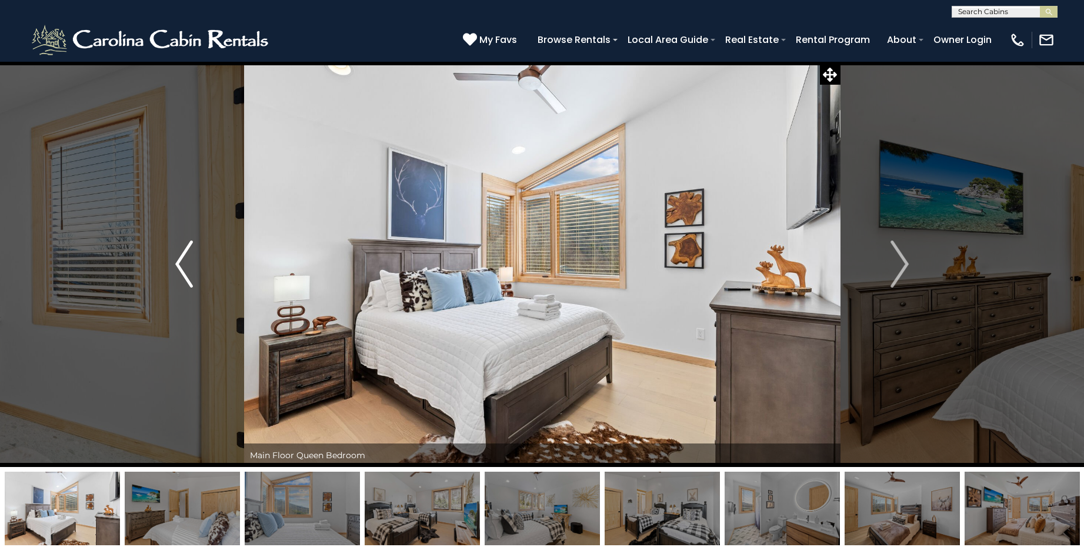
click at [180, 264] on img "Previous" at bounding box center [184, 264] width 18 height 47
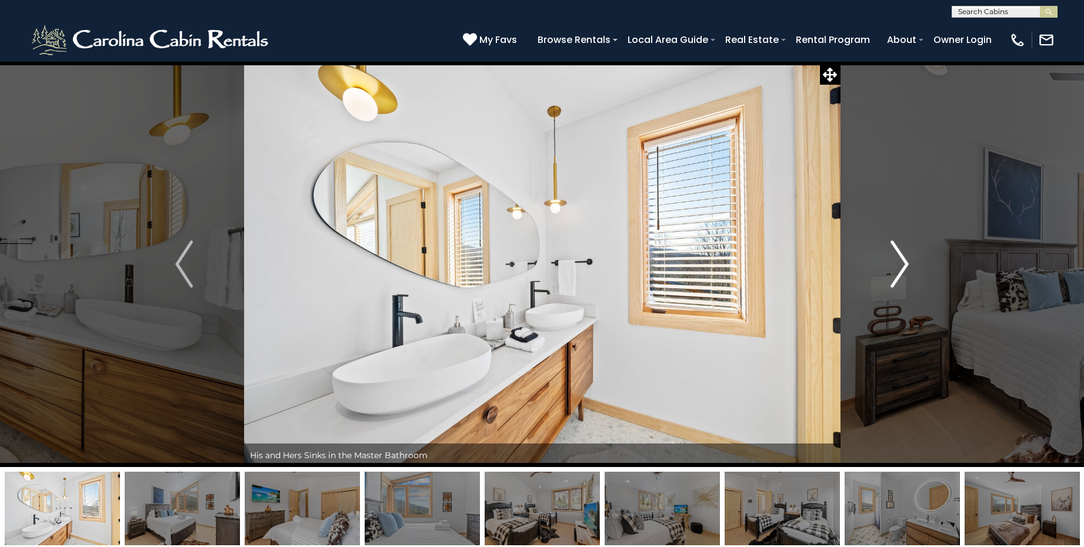
click at [906, 259] on img "Next" at bounding box center [900, 264] width 18 height 47
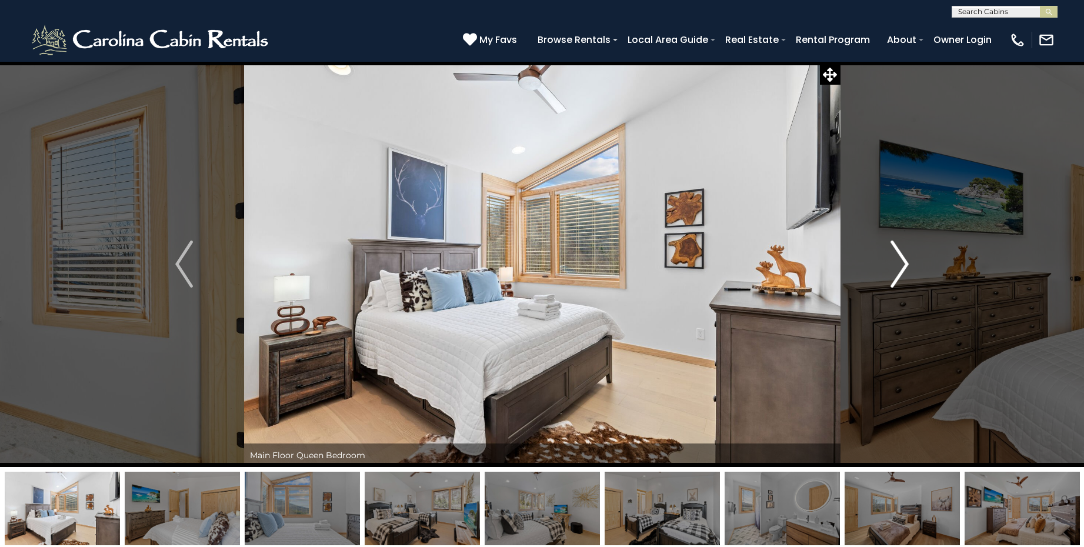
click at [906, 259] on img "Next" at bounding box center [900, 264] width 18 height 47
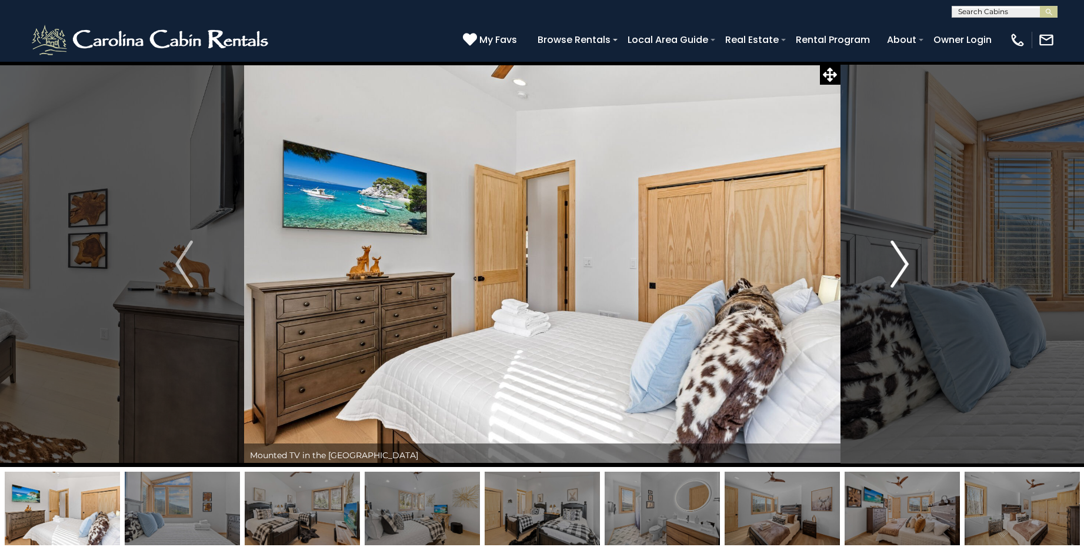
click at [906, 259] on img "Next" at bounding box center [900, 264] width 18 height 47
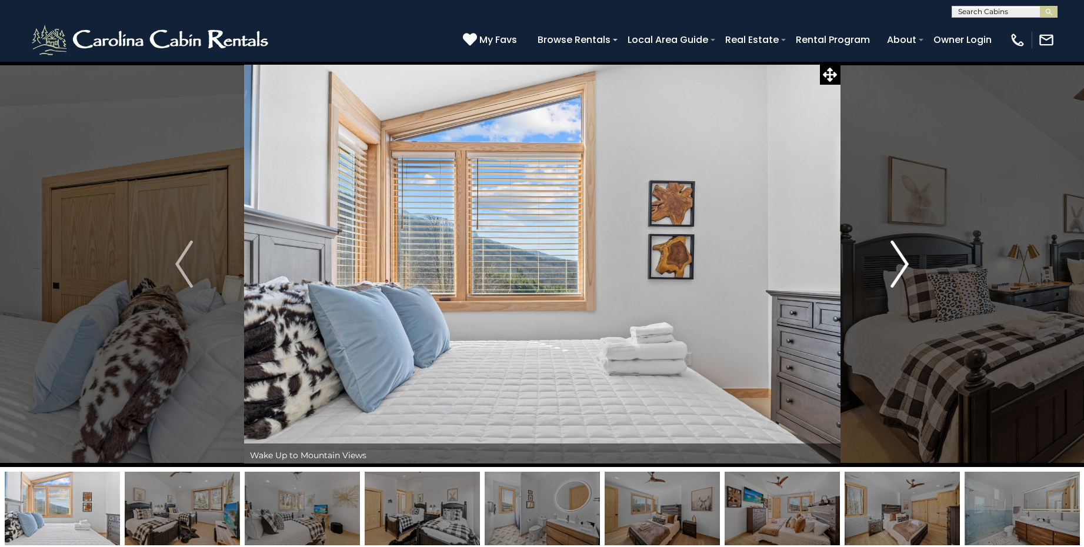
click at [906, 259] on img "Next" at bounding box center [900, 264] width 18 height 47
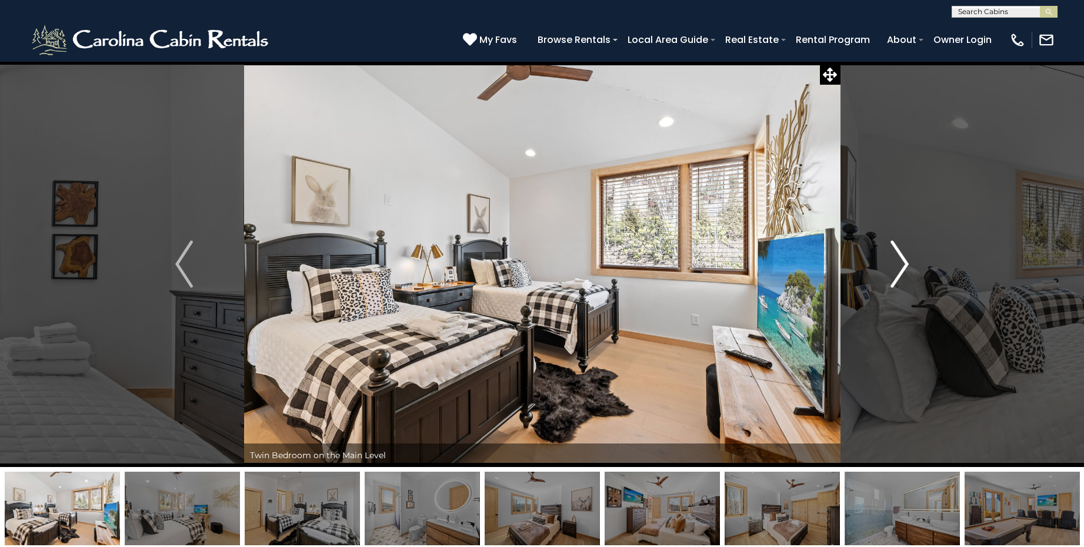
click at [906, 259] on img "Next" at bounding box center [900, 264] width 18 height 47
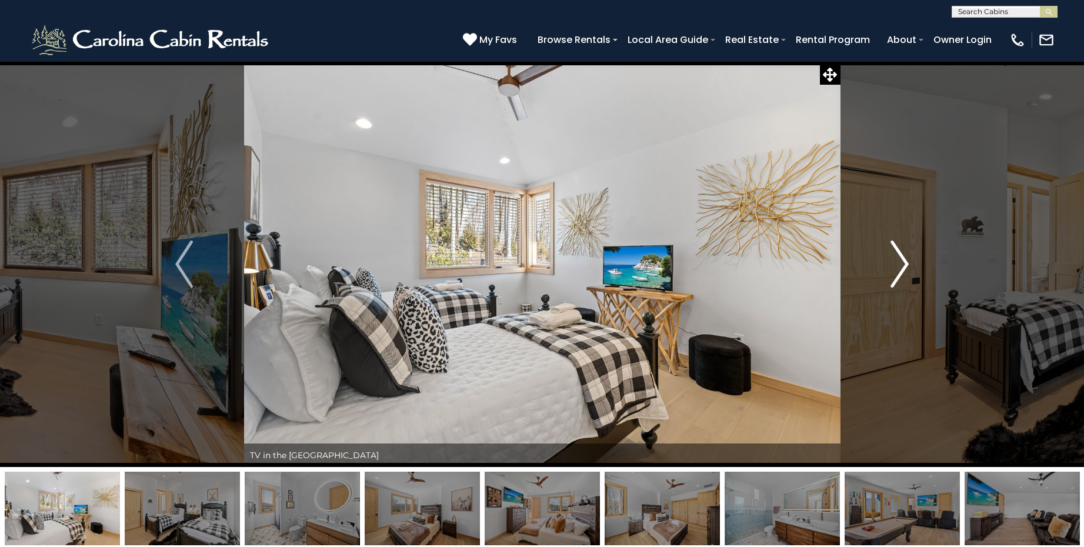
click at [906, 259] on img "Next" at bounding box center [900, 264] width 18 height 47
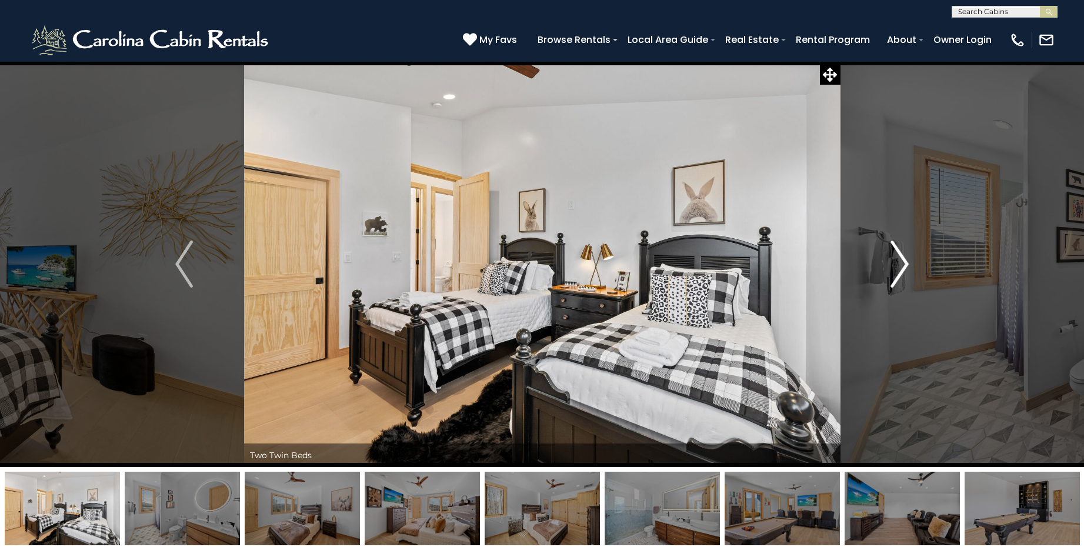
click at [906, 259] on img "Next" at bounding box center [900, 264] width 18 height 47
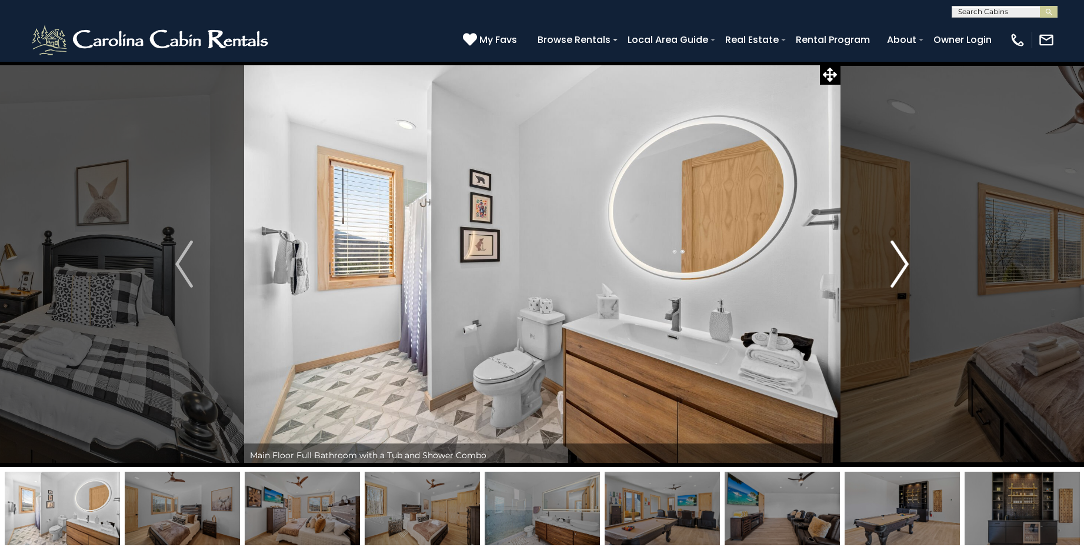
click at [906, 259] on img "Next" at bounding box center [900, 264] width 18 height 47
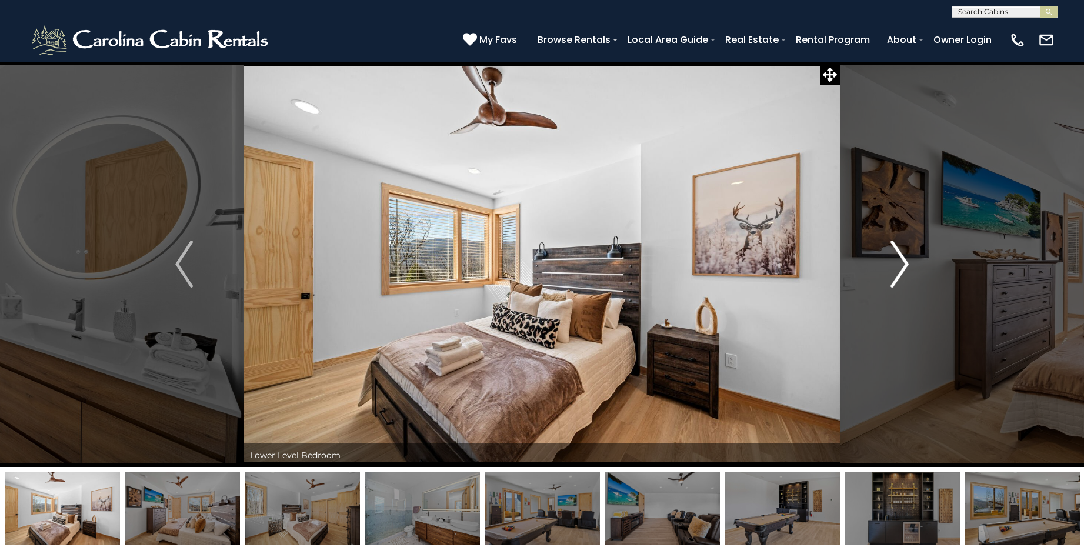
click at [906, 259] on img "Next" at bounding box center [900, 264] width 18 height 47
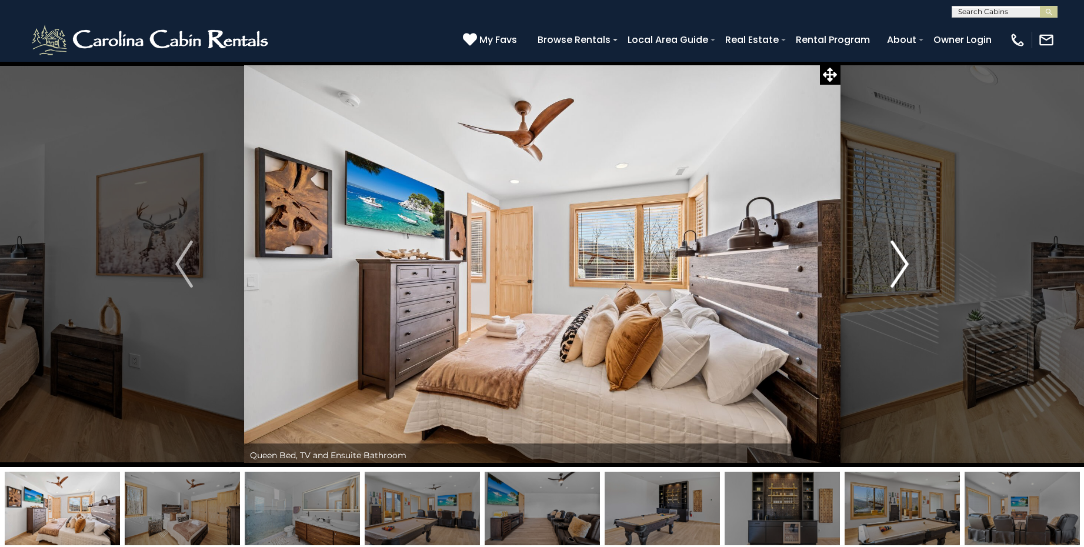
click at [906, 259] on img "Next" at bounding box center [900, 264] width 18 height 47
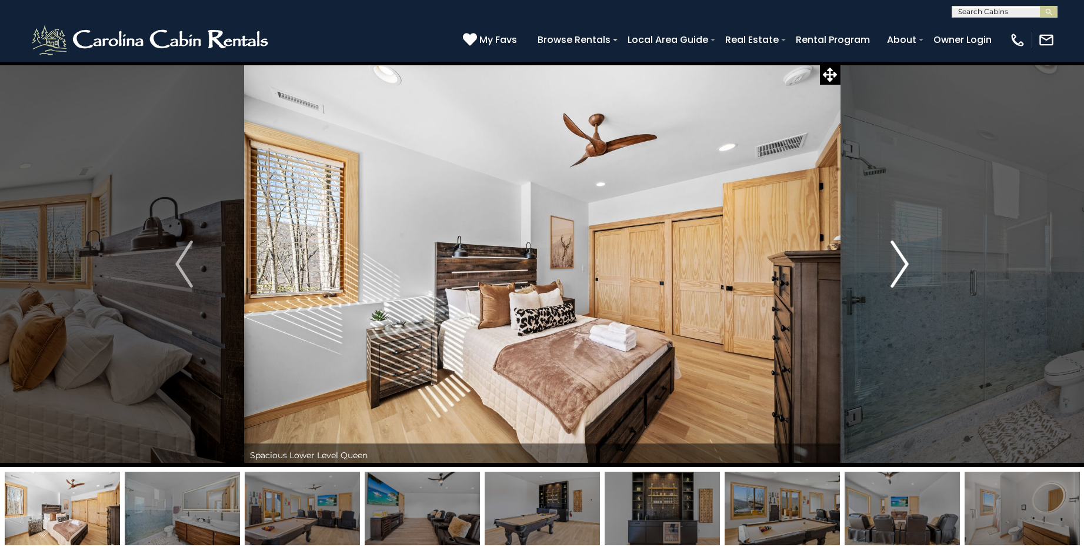
click at [906, 259] on img "Next" at bounding box center [900, 264] width 18 height 47
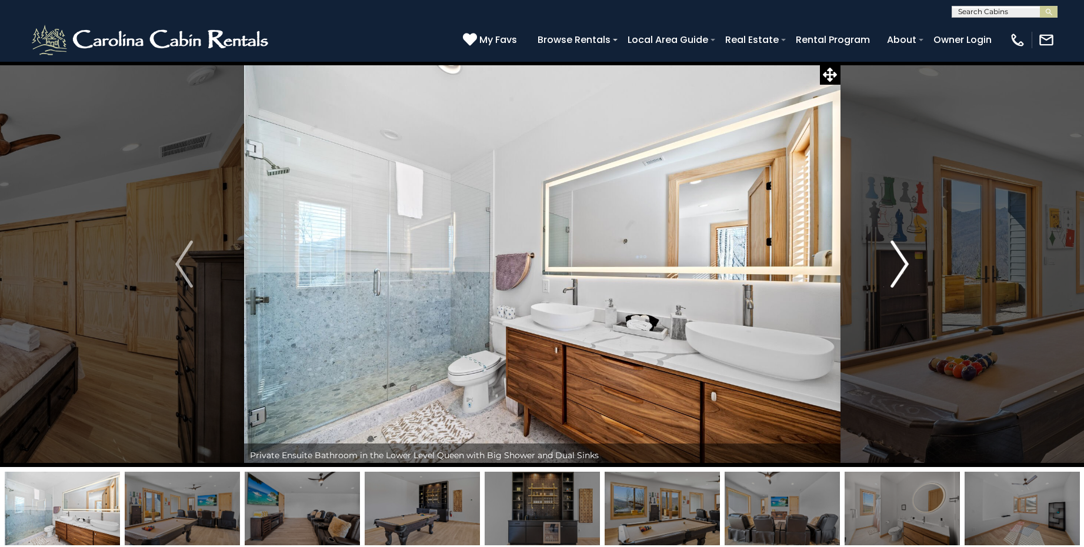
click at [900, 265] on img "Next" at bounding box center [900, 264] width 18 height 47
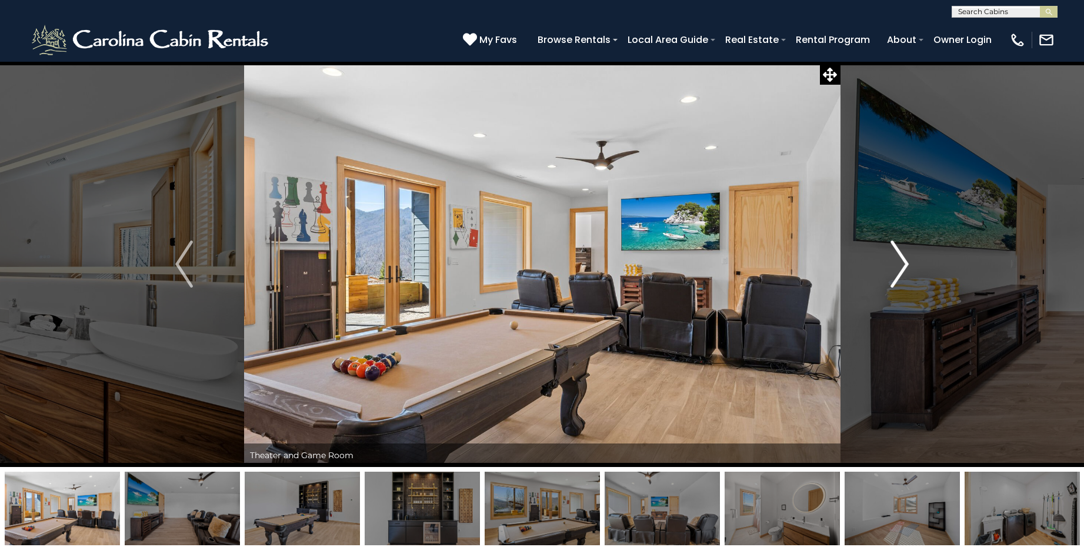
click at [900, 265] on img "Next" at bounding box center [900, 264] width 18 height 47
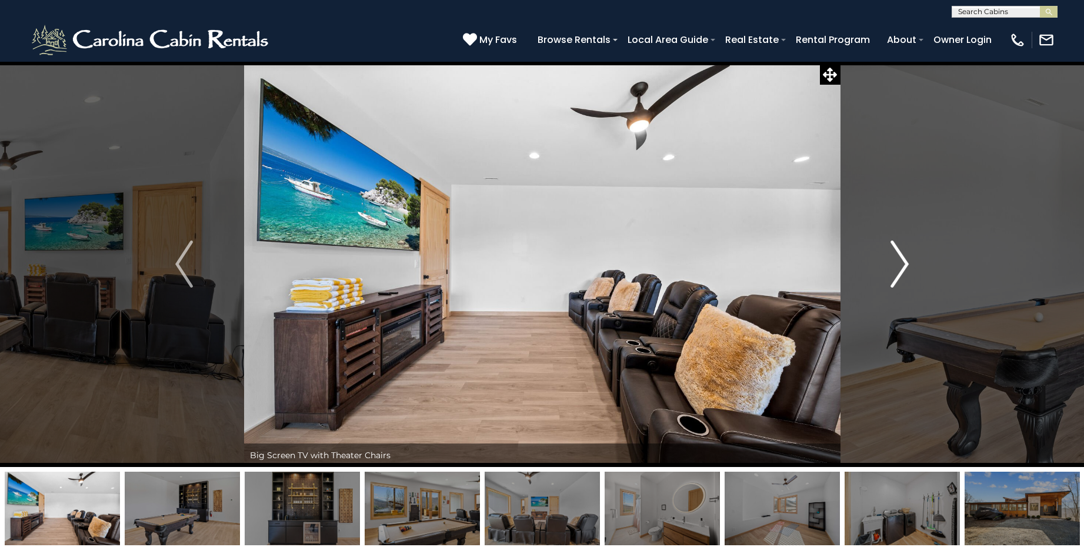
click at [900, 265] on img "Next" at bounding box center [900, 264] width 18 height 47
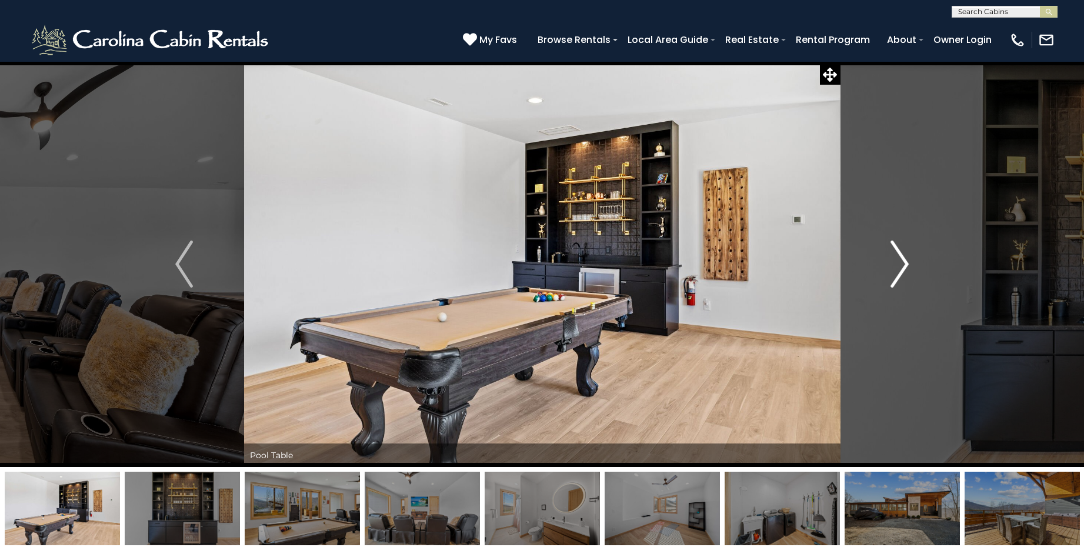
click at [900, 265] on img "Next" at bounding box center [900, 264] width 18 height 47
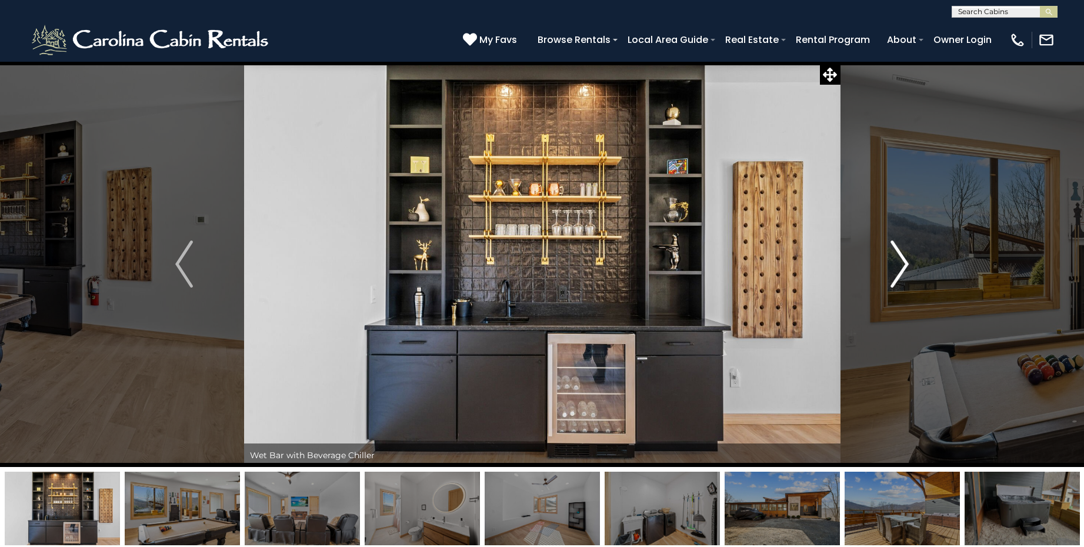
click at [899, 265] on img "Next" at bounding box center [900, 264] width 18 height 47
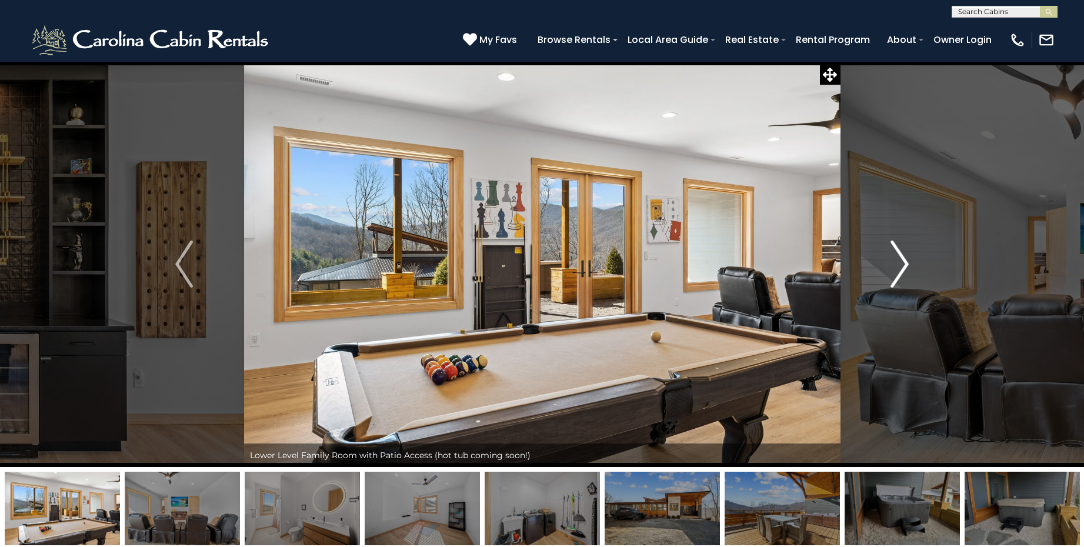
click at [899, 265] on img "Next" at bounding box center [900, 264] width 18 height 47
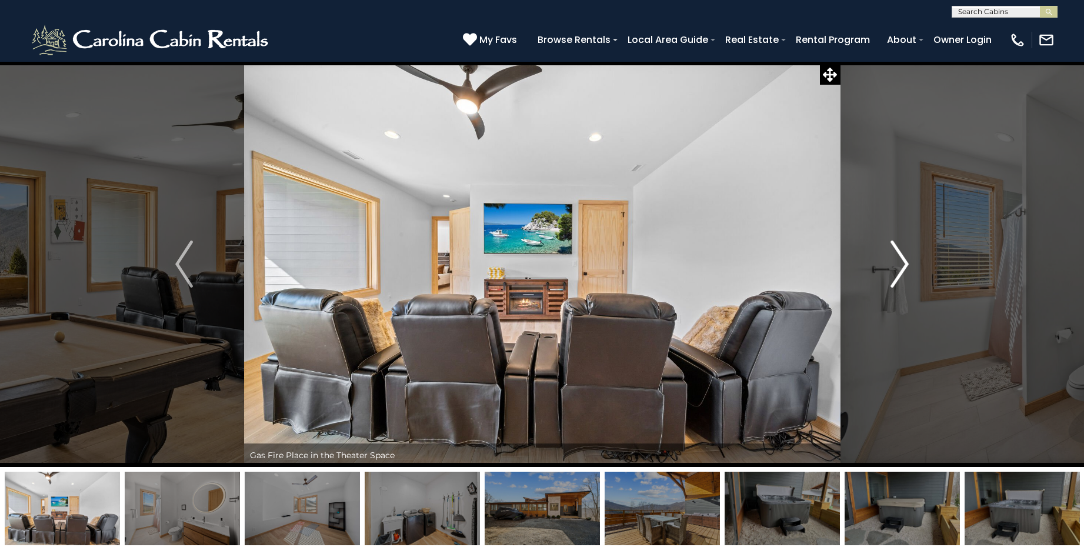
click at [899, 265] on img "Next" at bounding box center [900, 264] width 18 height 47
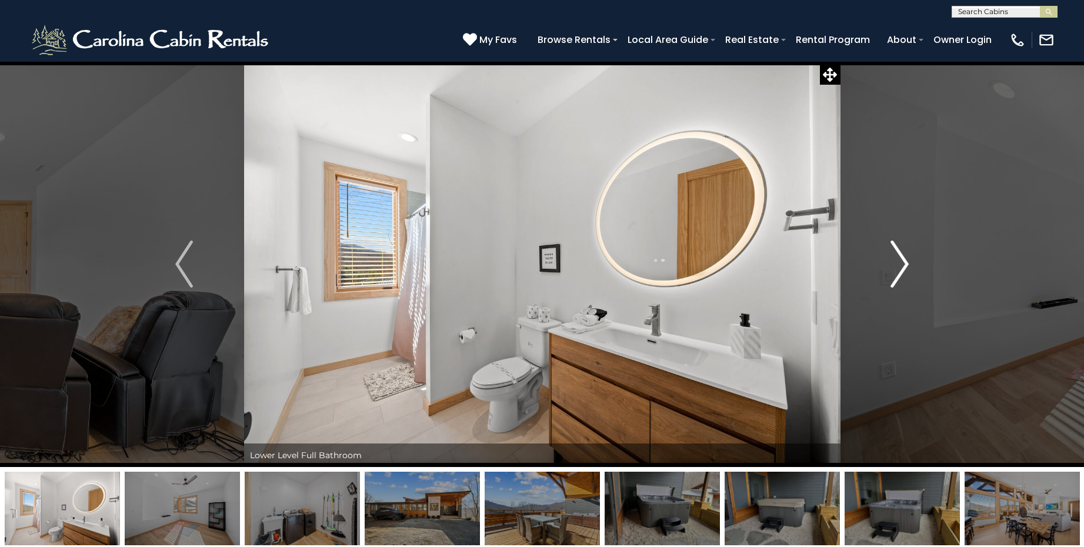
click at [899, 265] on img "Next" at bounding box center [900, 264] width 18 height 47
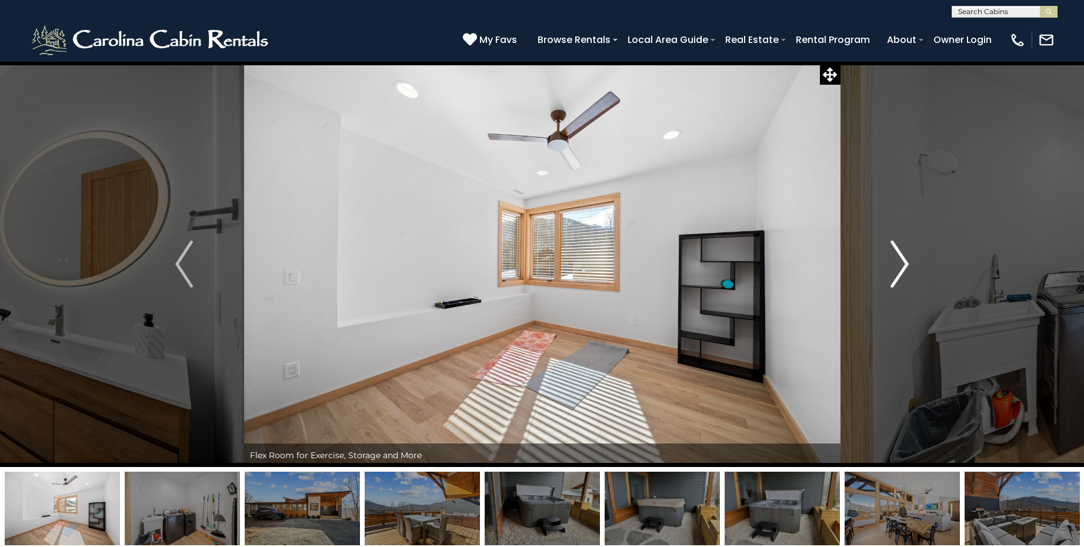
click at [899, 265] on img "Next" at bounding box center [900, 264] width 18 height 47
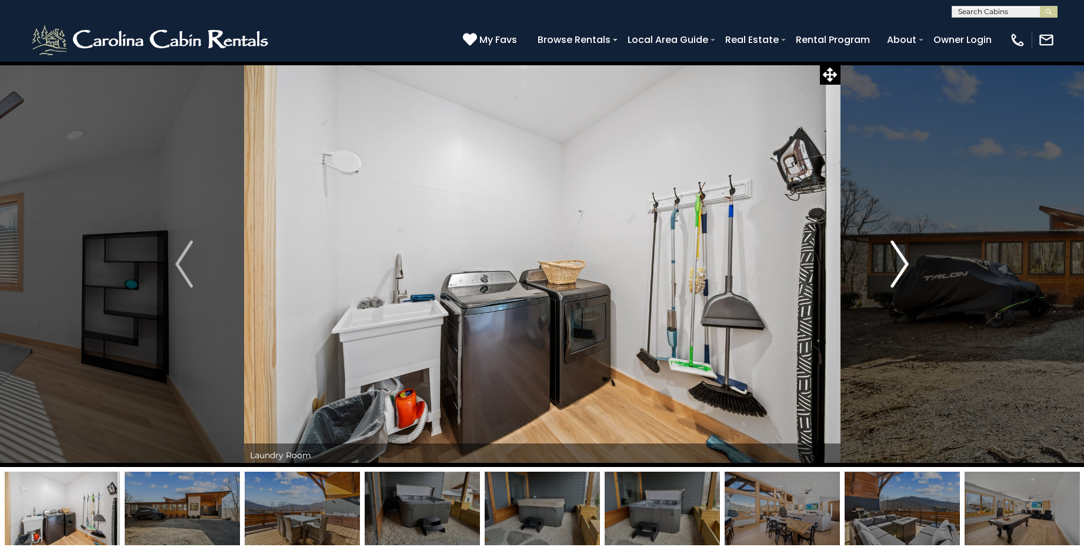
click at [899, 265] on img "Next" at bounding box center [900, 264] width 18 height 47
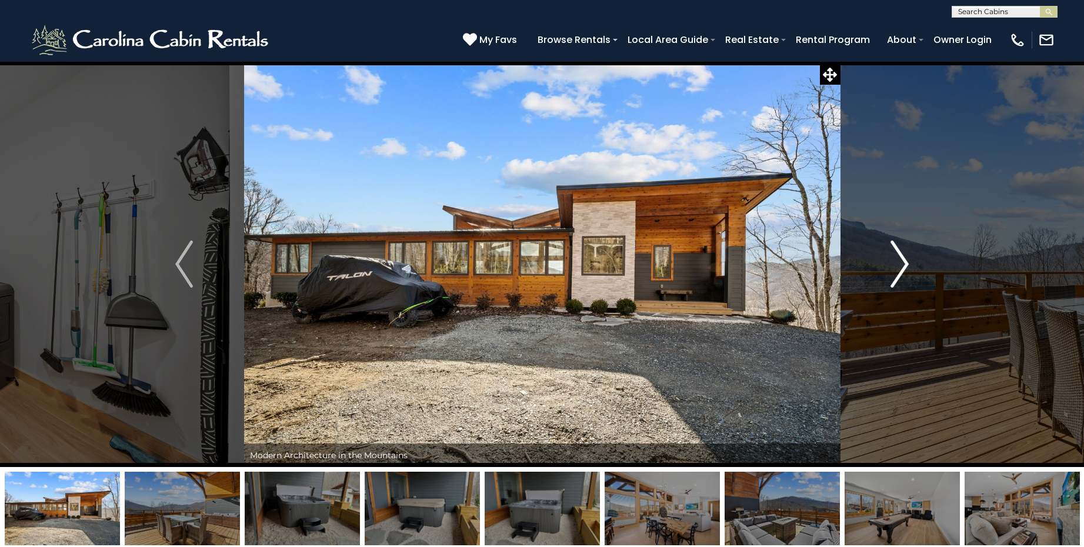
click at [899, 265] on img "Next" at bounding box center [900, 264] width 18 height 47
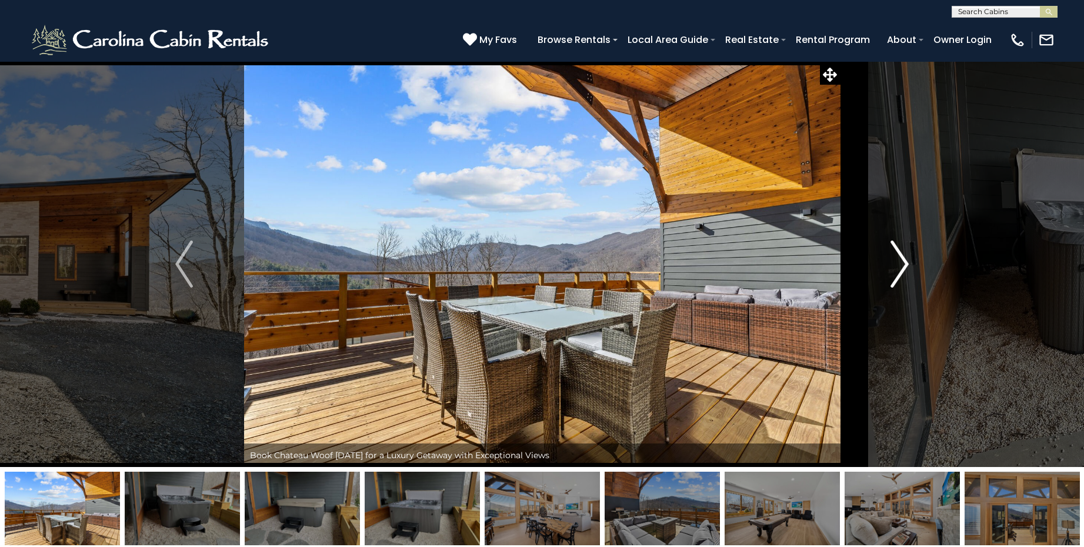
click at [899, 265] on img "Next" at bounding box center [900, 264] width 18 height 47
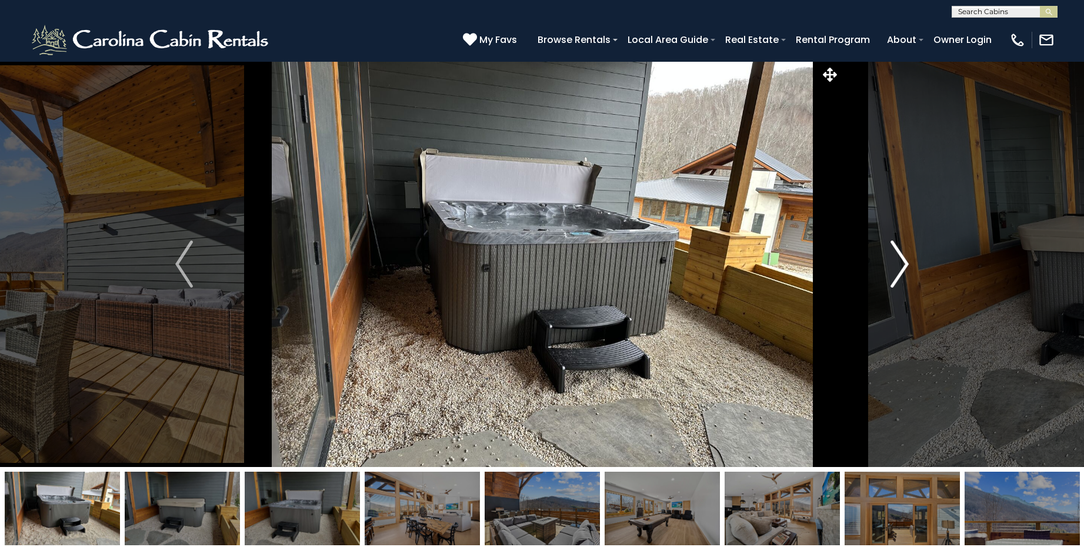
click at [899, 265] on img "Next" at bounding box center [900, 264] width 18 height 47
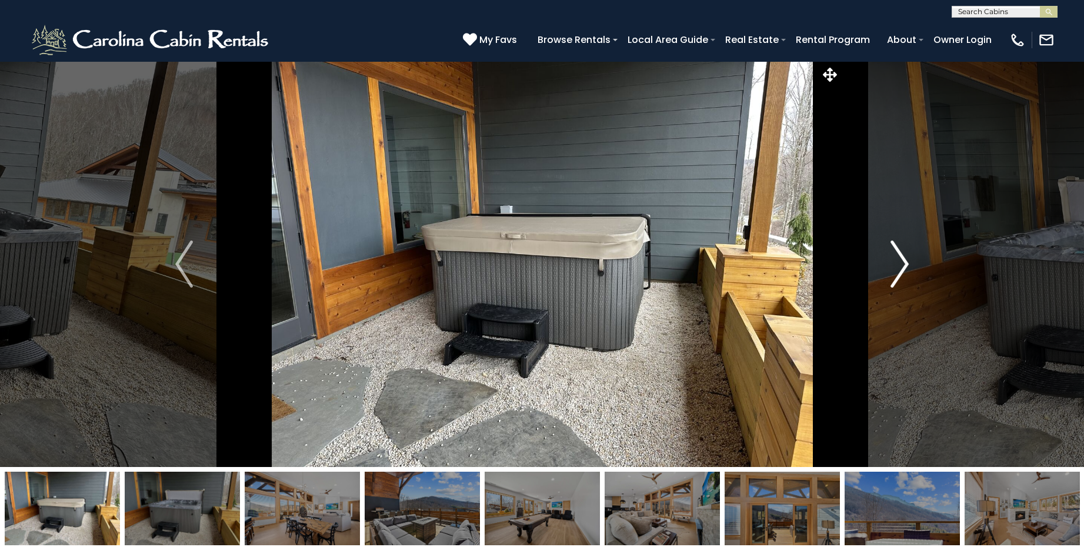
click at [899, 265] on img "Next" at bounding box center [900, 264] width 18 height 47
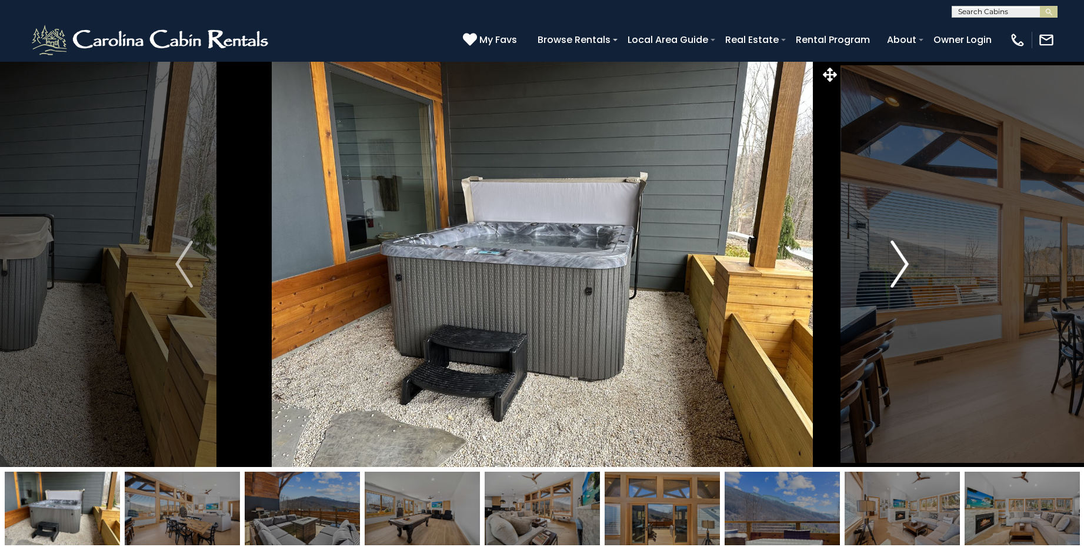
click at [898, 265] on img "Next" at bounding box center [900, 264] width 18 height 47
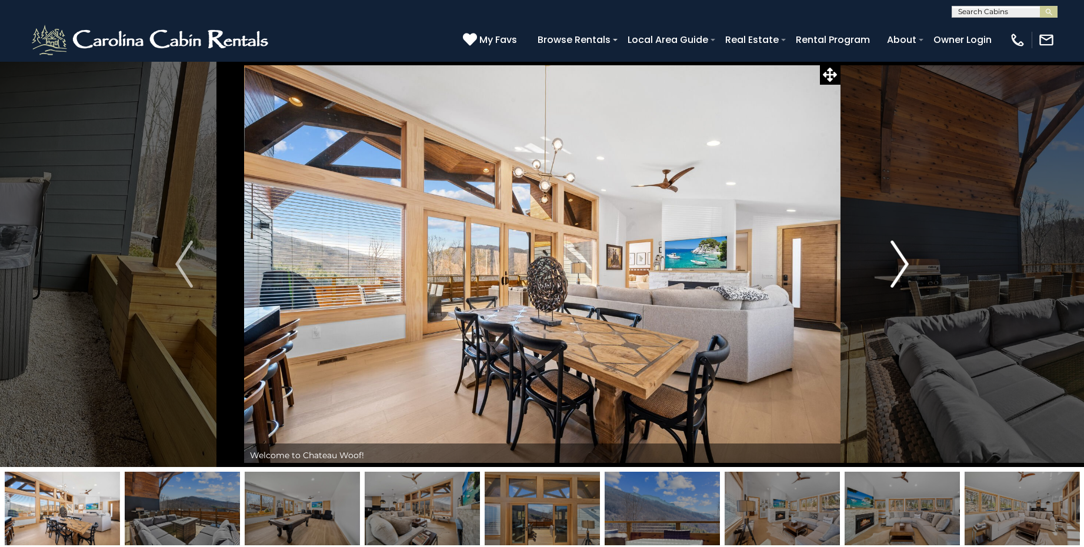
click at [898, 265] on img "Next" at bounding box center [900, 264] width 18 height 47
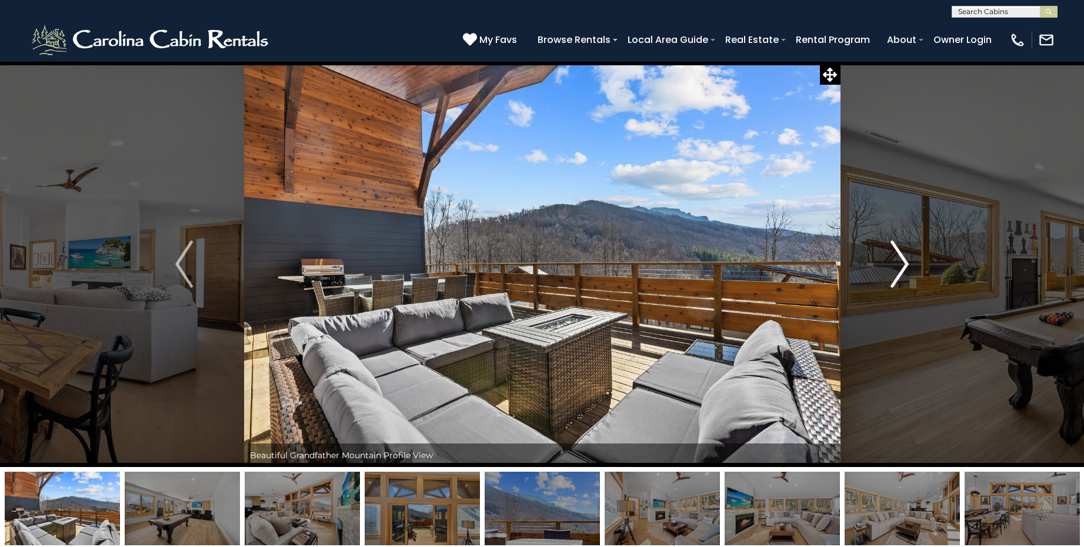
click at [898, 265] on img "Next" at bounding box center [900, 264] width 18 height 47
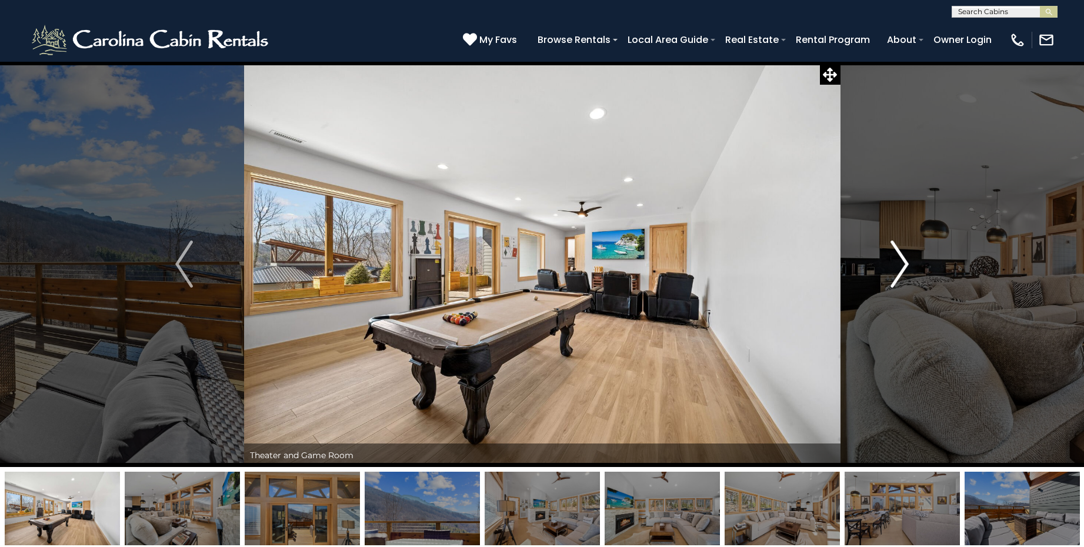
click at [898, 265] on img "Next" at bounding box center [900, 264] width 18 height 47
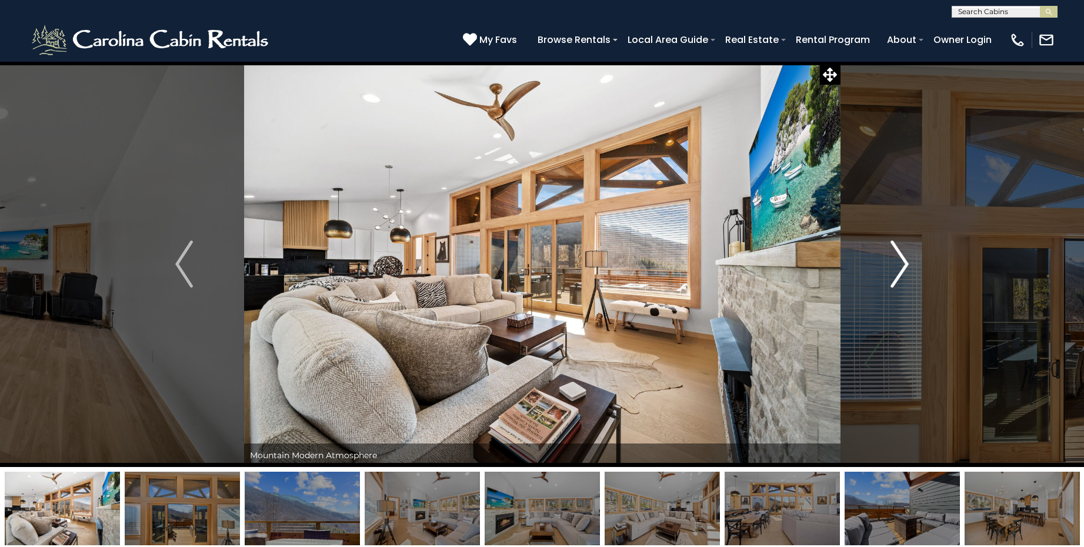
click at [898, 265] on img "Next" at bounding box center [900, 264] width 18 height 47
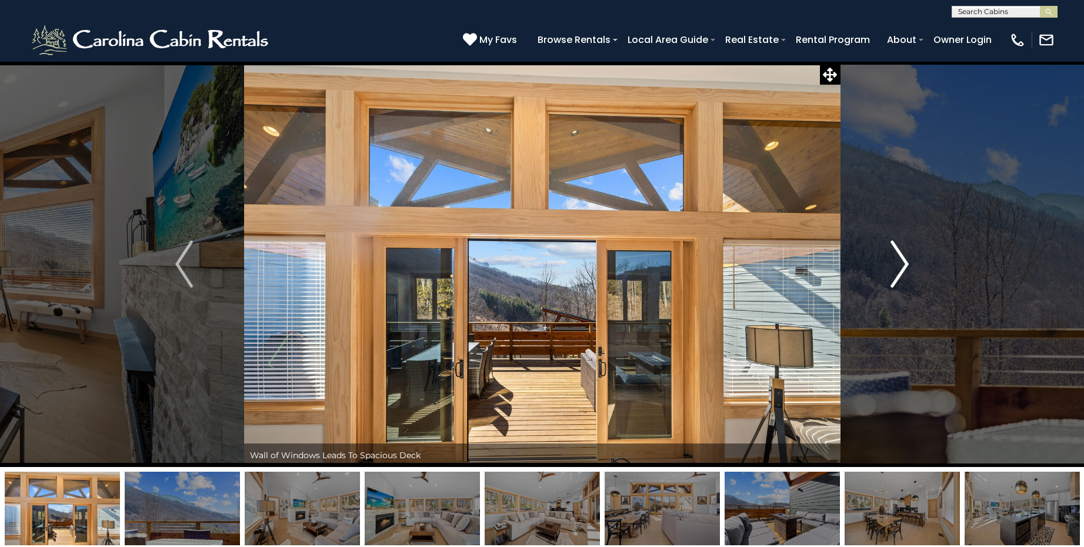
click at [898, 265] on img "Next" at bounding box center [900, 264] width 18 height 47
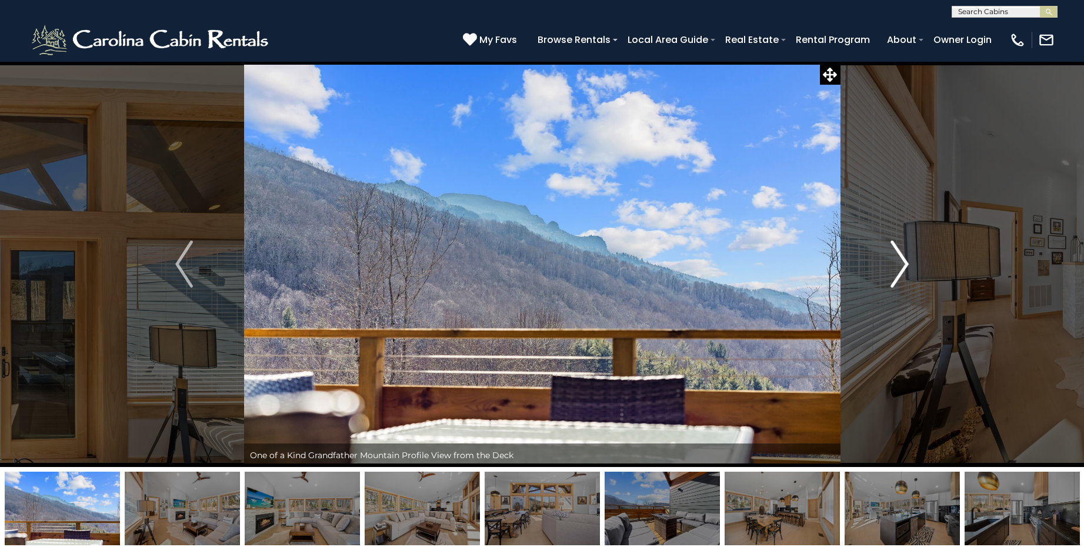
click at [898, 265] on img "Next" at bounding box center [900, 264] width 18 height 47
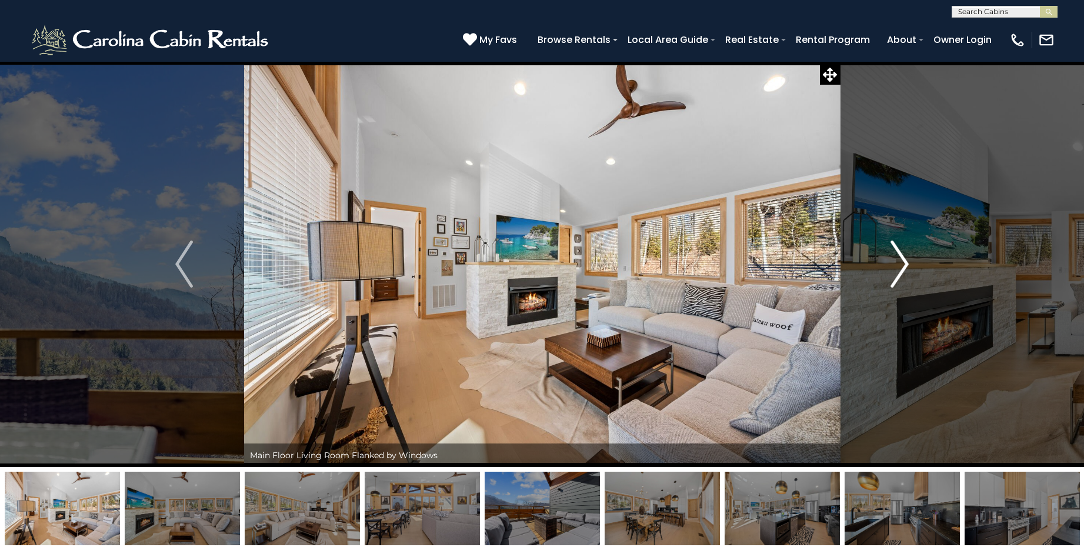
click at [898, 265] on img "Next" at bounding box center [900, 264] width 18 height 47
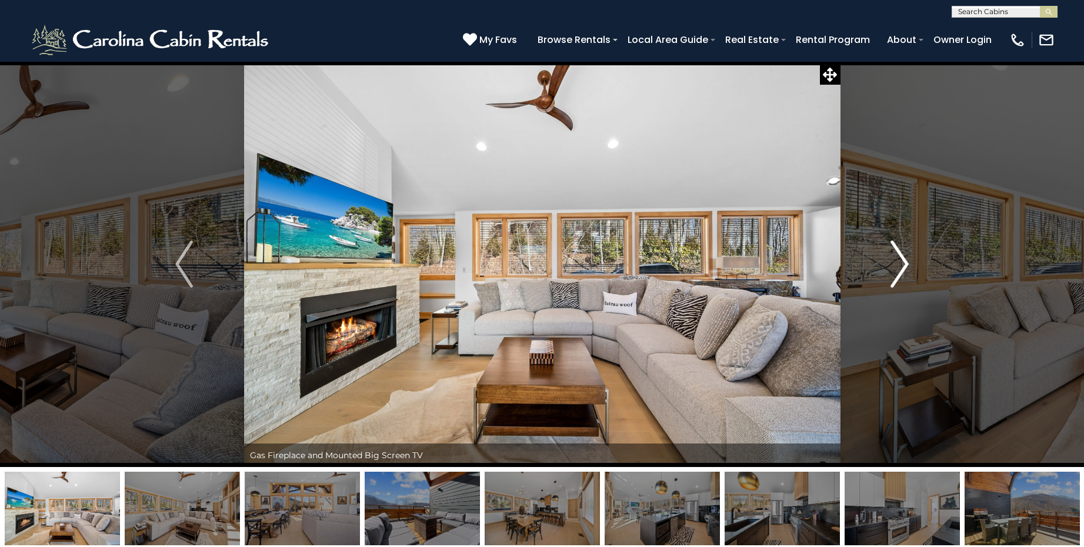
click at [898, 265] on img "Next" at bounding box center [900, 264] width 18 height 47
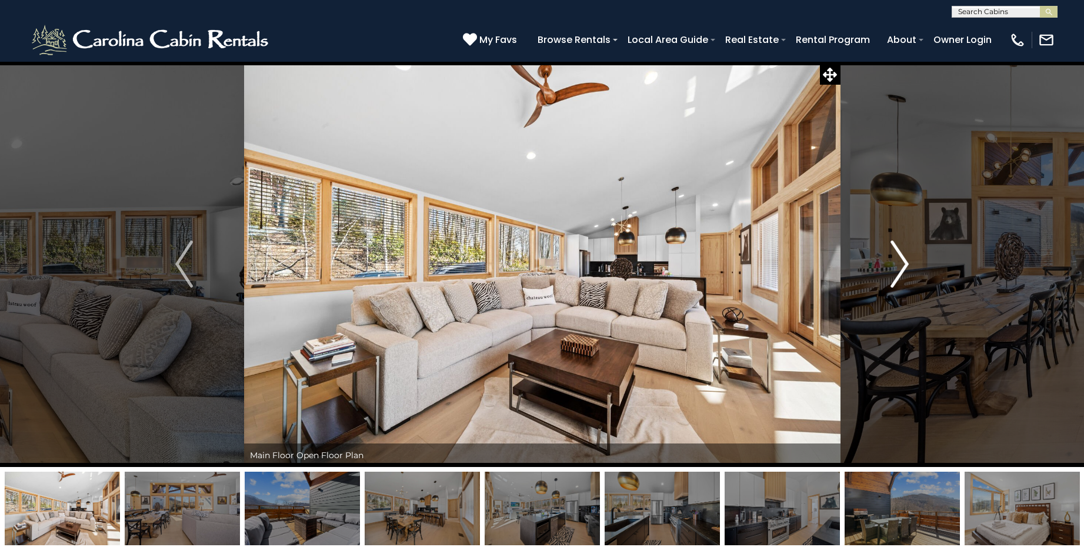
click at [898, 265] on img "Next" at bounding box center [900, 264] width 18 height 47
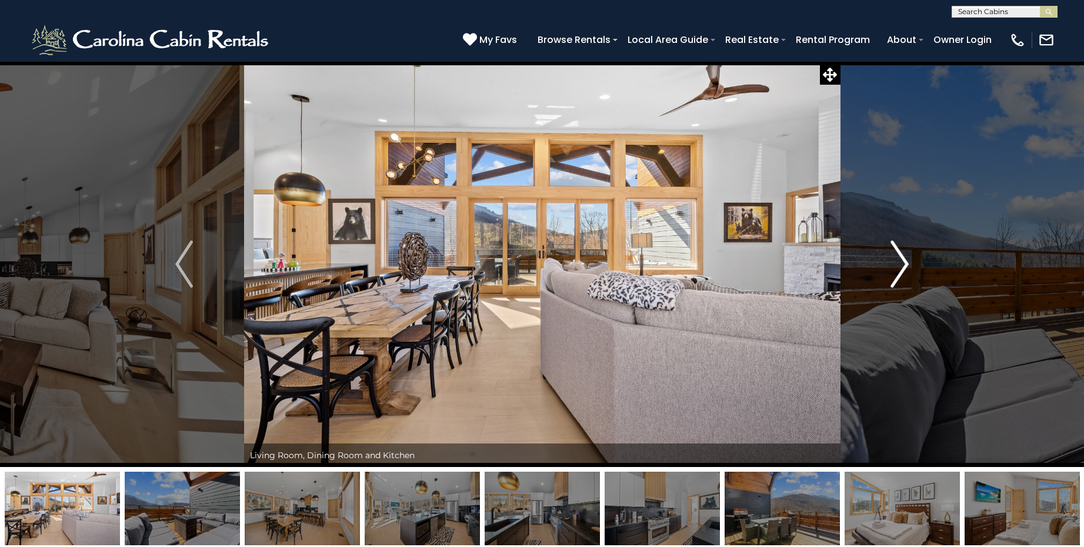
click at [898, 265] on img "Next" at bounding box center [900, 264] width 18 height 47
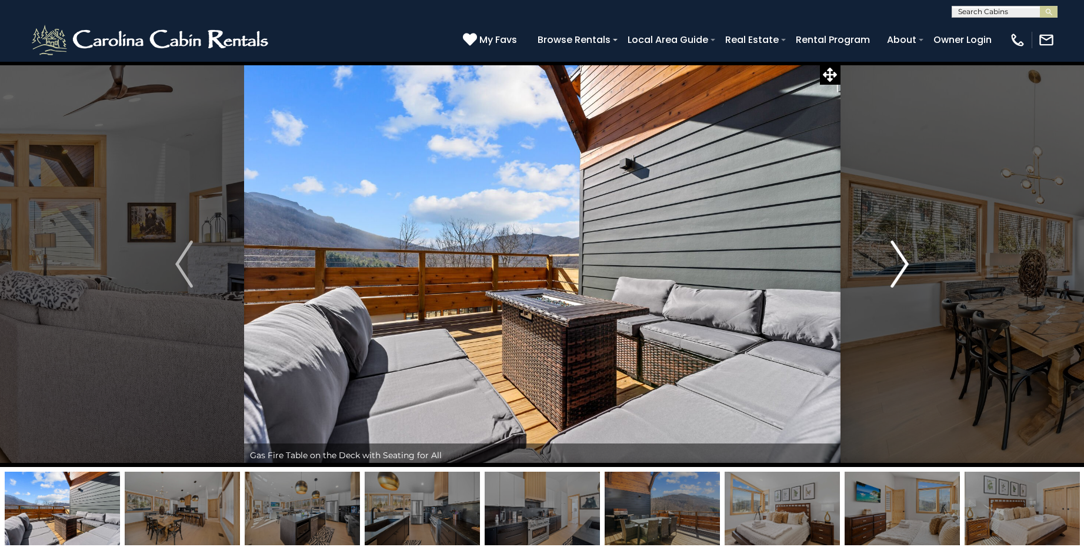
click at [898, 265] on img "Next" at bounding box center [900, 264] width 18 height 47
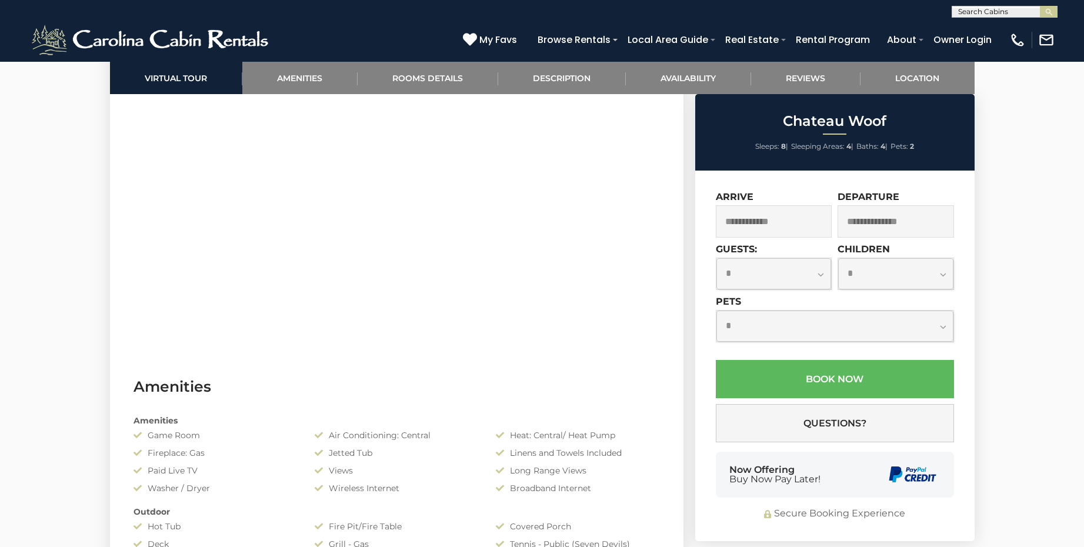
scroll to position [647, 0]
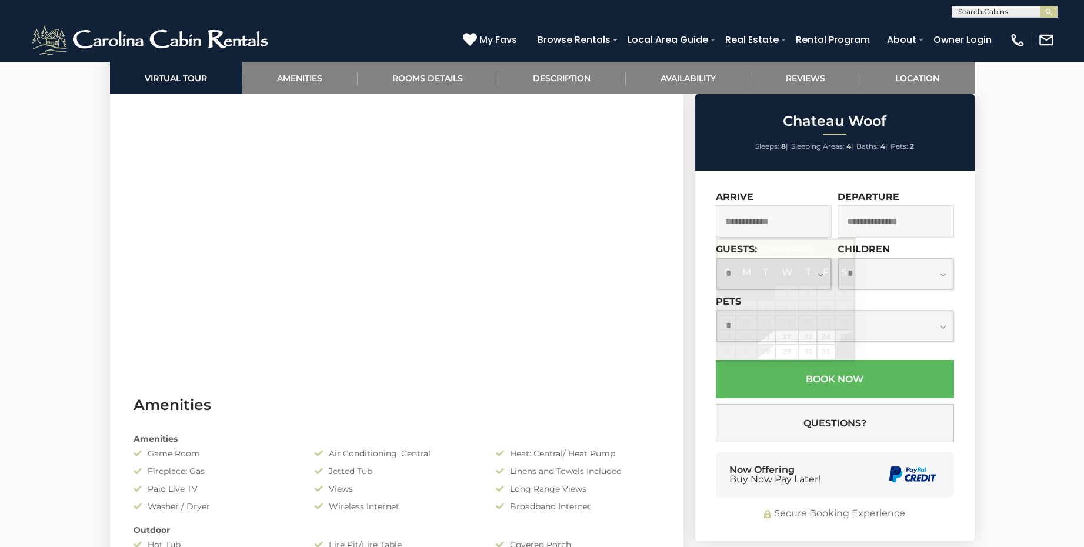
click at [729, 223] on input "text" at bounding box center [774, 221] width 116 height 32
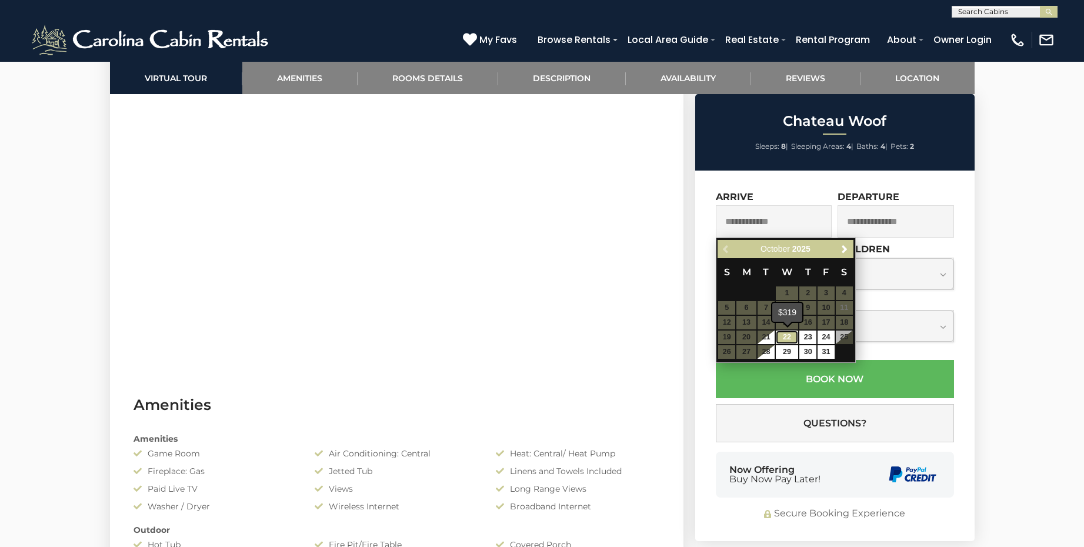
click at [792, 335] on link "22" at bounding box center [787, 338] width 22 height 14
type input "**********"
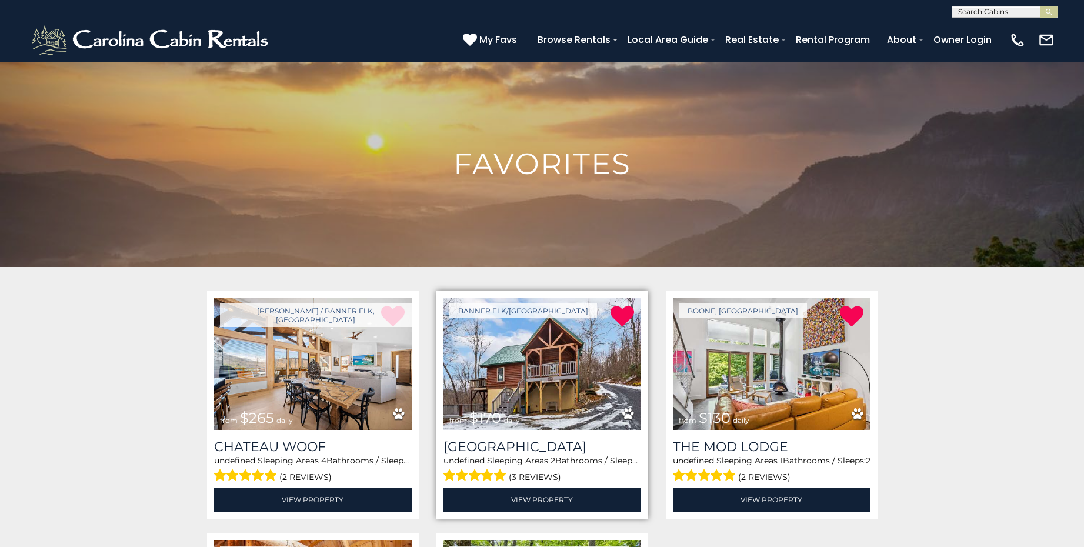
scroll to position [188, 0]
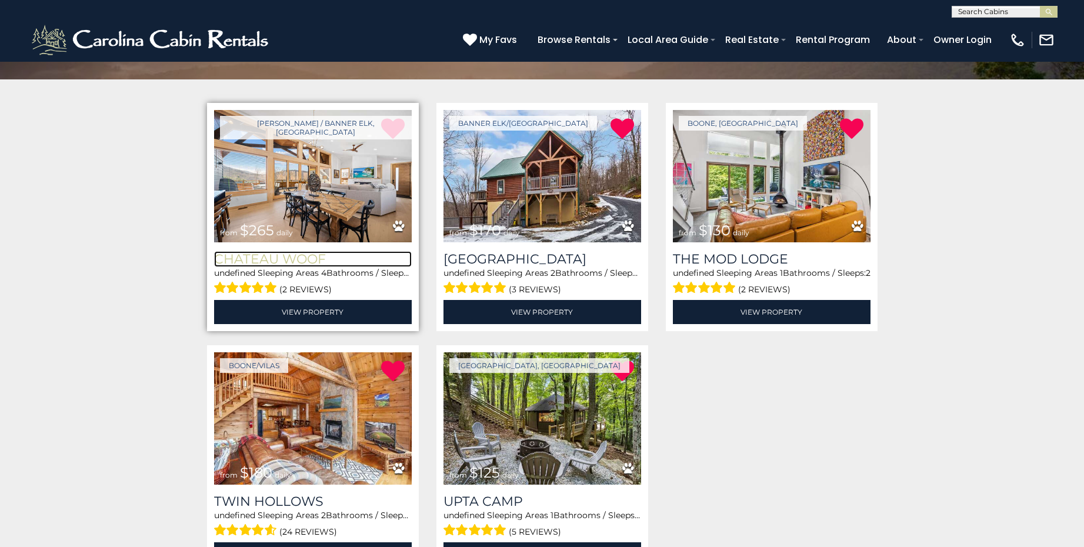
click at [305, 258] on h3 "Chateau Woof" at bounding box center [313, 259] width 198 height 16
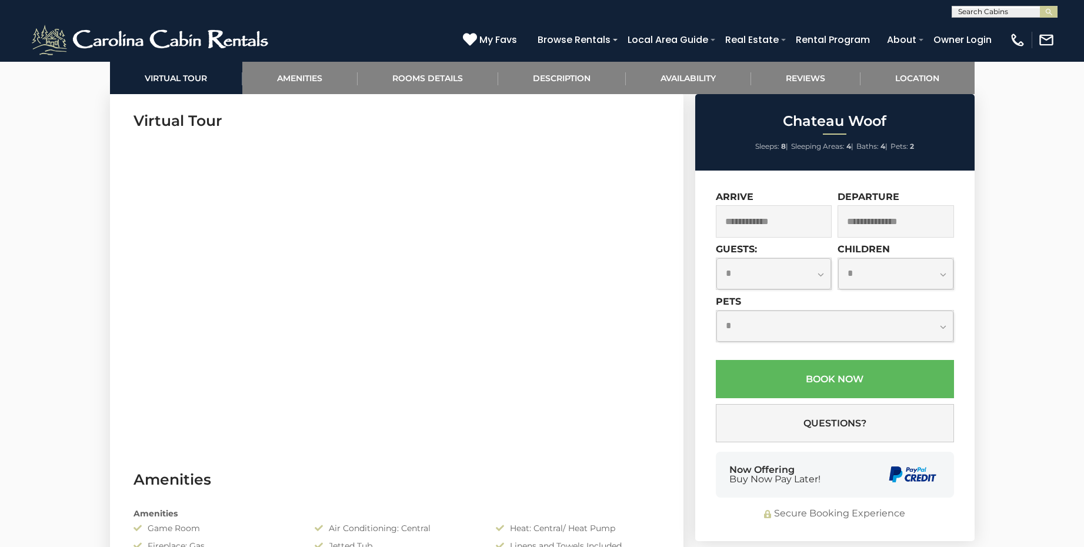
scroll to position [588, 0]
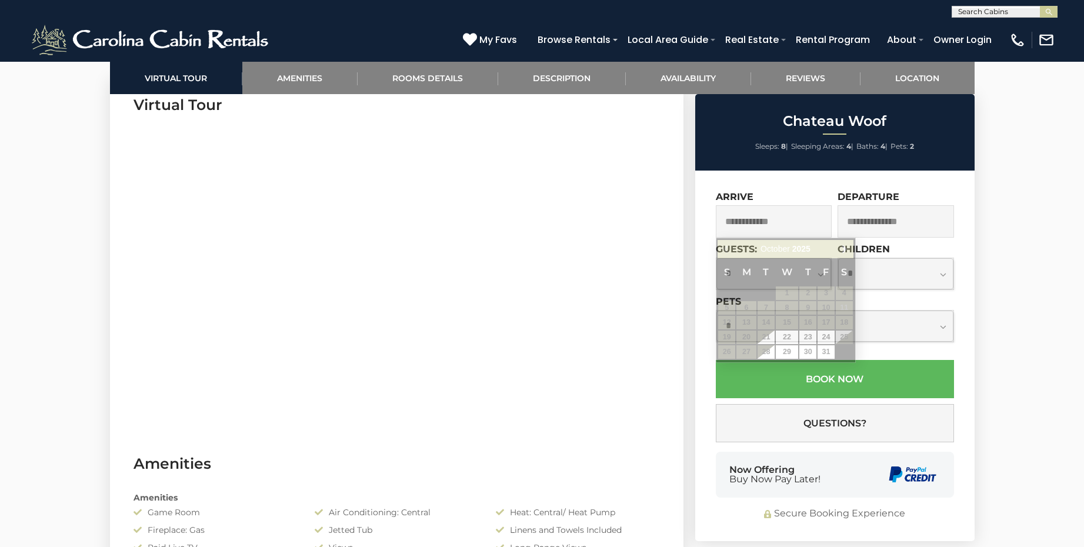
click at [728, 224] on input "text" at bounding box center [774, 221] width 116 height 32
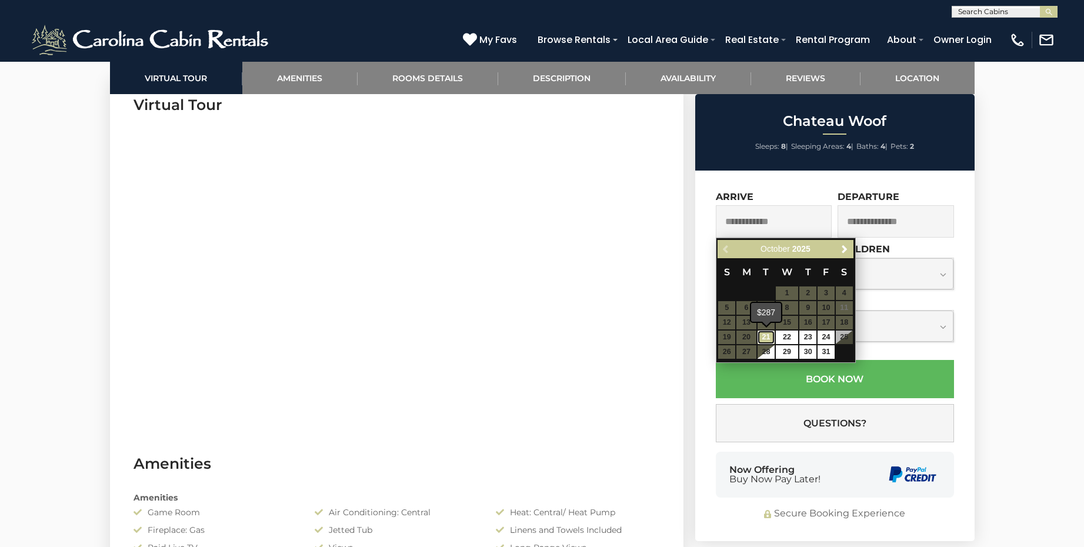
click at [770, 339] on link "21" at bounding box center [766, 338] width 17 height 14
type input "**********"
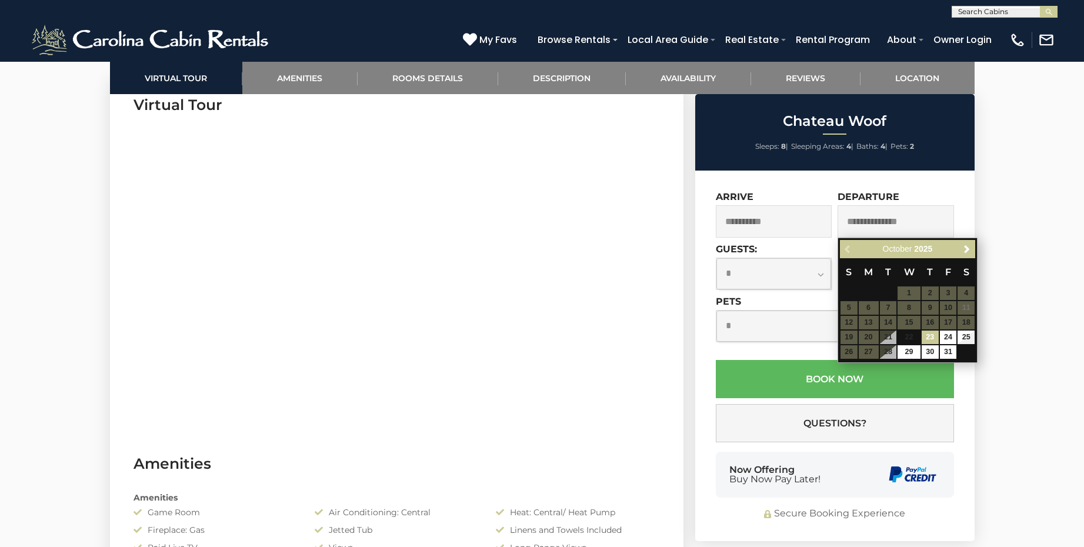
click at [905, 220] on input "text" at bounding box center [896, 221] width 116 height 32
click at [948, 338] on link "24" at bounding box center [948, 338] width 17 height 14
type input "**********"
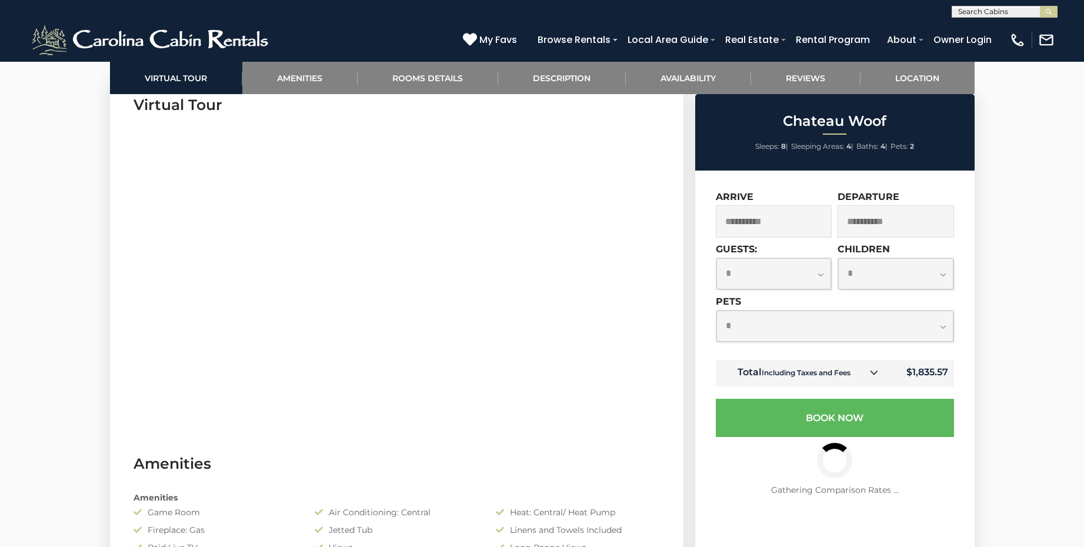
click at [821, 277] on select "**********" at bounding box center [774, 273] width 115 height 31
select select "*"
click at [717, 258] on select "**********" at bounding box center [774, 273] width 115 height 31
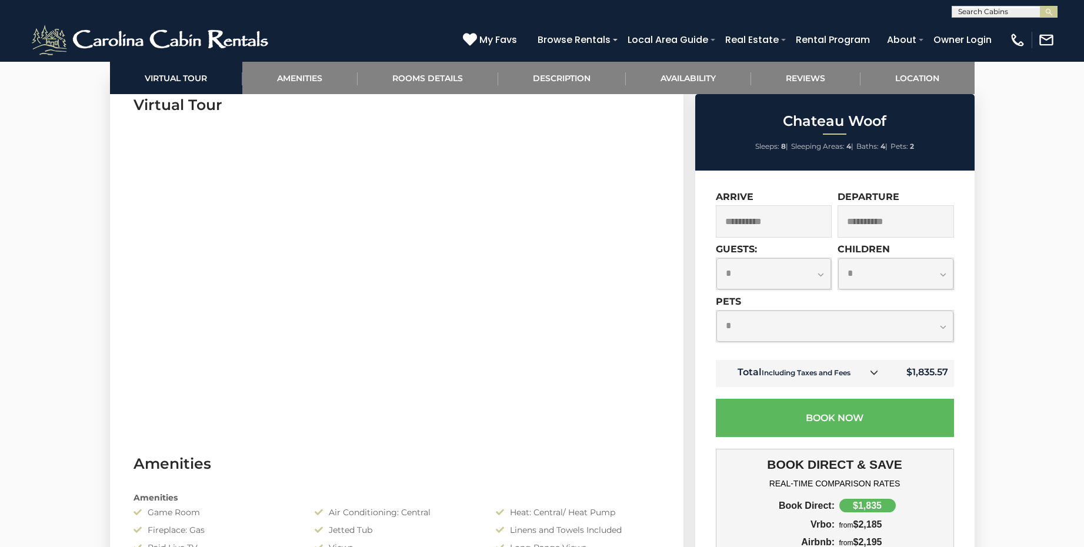
click at [946, 329] on select "**********" at bounding box center [835, 326] width 237 height 31
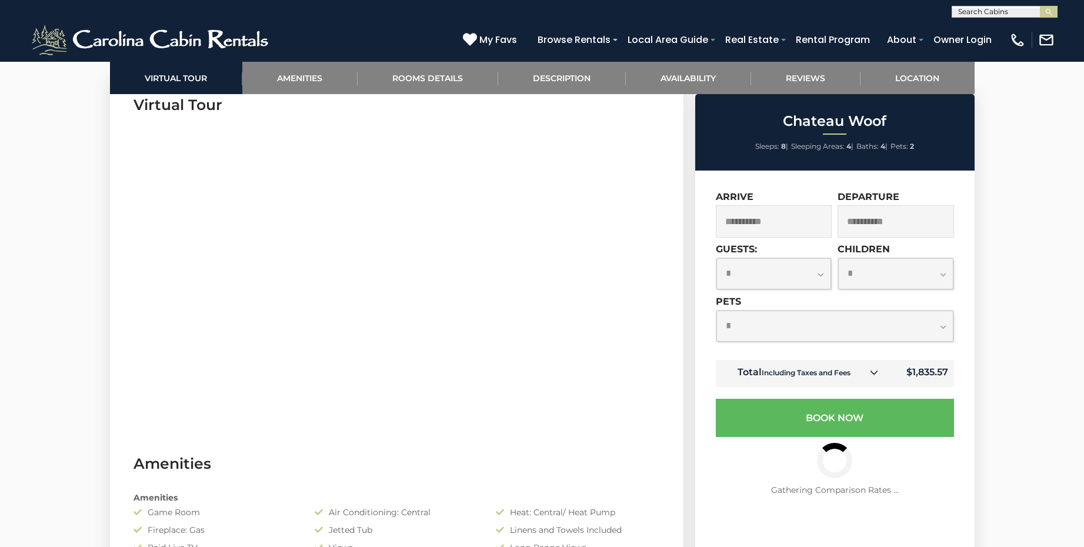
select select "*"
click at [717, 311] on select "**********" at bounding box center [835, 326] width 237 height 31
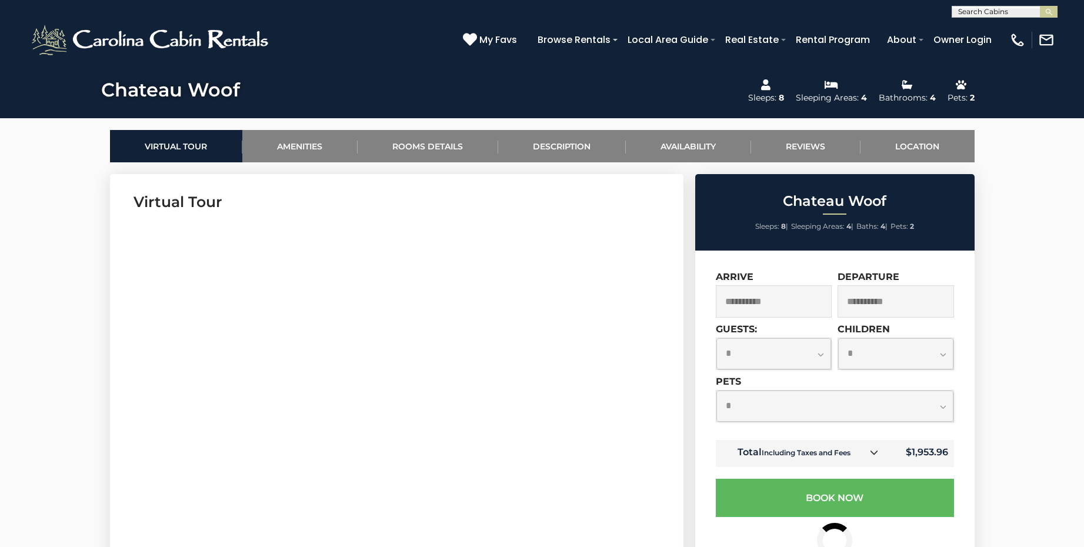
scroll to position [471, 0]
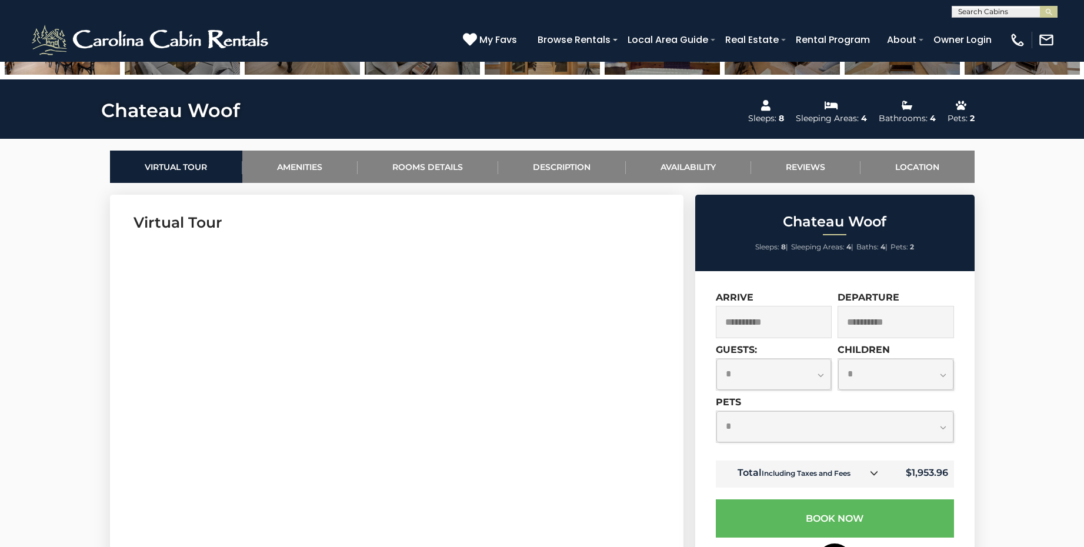
click at [753, 324] on input "**********" at bounding box center [774, 322] width 116 height 32
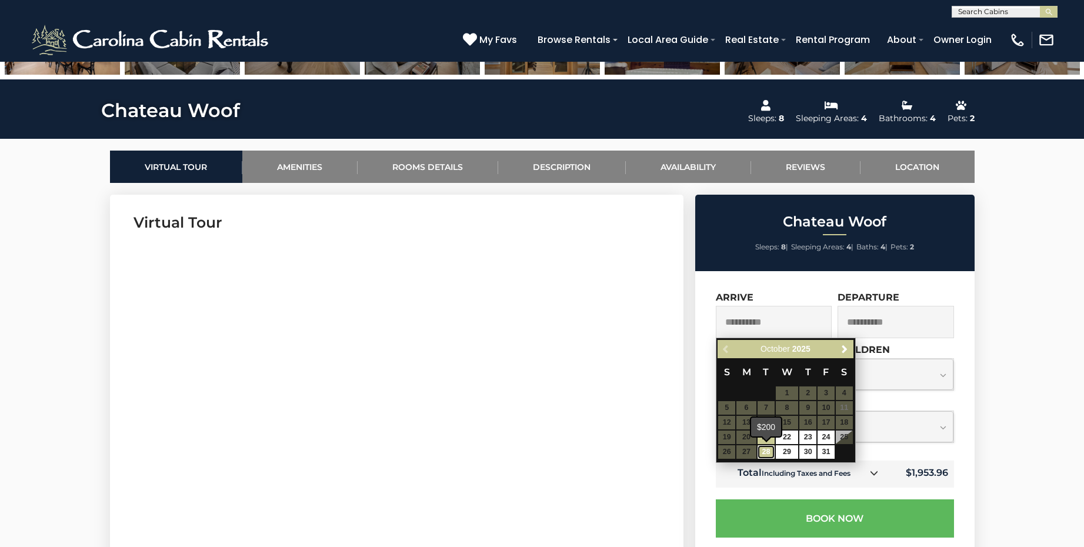
click at [768, 450] on link "28" at bounding box center [766, 452] width 17 height 14
type input "**********"
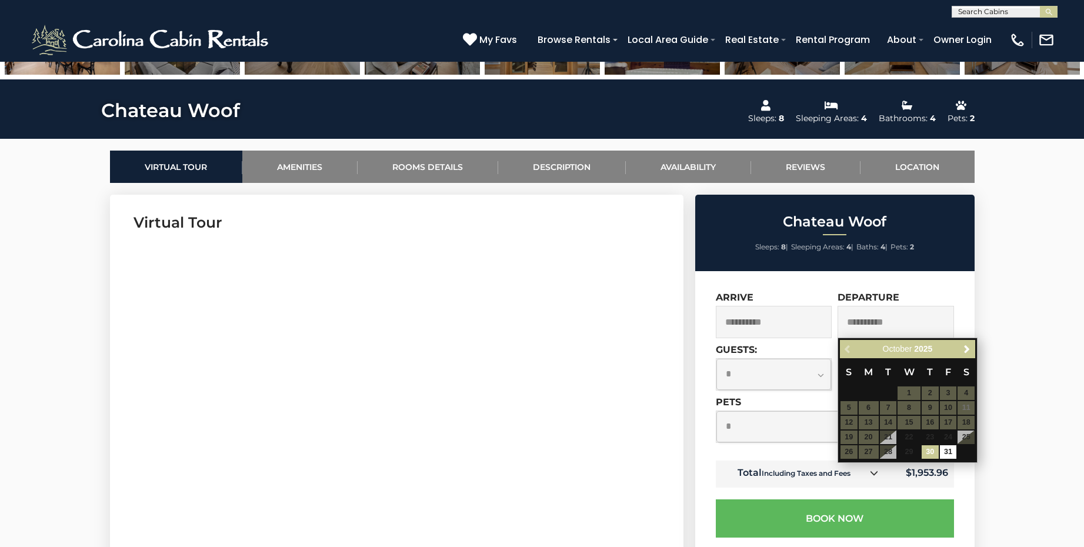
click at [880, 323] on input "**********" at bounding box center [896, 322] width 116 height 32
click at [932, 450] on link "30" at bounding box center [930, 452] width 17 height 14
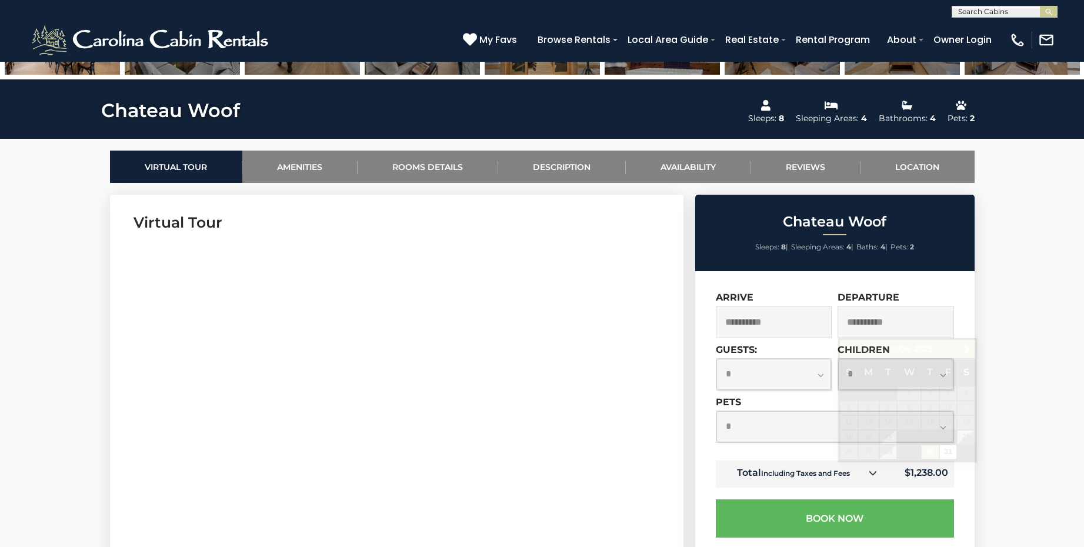
click at [908, 320] on input "**********" at bounding box center [896, 322] width 116 height 32
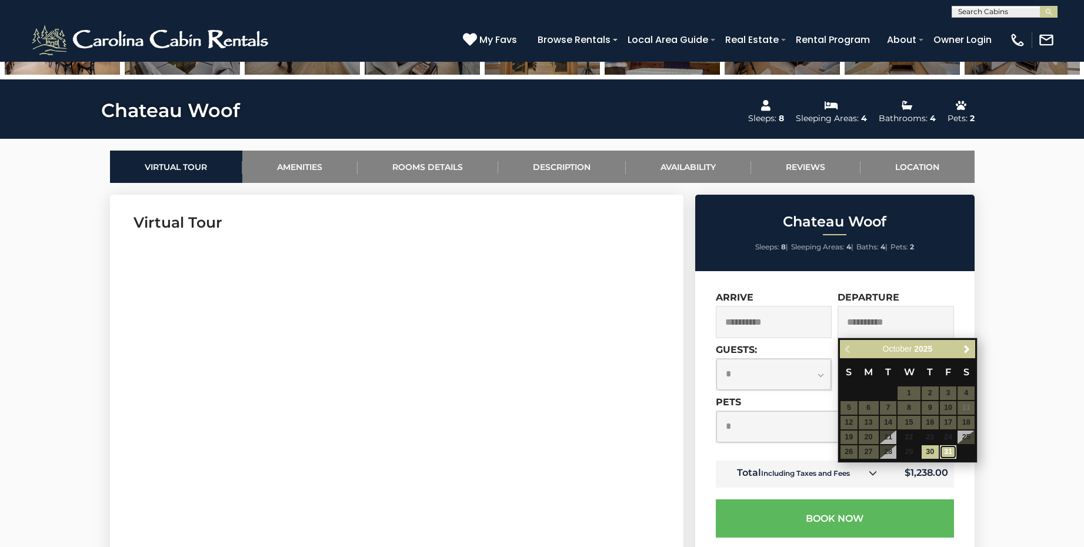
click at [946, 452] on link "31" at bounding box center [948, 452] width 17 height 14
type input "**********"
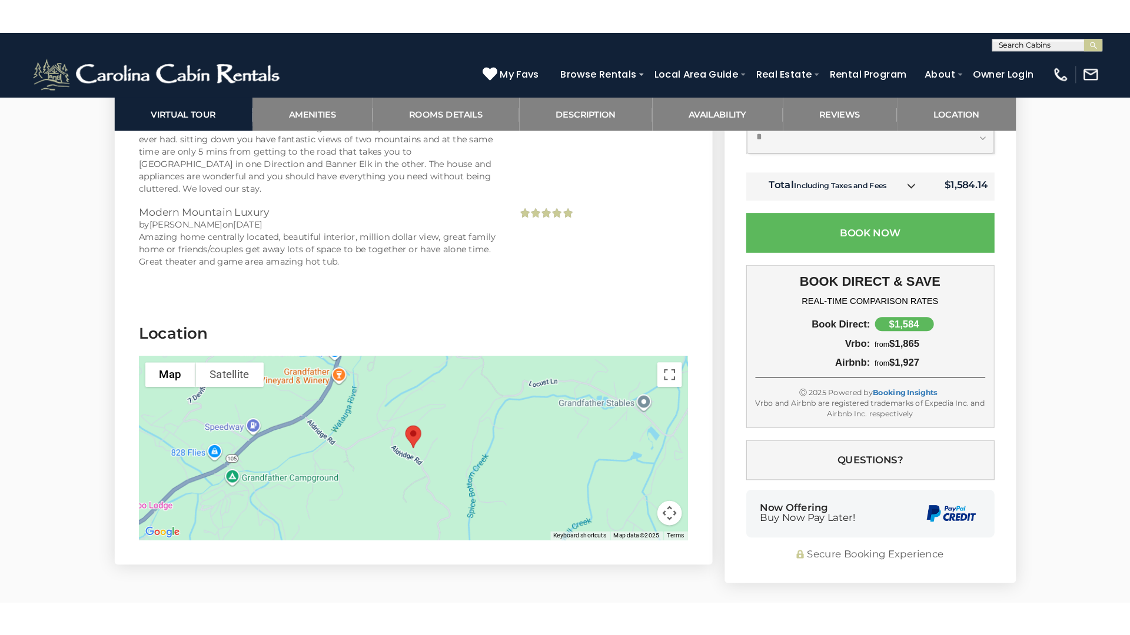
scroll to position [2765, 0]
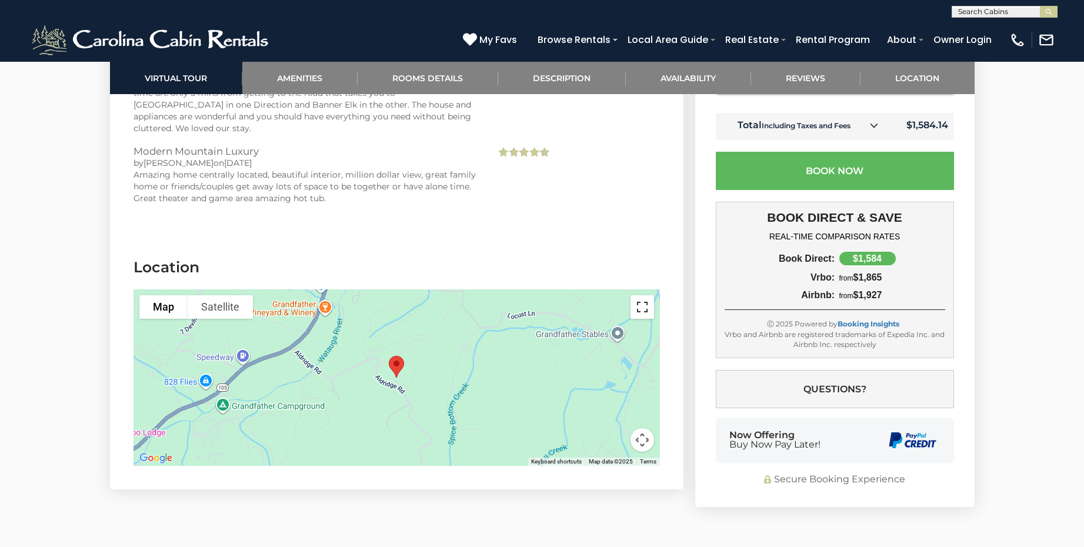
click at [644, 295] on button "Toggle fullscreen view" at bounding box center [643, 307] width 24 height 24
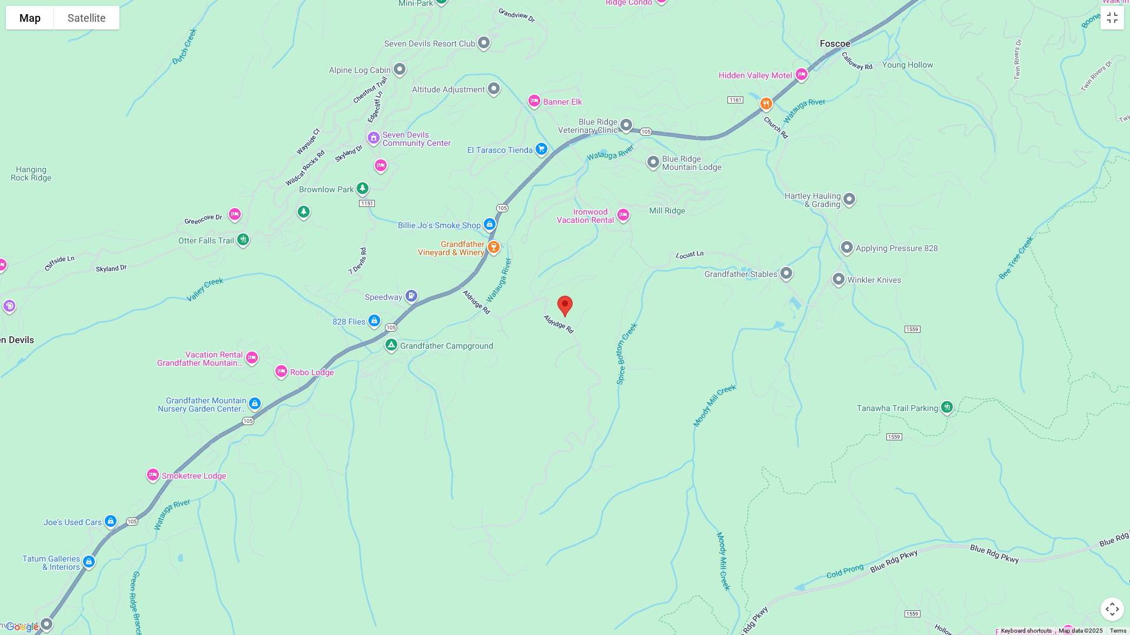
click at [1084, 547] on button "Map camera controls" at bounding box center [1112, 610] width 24 height 24
click at [1084, 547] on button "Zoom out" at bounding box center [1083, 610] width 24 height 24
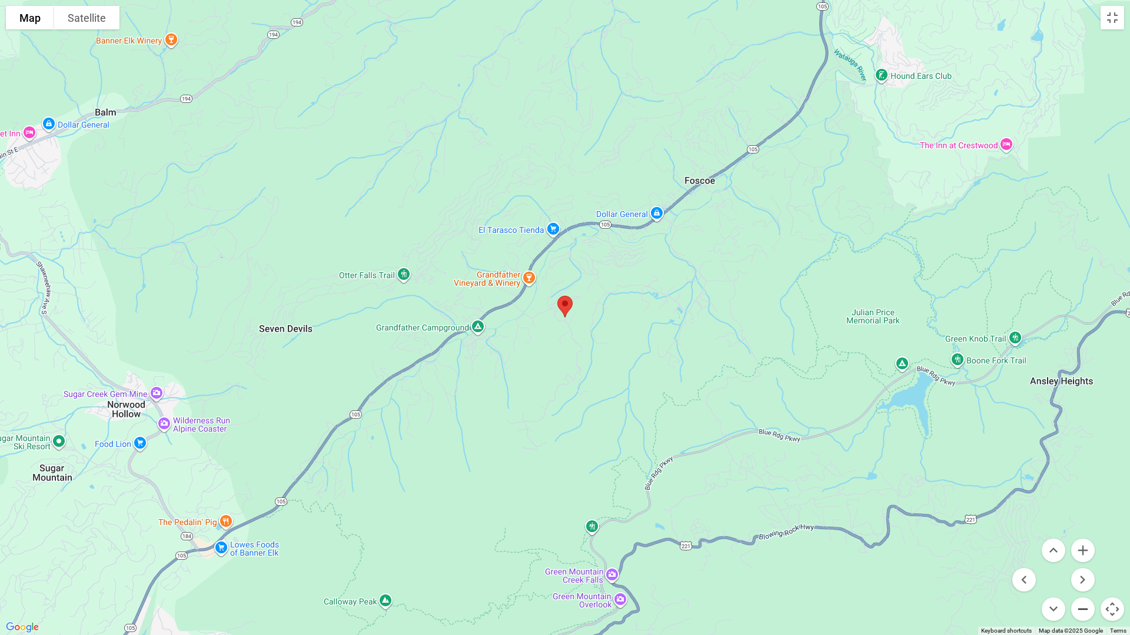
click at [1084, 547] on button "Zoom out" at bounding box center [1083, 610] width 24 height 24
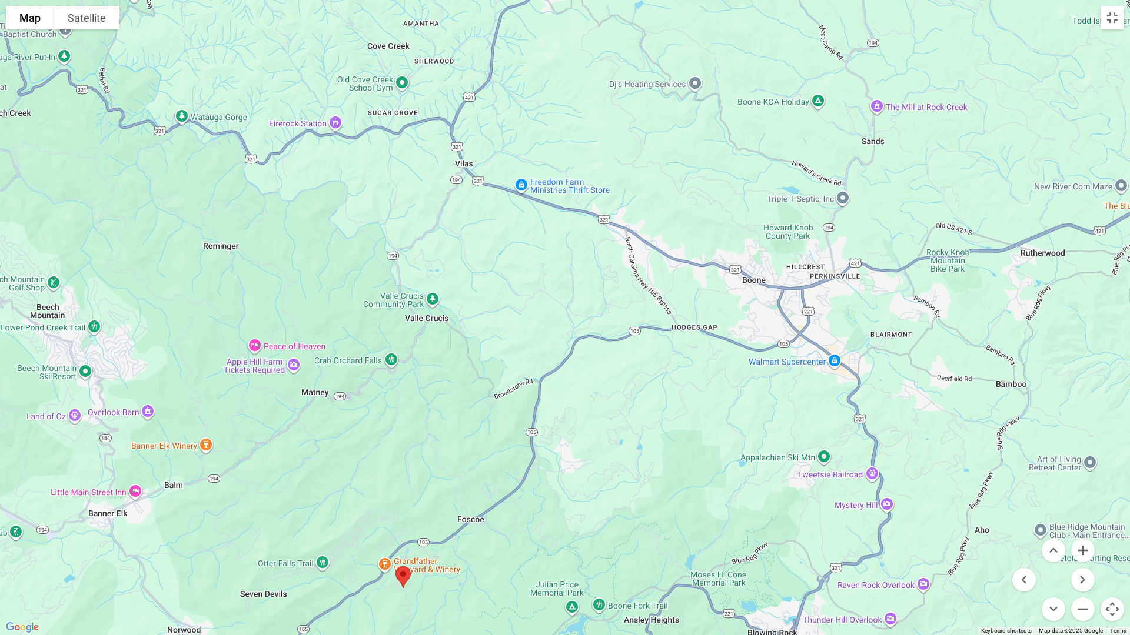
drag, startPoint x: 924, startPoint y: 35, endPoint x: 762, endPoint y: 307, distance: 316.3
click at [762, 307] on div at bounding box center [565, 317] width 1130 height 635
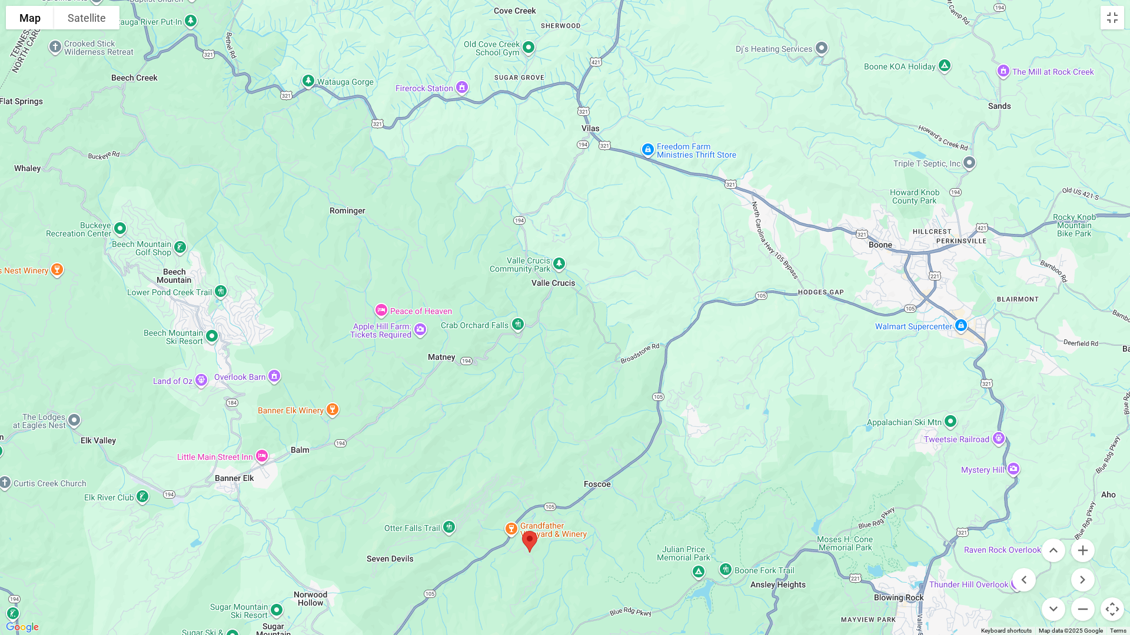
drag, startPoint x: 524, startPoint y: 310, endPoint x: 652, endPoint y: 281, distance: 131.6
click at [652, 281] on div at bounding box center [565, 317] width 1130 height 635
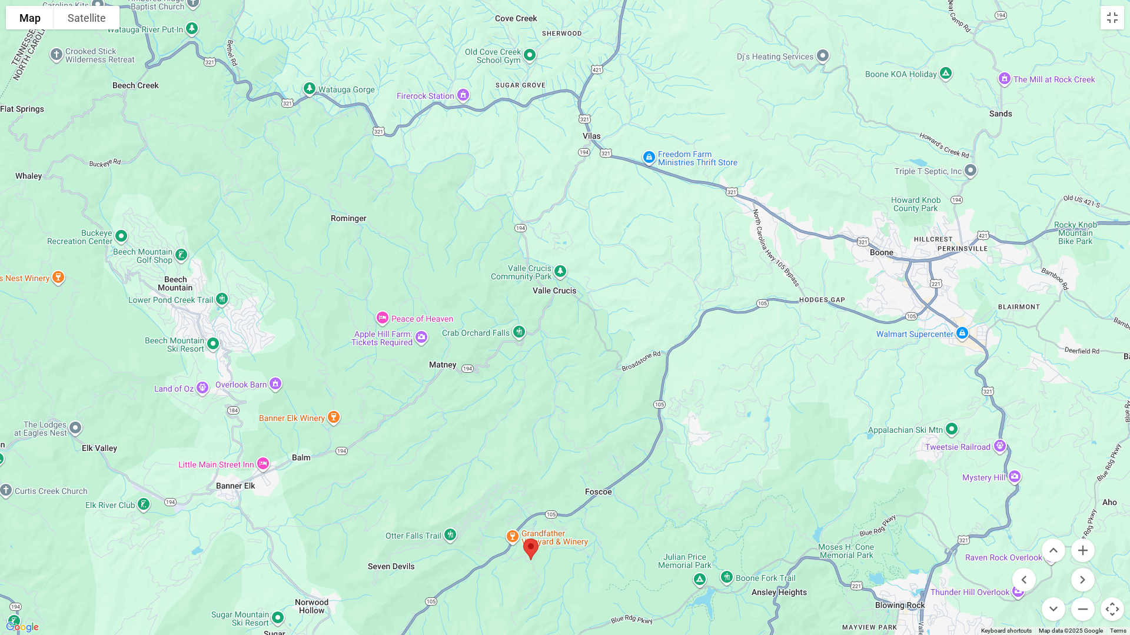
click at [421, 99] on div at bounding box center [565, 317] width 1130 height 635
click at [463, 93] on div at bounding box center [565, 317] width 1130 height 635
click at [793, 412] on div at bounding box center [565, 317] width 1130 height 635
drag, startPoint x: 787, startPoint y: 406, endPoint x: 788, endPoint y: 339, distance: 66.5
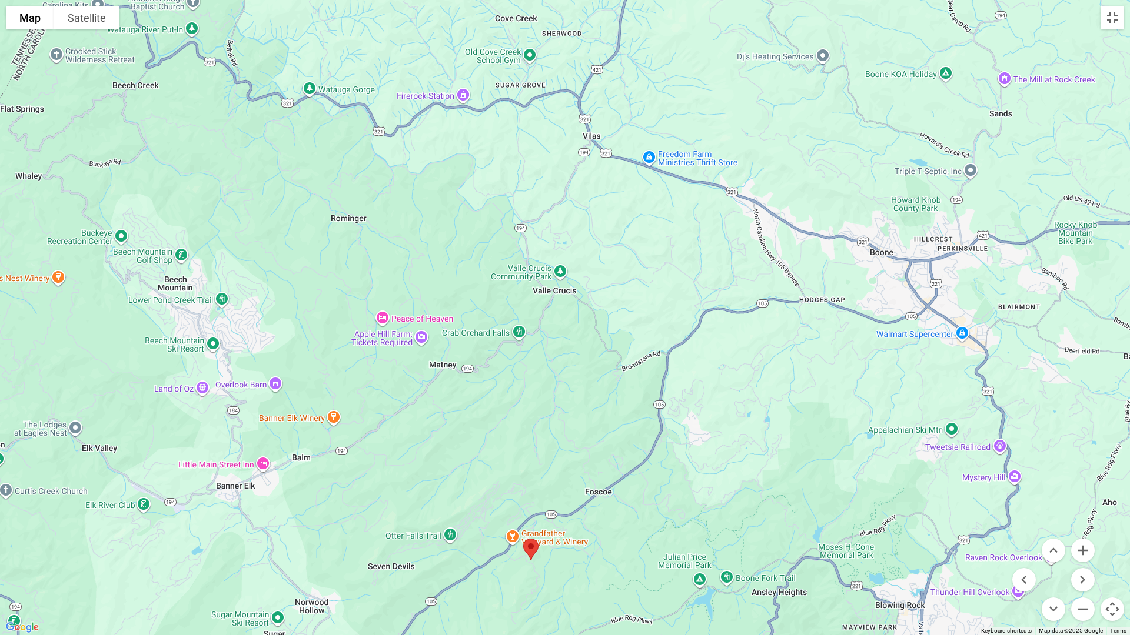
click at [788, 339] on div at bounding box center [565, 317] width 1130 height 635
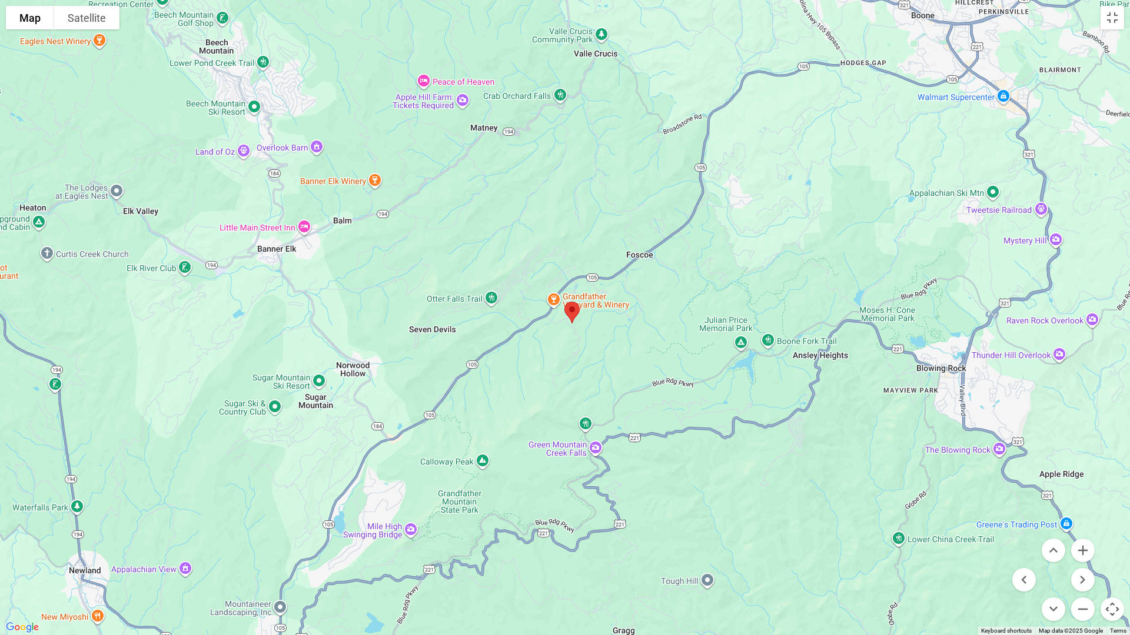
drag, startPoint x: 783, startPoint y: 395, endPoint x: 829, endPoint y: 119, distance: 279.3
click at [829, 119] on div at bounding box center [565, 317] width 1130 height 635
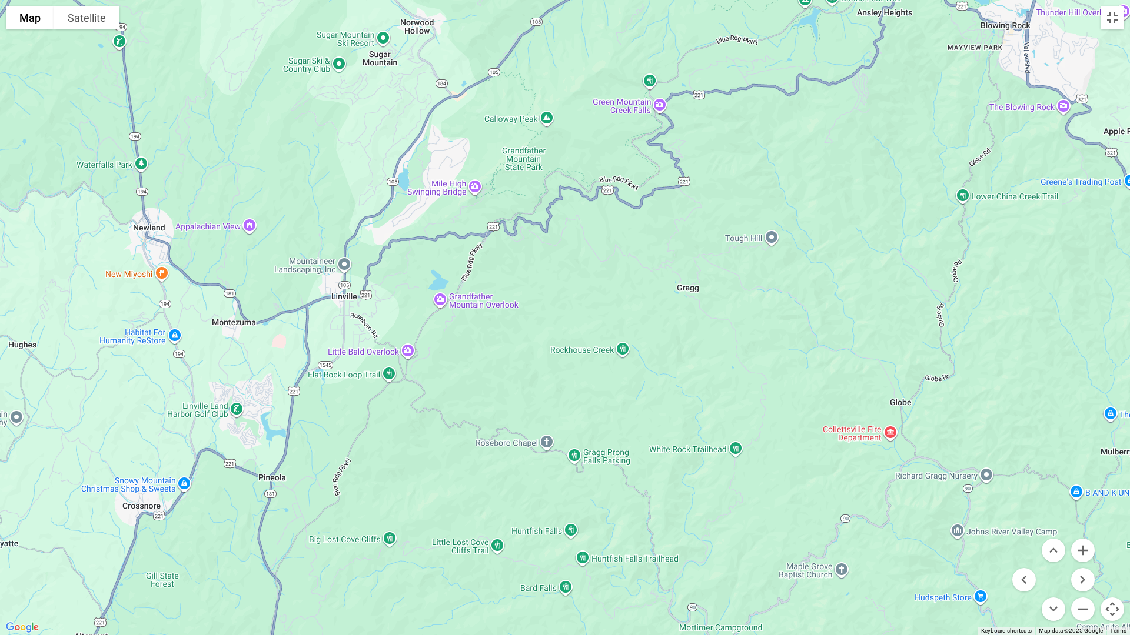
drag, startPoint x: 840, startPoint y: 537, endPoint x: 904, endPoint y: 194, distance: 349.0
click at [904, 194] on div at bounding box center [565, 317] width 1130 height 635
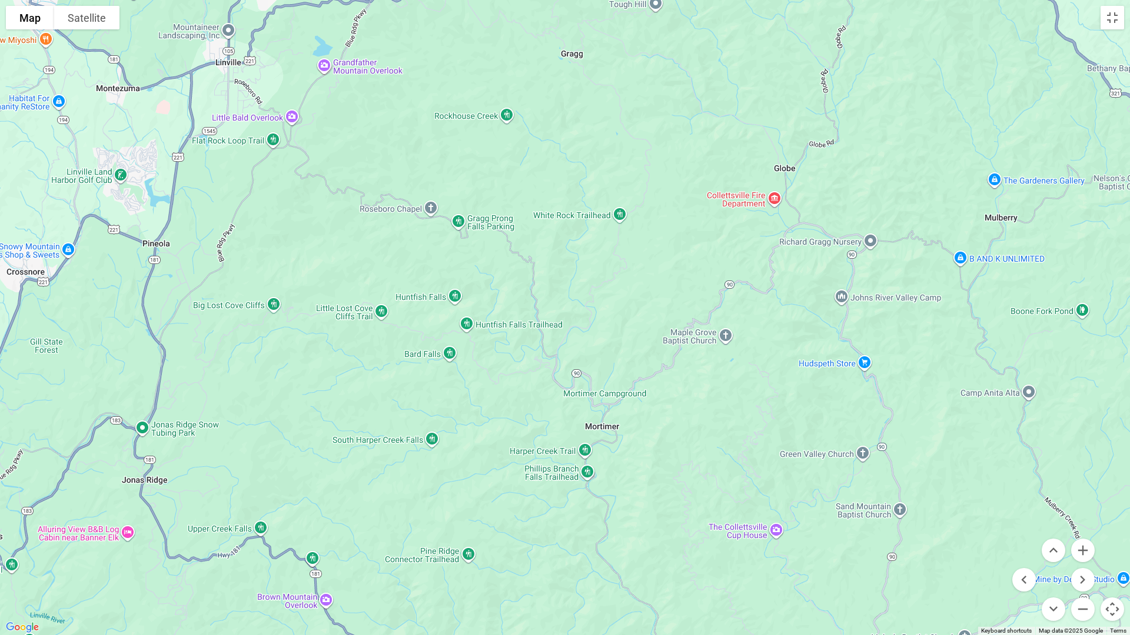
drag, startPoint x: 750, startPoint y: 282, endPoint x: 634, endPoint y: 46, distance: 262.3
click at [634, 46] on div at bounding box center [565, 317] width 1130 height 635
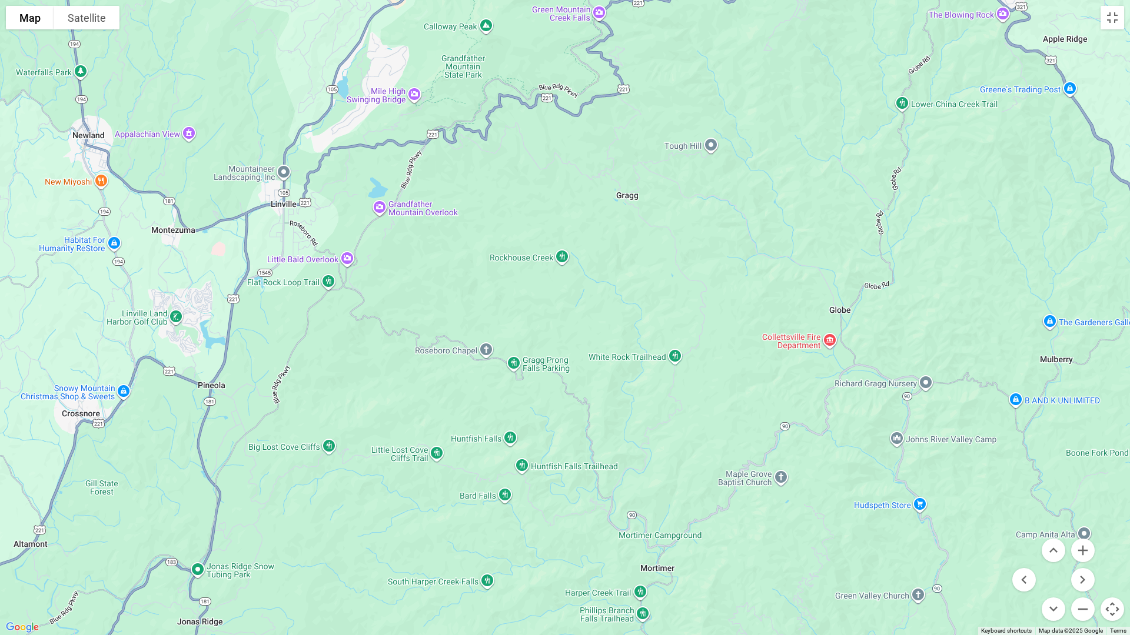
drag, startPoint x: 929, startPoint y: 497, endPoint x: 984, endPoint y: 635, distance: 148.2
click at [984, 547] on div "Map Terrain Satellite Labels Keyboard shortcuts Map Data Map data ©2025 Google …" at bounding box center [565, 317] width 1130 height 635
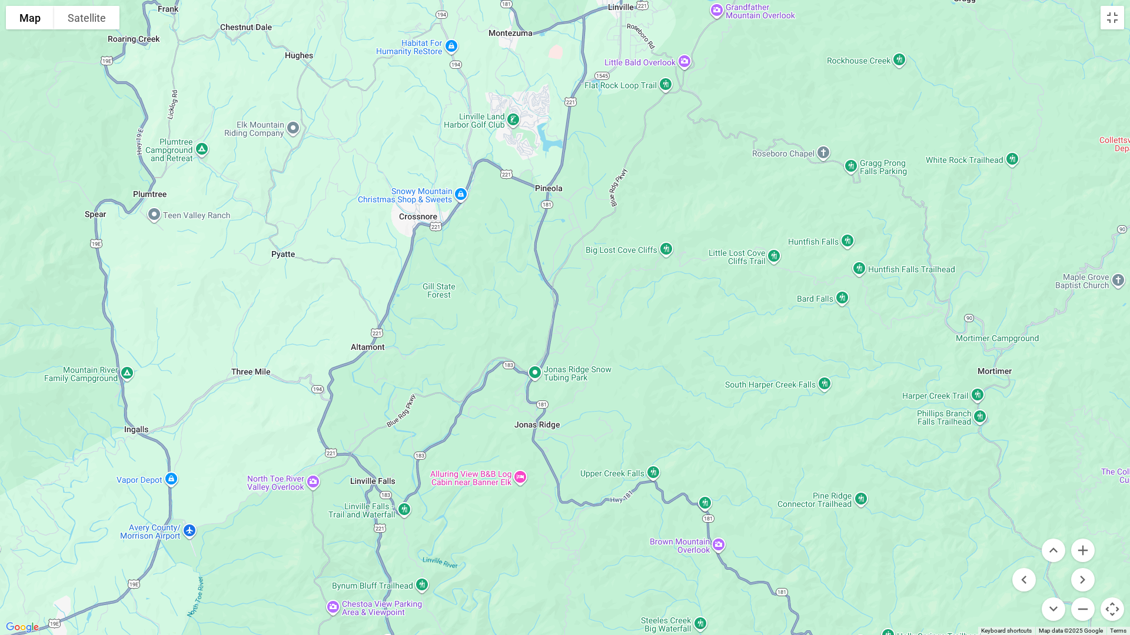
drag, startPoint x: 307, startPoint y: 527, endPoint x: 647, endPoint y: 329, distance: 393.4
click at [647, 329] on div at bounding box center [565, 317] width 1130 height 635
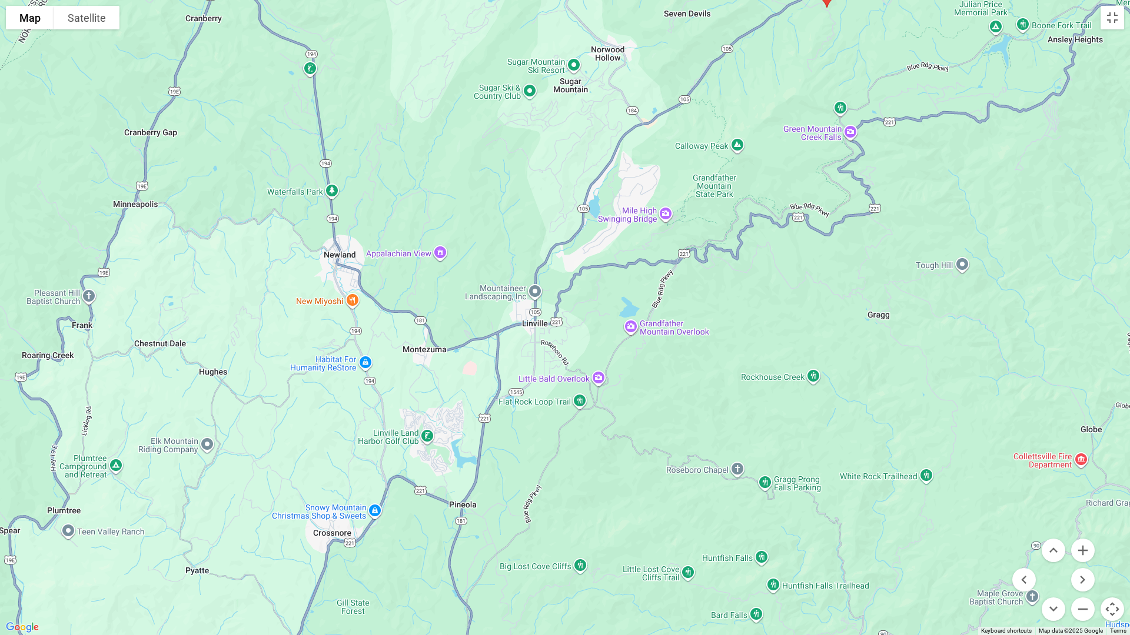
drag, startPoint x: 668, startPoint y: 317, endPoint x: 582, endPoint y: 635, distance: 329.7
click at [582, 547] on div at bounding box center [565, 317] width 1130 height 635
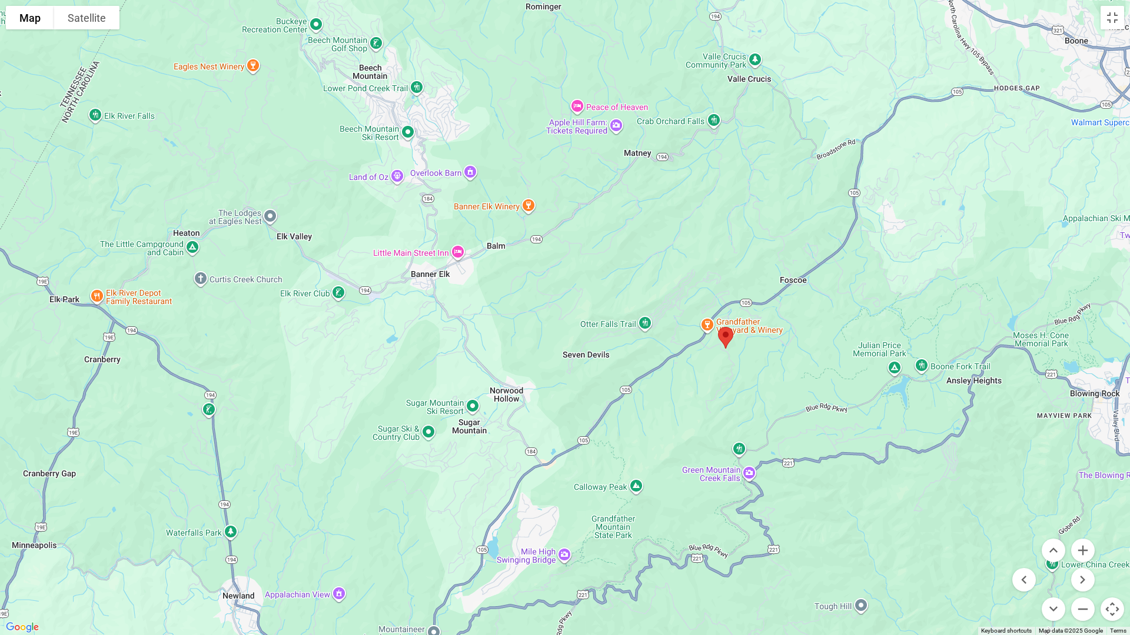
drag, startPoint x: 823, startPoint y: 292, endPoint x: 722, endPoint y: 635, distance: 357.6
click at [722, 547] on div at bounding box center [565, 317] width 1130 height 635
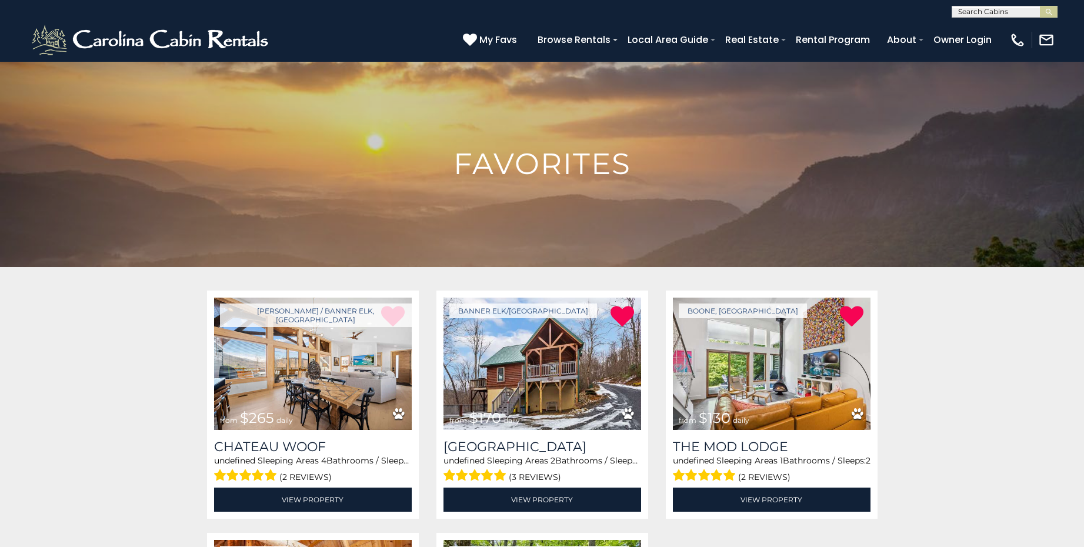
scroll to position [188, 0]
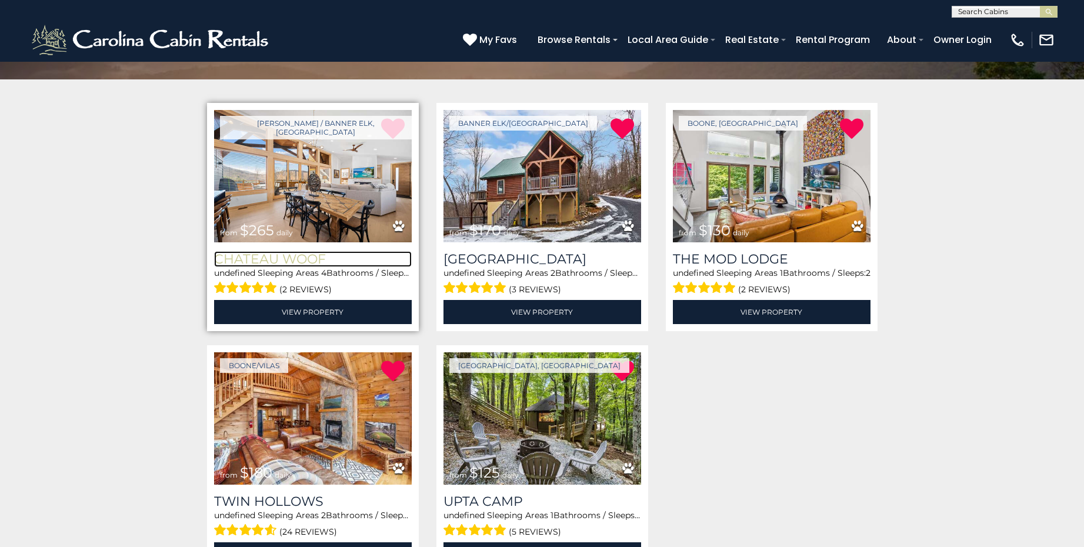
click at [302, 257] on h3 "Chateau Woof" at bounding box center [313, 259] width 198 height 16
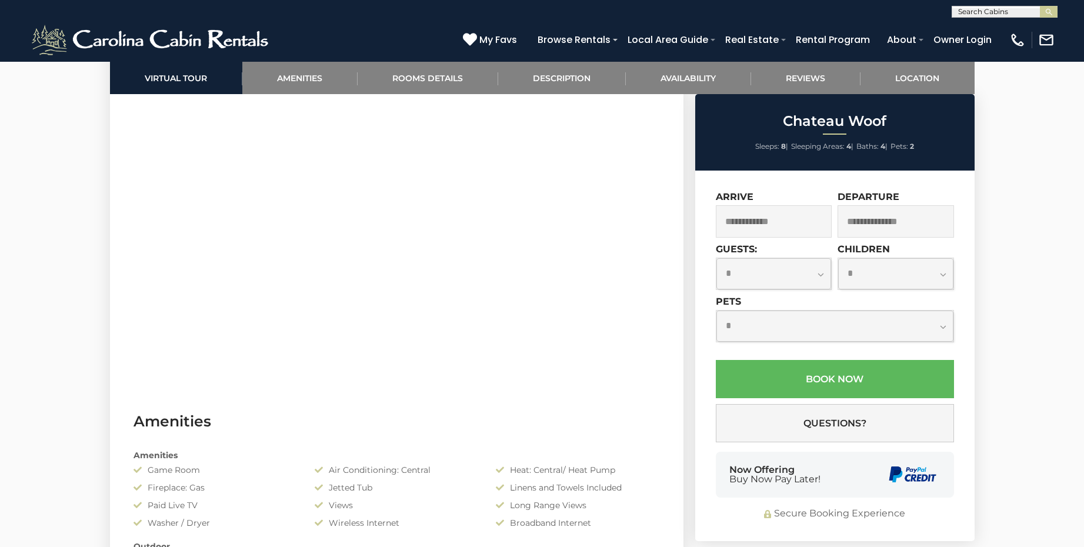
scroll to position [647, 0]
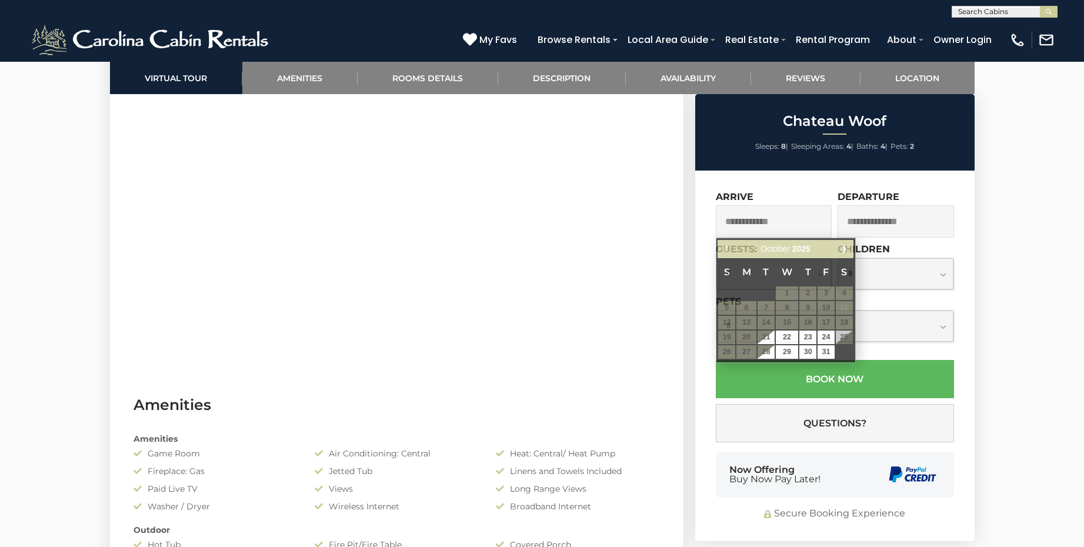
click at [738, 231] on input "text" at bounding box center [774, 221] width 116 height 32
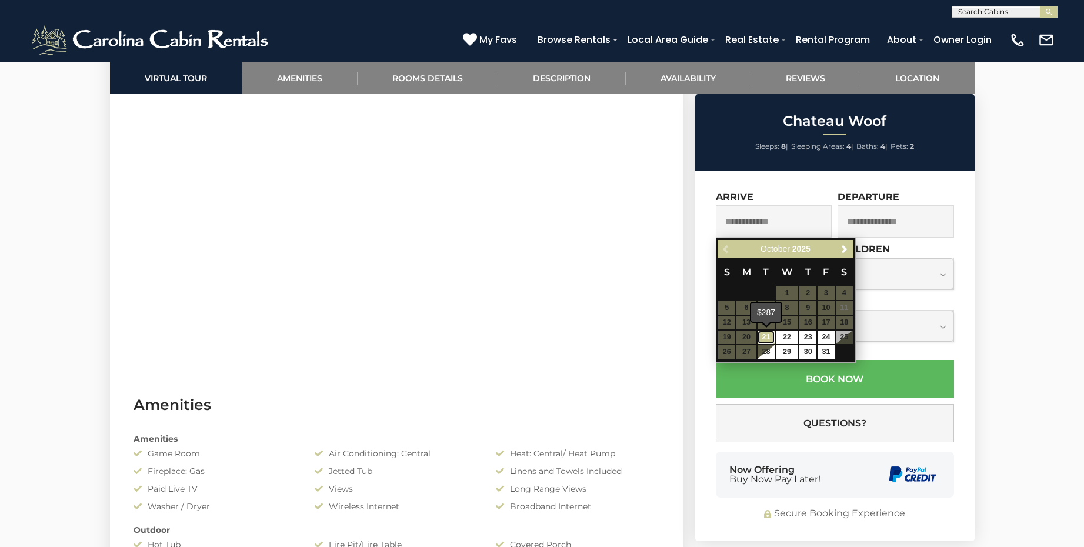
click at [769, 337] on link "21" at bounding box center [766, 338] width 17 height 14
type input "**********"
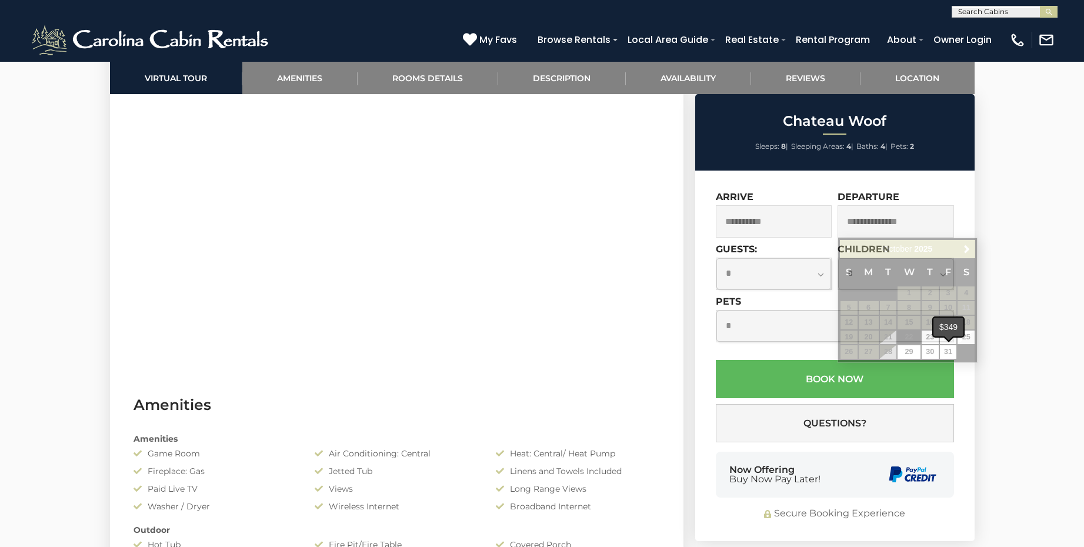
click at [951, 337] on span at bounding box center [948, 338] width 9 height 5
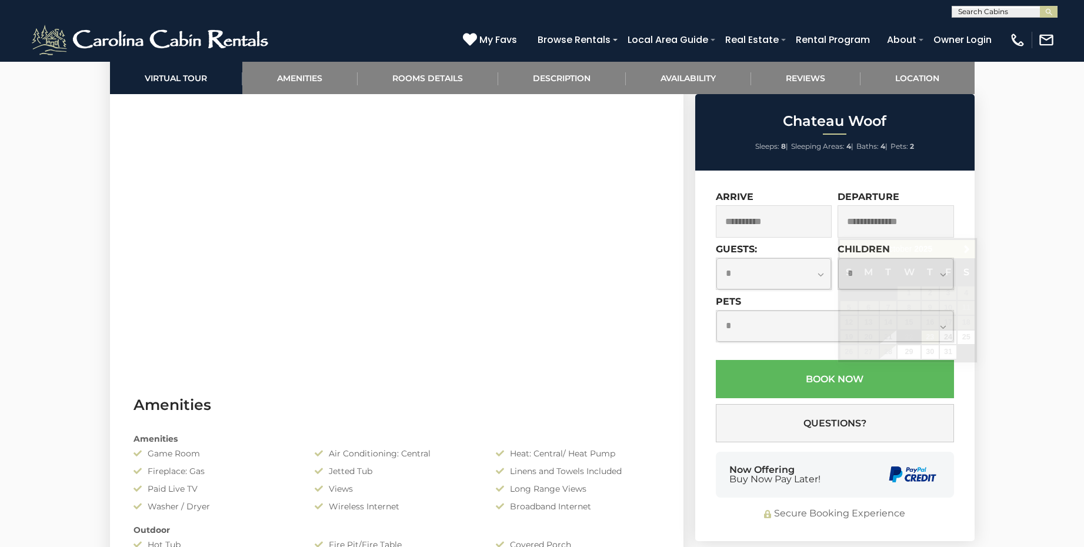
click at [890, 219] on input "text" at bounding box center [896, 221] width 116 height 32
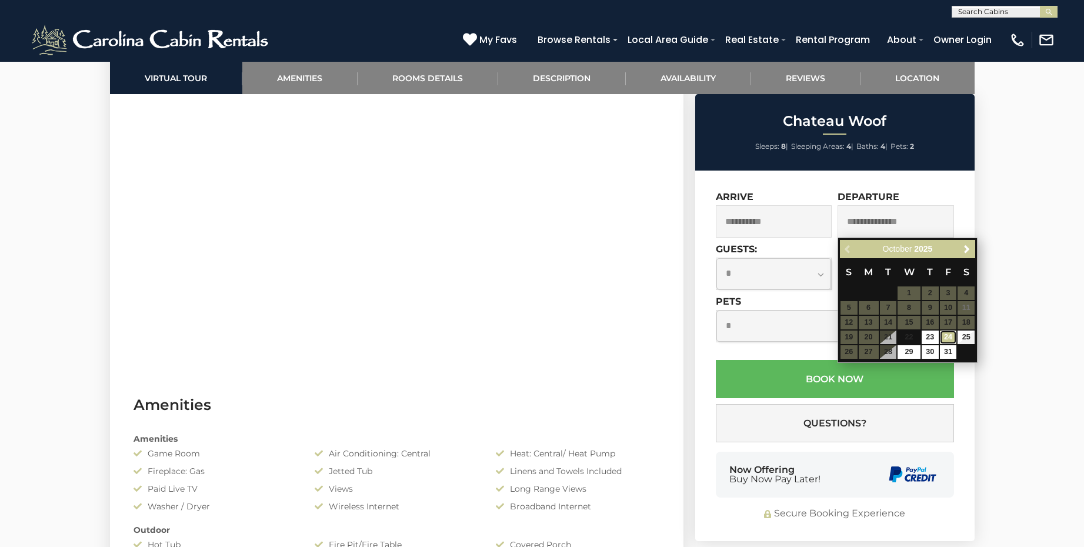
click at [949, 334] on link "24" at bounding box center [948, 338] width 17 height 14
type input "**********"
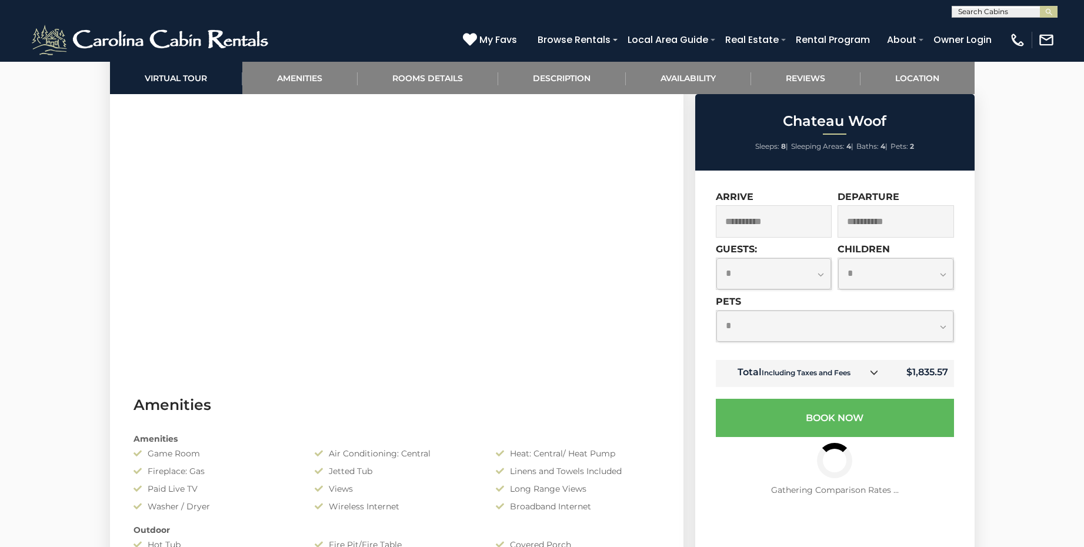
click at [821, 274] on select "**********" at bounding box center [774, 273] width 115 height 31
select select "*"
click at [717, 258] on select "**********" at bounding box center [774, 273] width 115 height 31
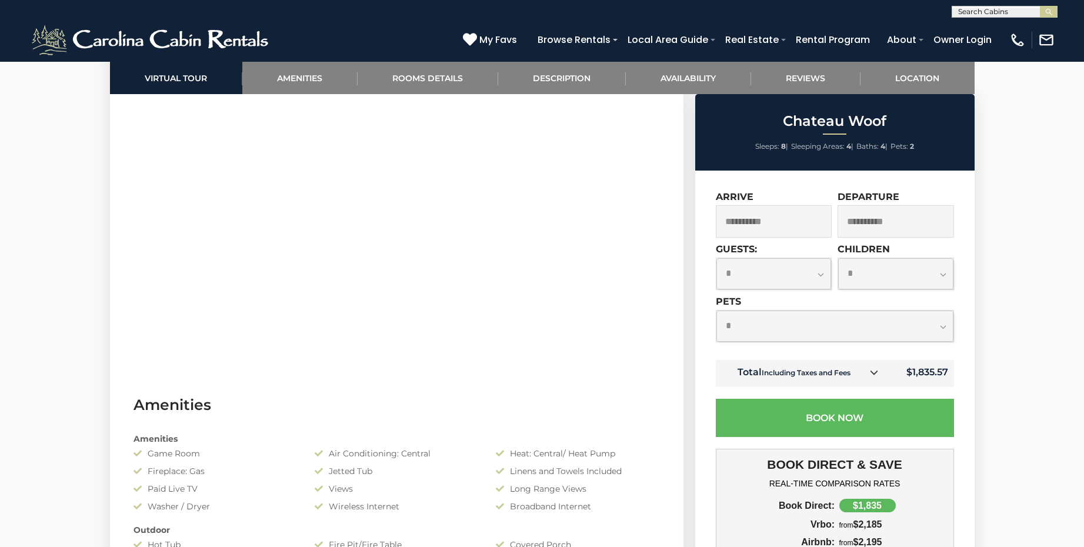
click at [942, 328] on select "**********" at bounding box center [835, 326] width 237 height 31
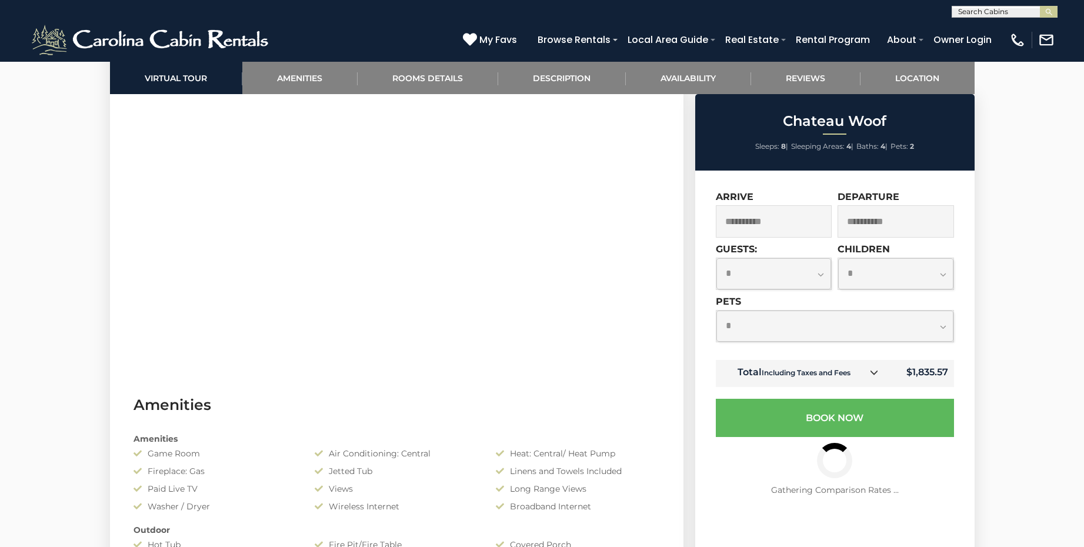
select select "*"
click at [717, 311] on select "**********" at bounding box center [835, 326] width 237 height 31
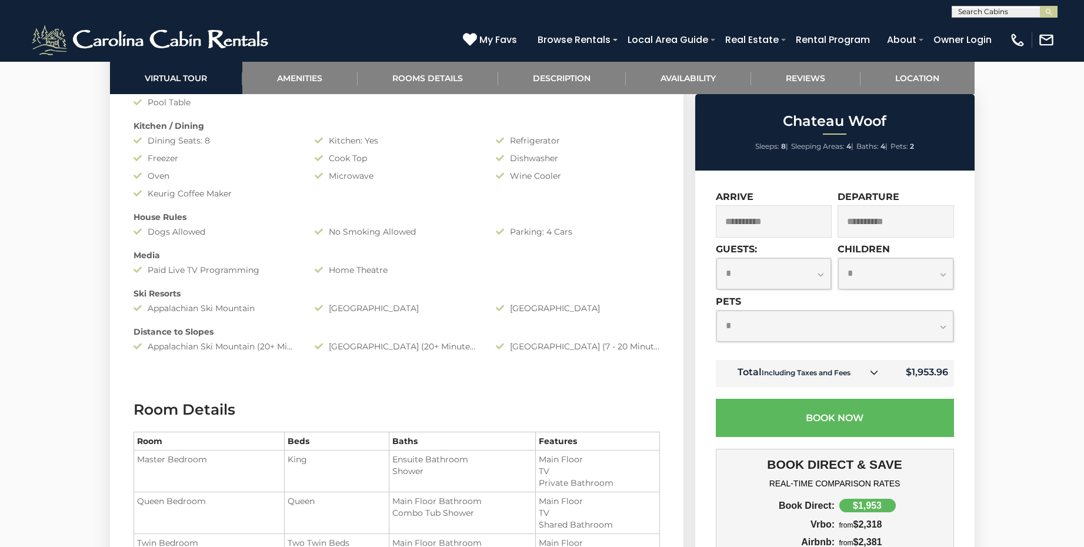
scroll to position [1180, 0]
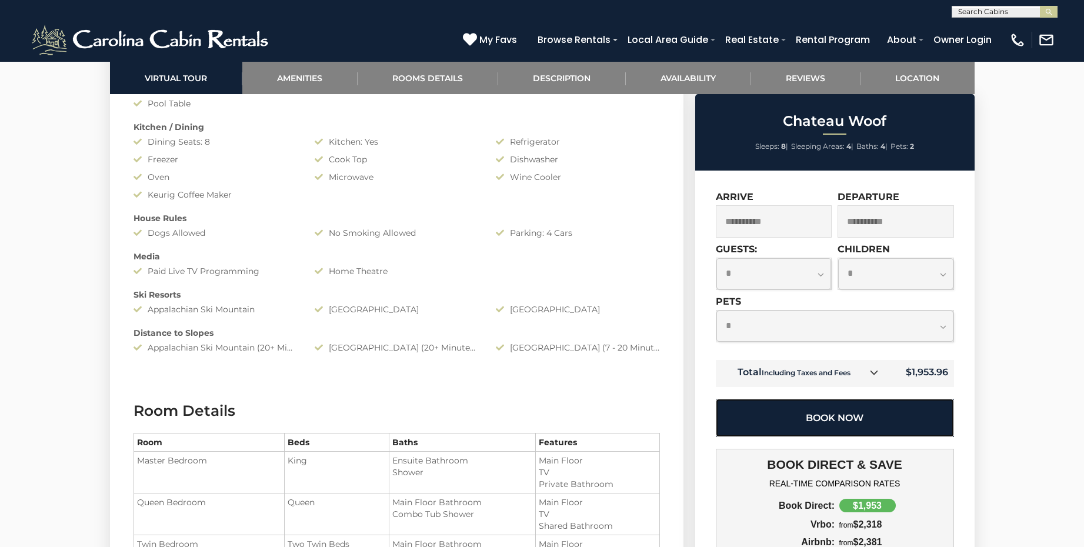
click at [841, 418] on button "Book Now" at bounding box center [835, 418] width 238 height 38
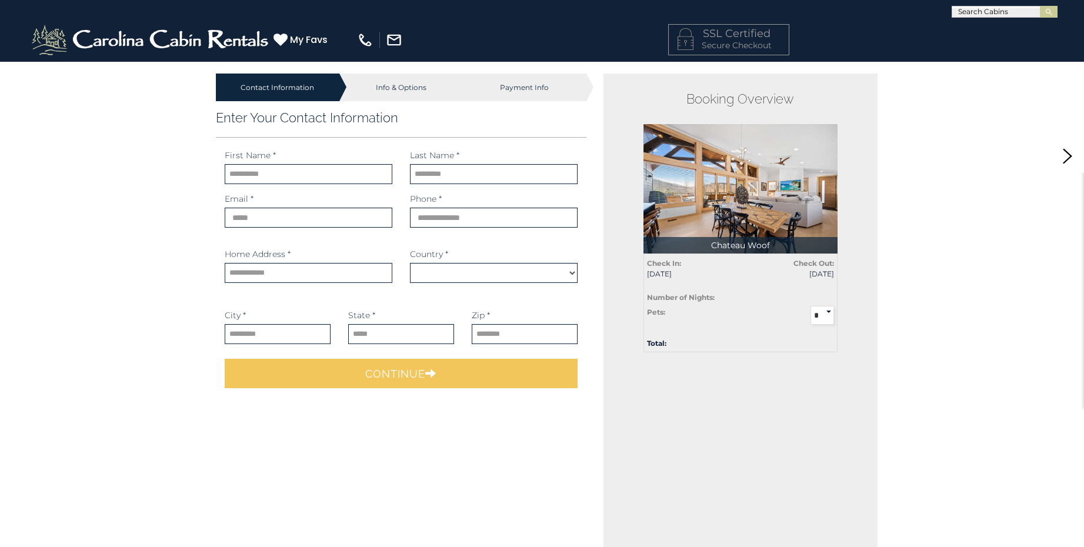
select select "*********"
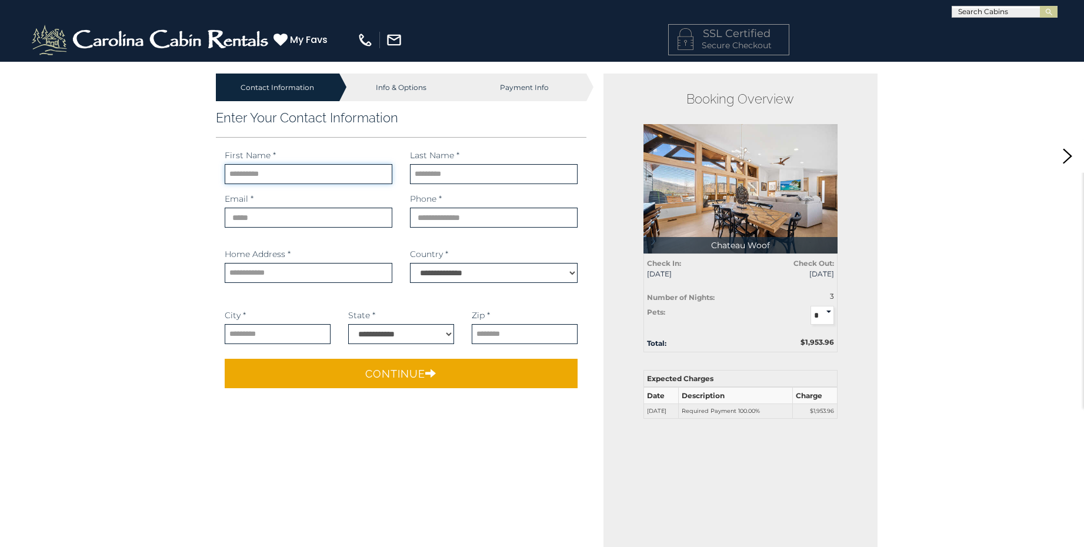
click at [230, 173] on input "text" at bounding box center [309, 174] width 168 height 20
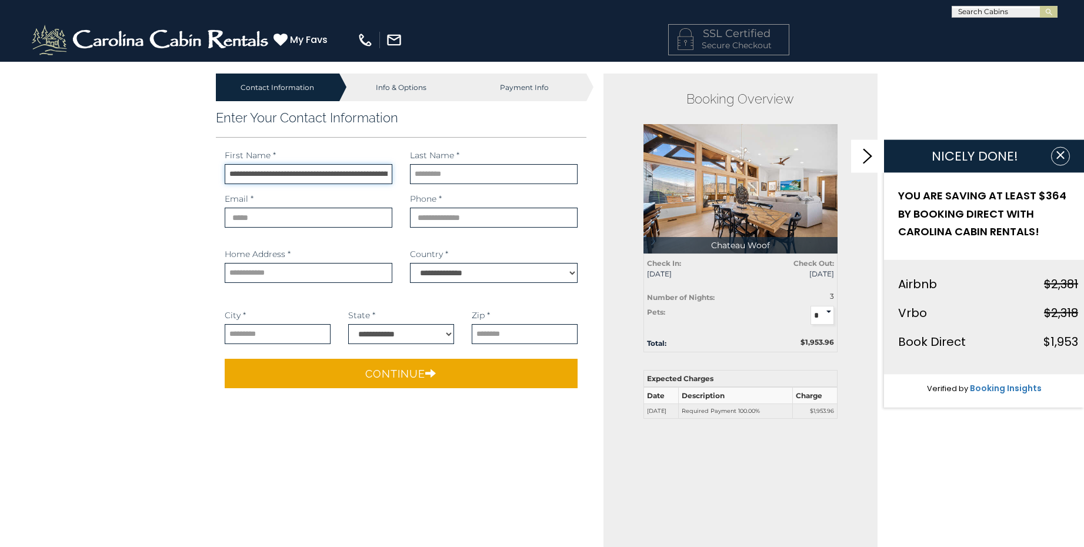
scroll to position [0, 16]
drag, startPoint x: 227, startPoint y: 175, endPoint x: 443, endPoint y: 182, distance: 216.6
click at [443, 182] on div "**********" at bounding box center [401, 171] width 371 height 44
type input "*"
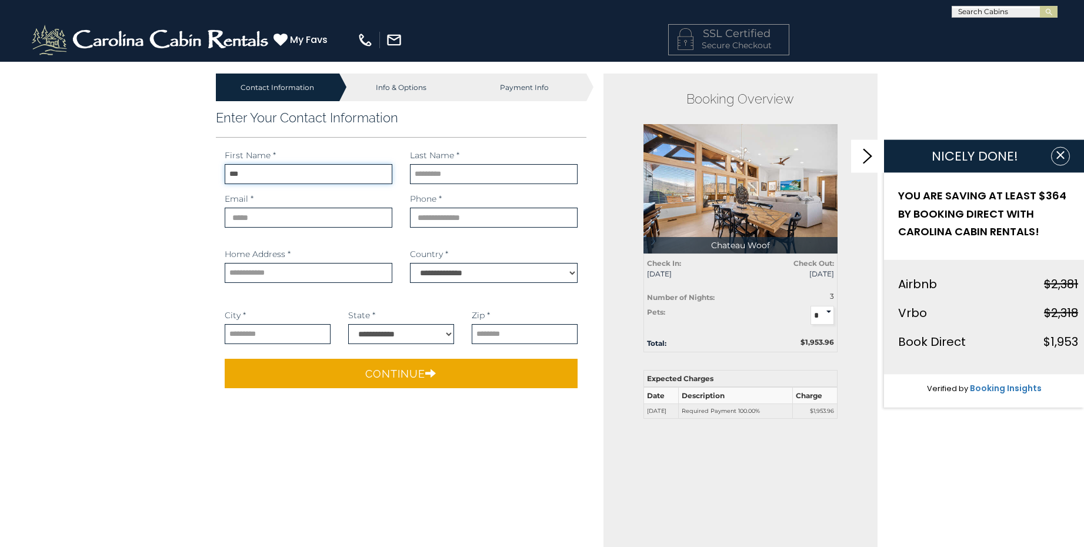
type input "***"
click at [412, 175] on input "text" at bounding box center [494, 174] width 168 height 20
type input "******"
click at [232, 225] on input "email" at bounding box center [309, 218] width 168 height 20
type input "**********"
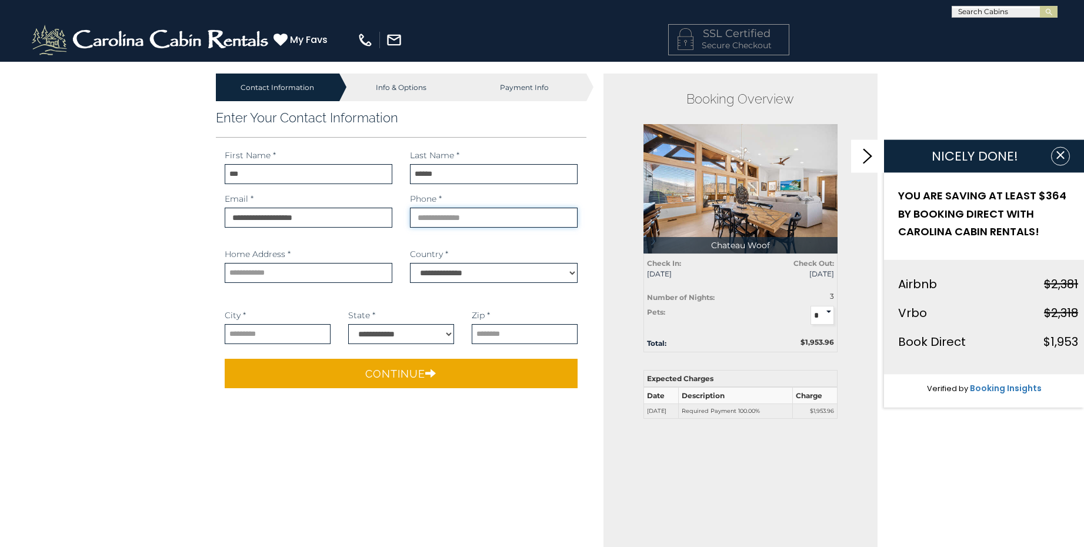
click at [417, 220] on input "phone" at bounding box center [494, 218] width 168 height 20
type input "**********"
click at [237, 275] on input "text" at bounding box center [309, 273] width 168 height 20
type input "**********"
click at [228, 335] on input "text" at bounding box center [278, 334] width 106 height 20
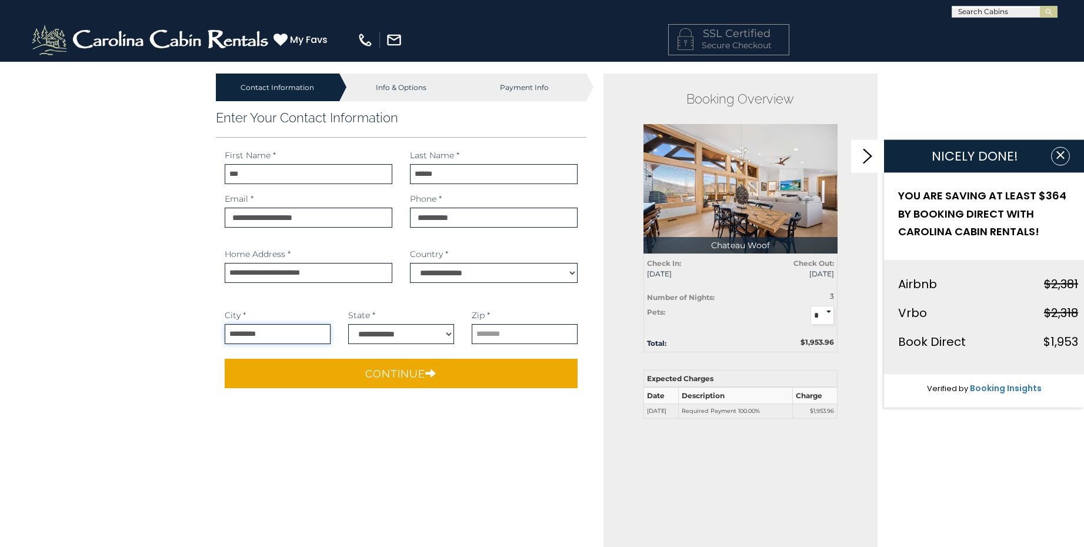
type input "*********"
click at [448, 334] on select "**********" at bounding box center [401, 334] width 106 height 20
select select "**"
click at [348, 324] on select "**********" at bounding box center [401, 334] width 106 height 20
click at [477, 331] on input "text" at bounding box center [525, 334] width 106 height 20
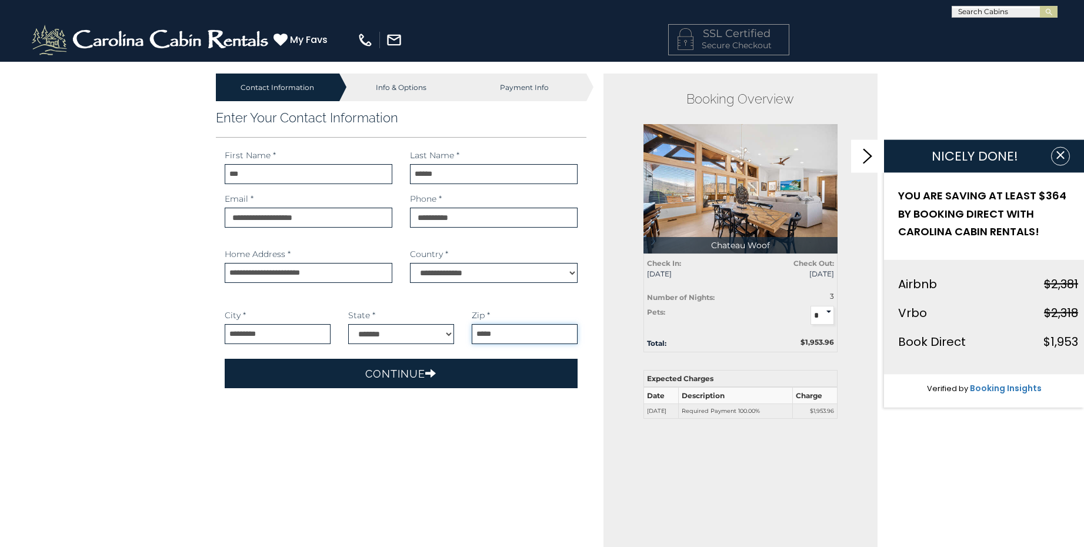
type input "*****"
click at [441, 368] on button "Continue" at bounding box center [402, 373] width 354 height 29
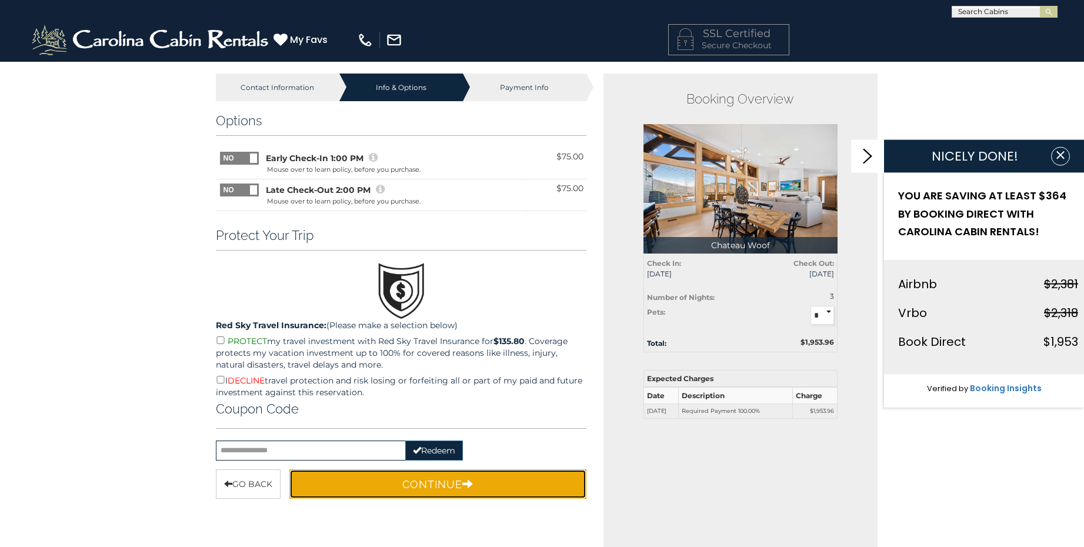
click at [450, 479] on button "Continue" at bounding box center [438, 484] width 298 height 29
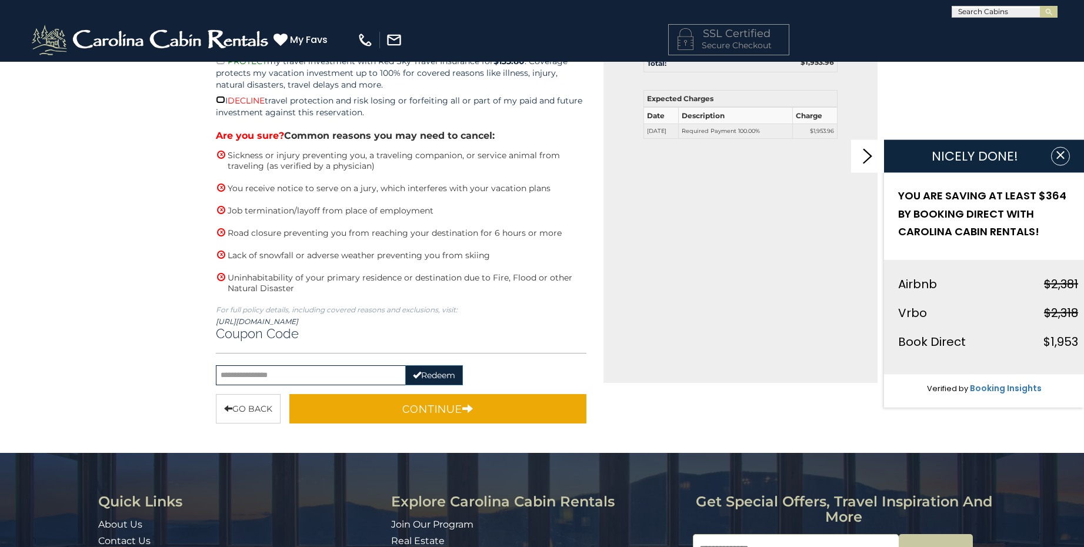
scroll to position [294, 0]
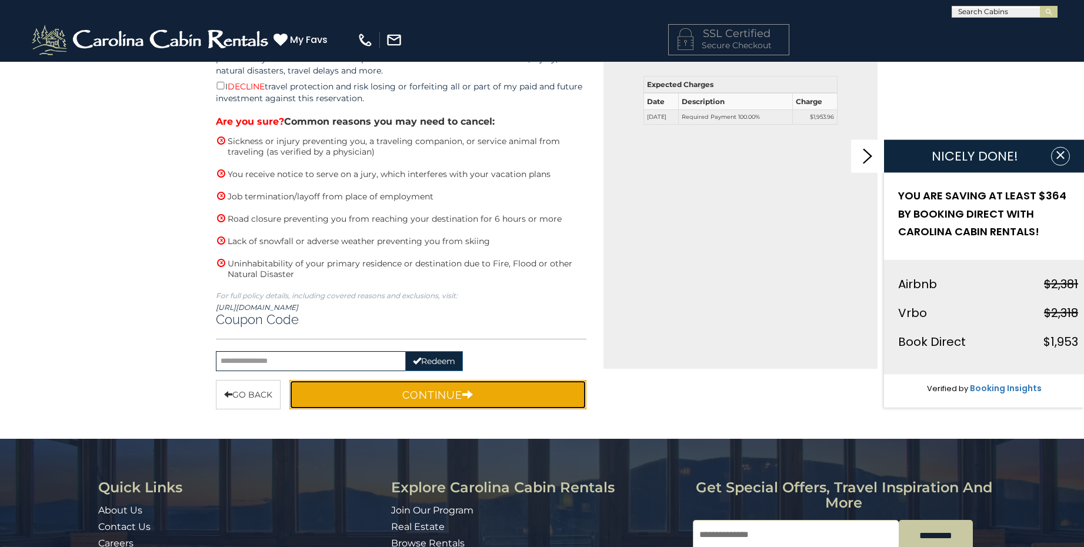
click at [471, 392] on icon "button" at bounding box center [467, 394] width 11 height 11
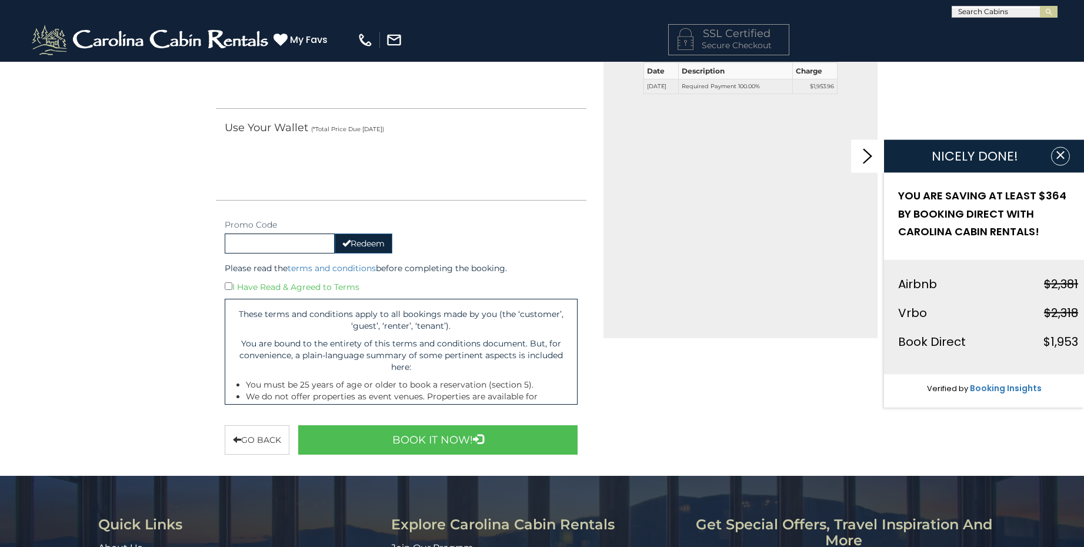
scroll to position [353, 0]
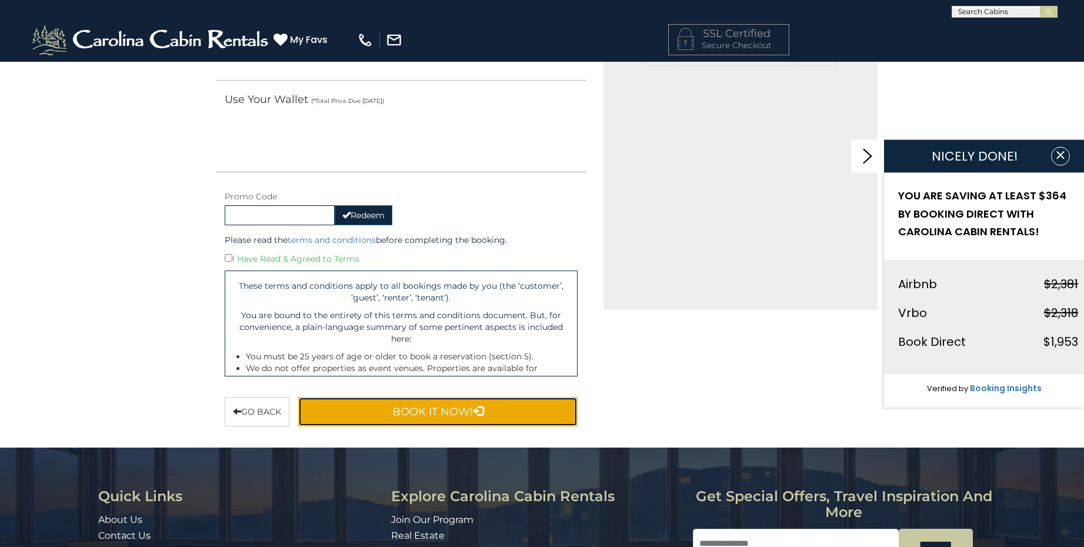
click at [449, 408] on button "Book It Now!" at bounding box center [438, 411] width 280 height 29
click at [462, 405] on button "Book It Now!" at bounding box center [438, 411] width 280 height 29
